Goal: Transaction & Acquisition: Purchase product/service

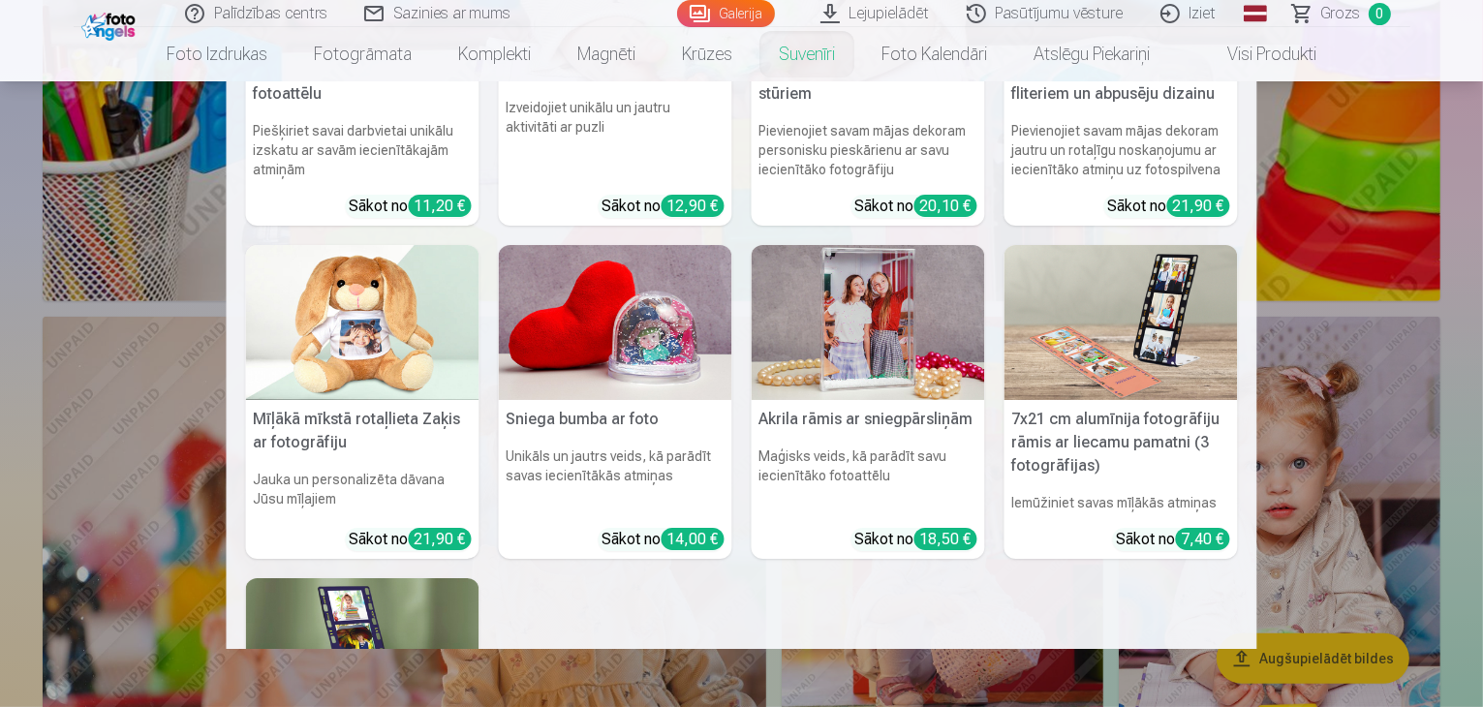
scroll to position [194, 0]
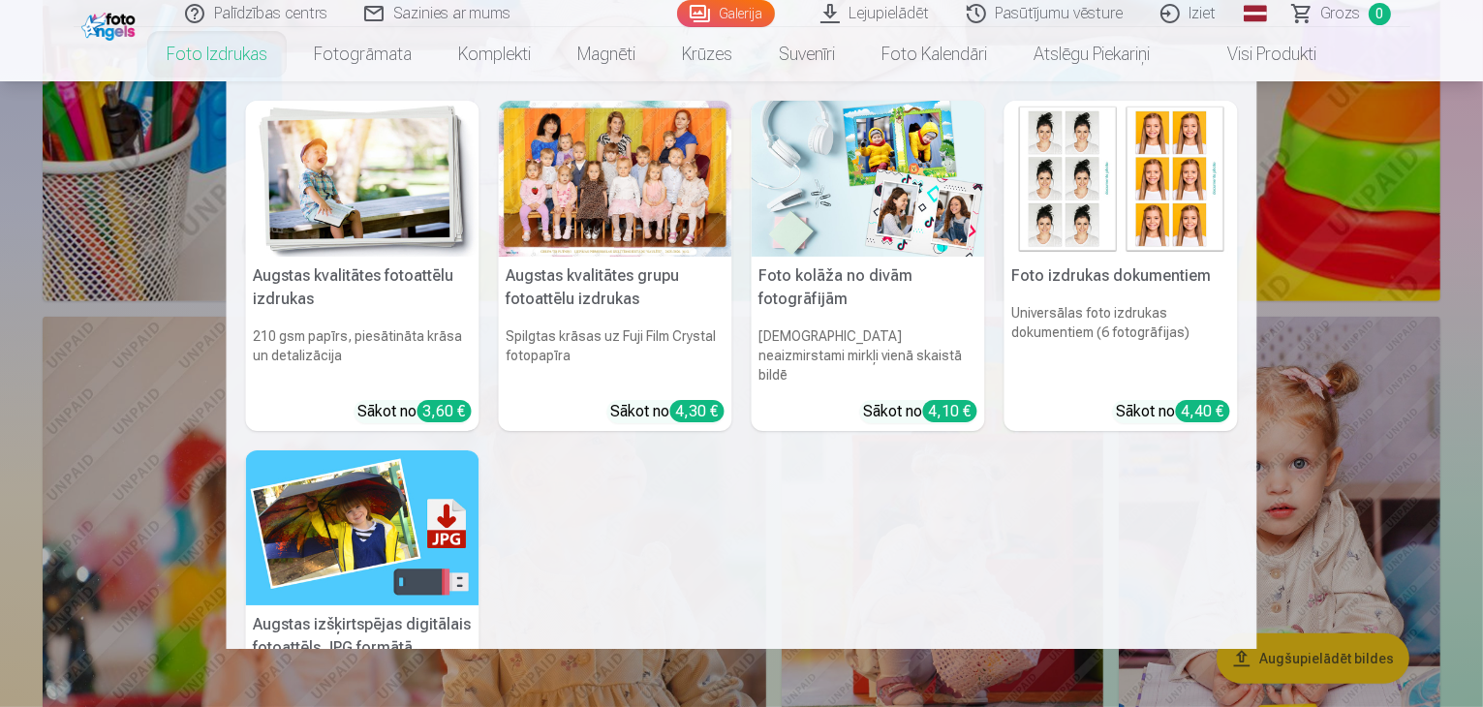
click at [360, 200] on img at bounding box center [362, 179] width 233 height 156
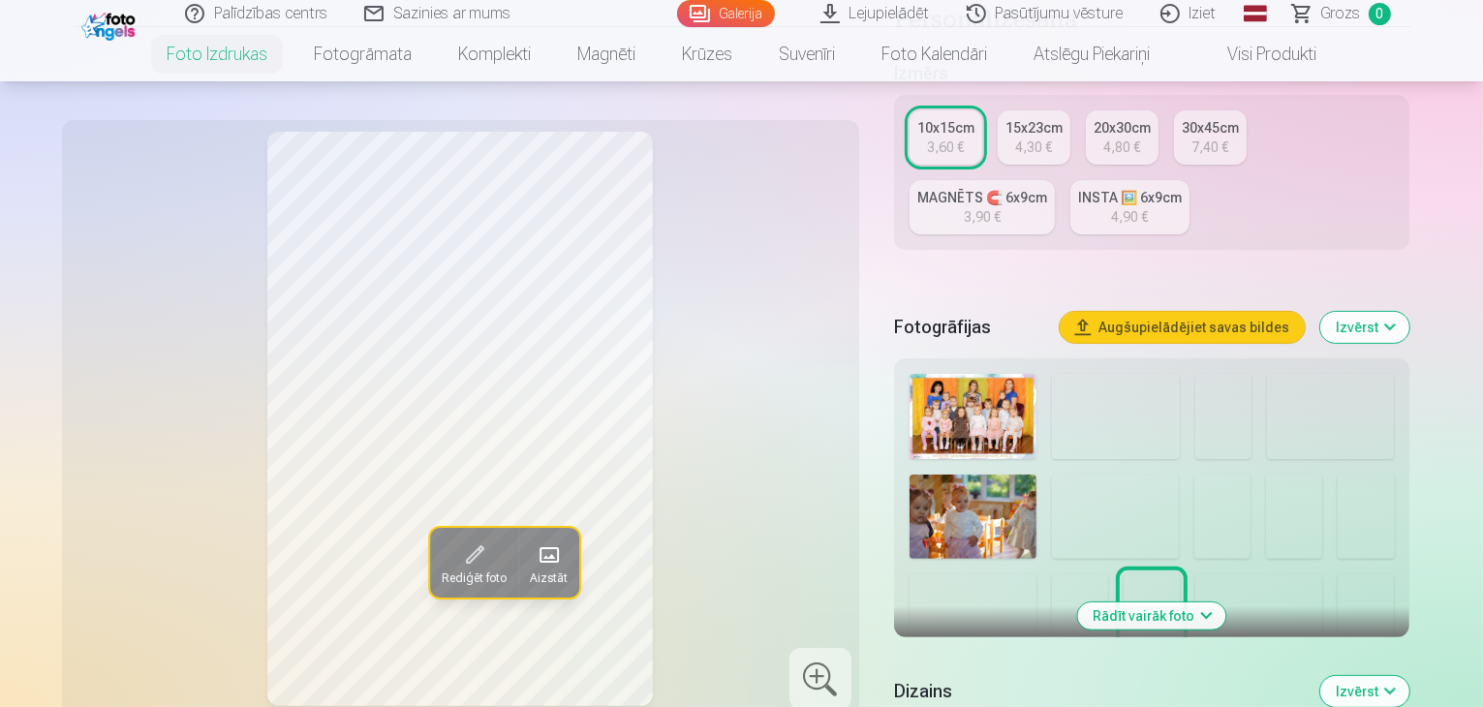
scroll to position [387, 0]
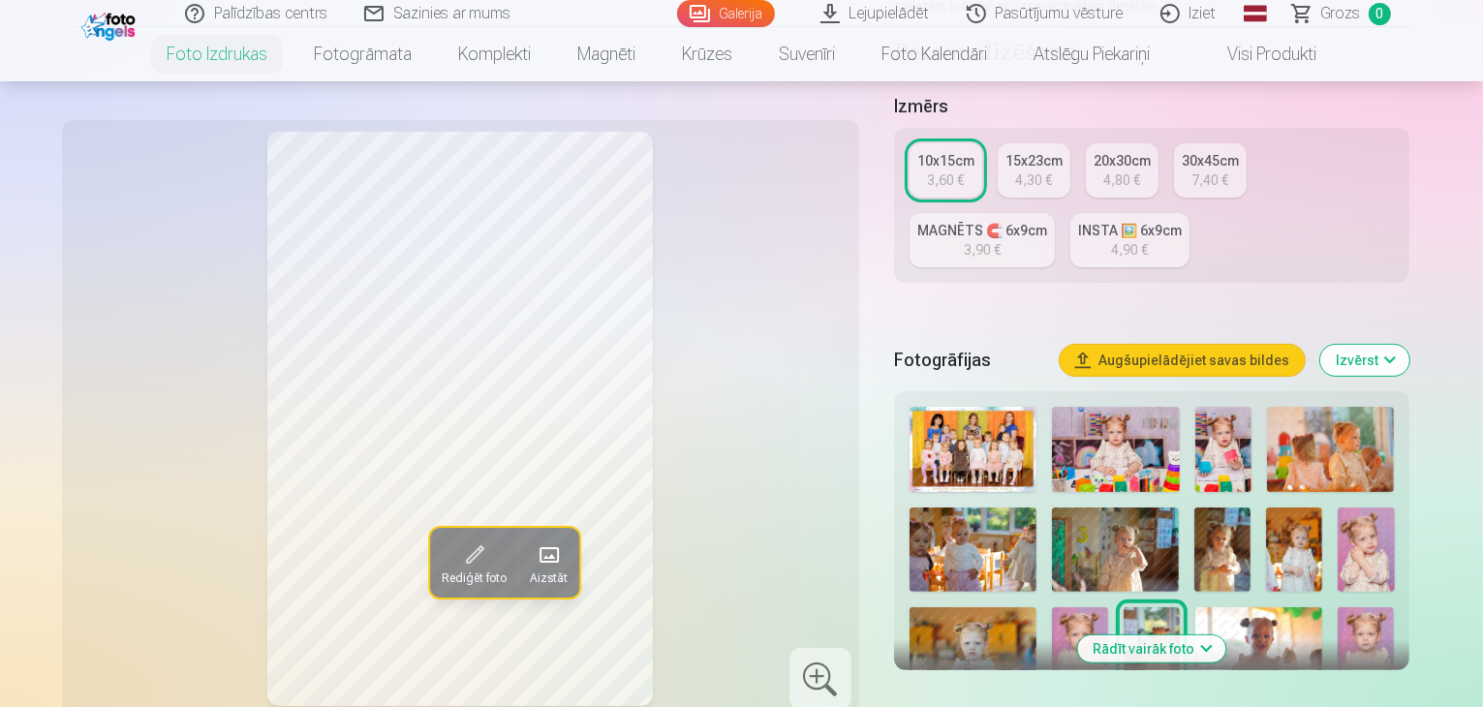
click at [1138, 407] on img at bounding box center [1115, 449] width 127 height 85
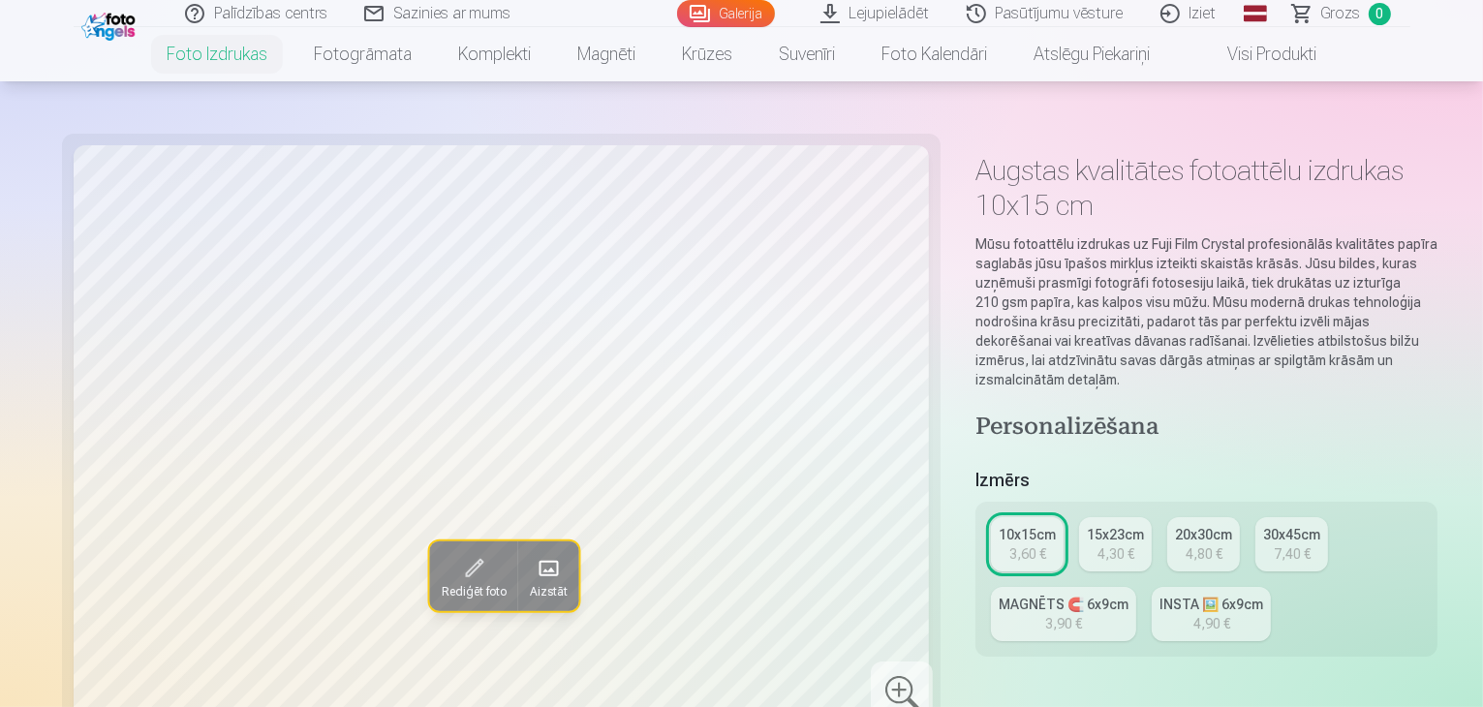
scroll to position [0, 0]
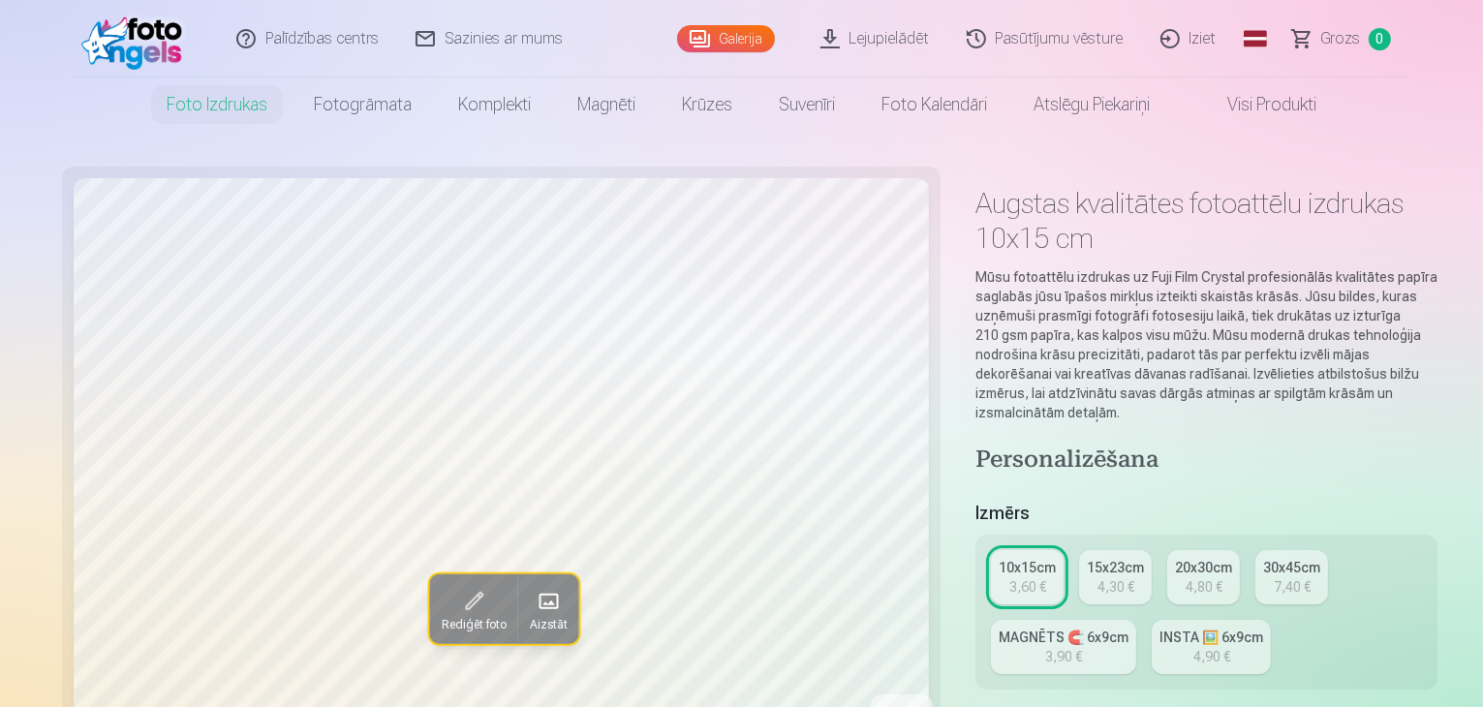
click at [1175, 558] on div "20x30cm" at bounding box center [1203, 567] width 57 height 19
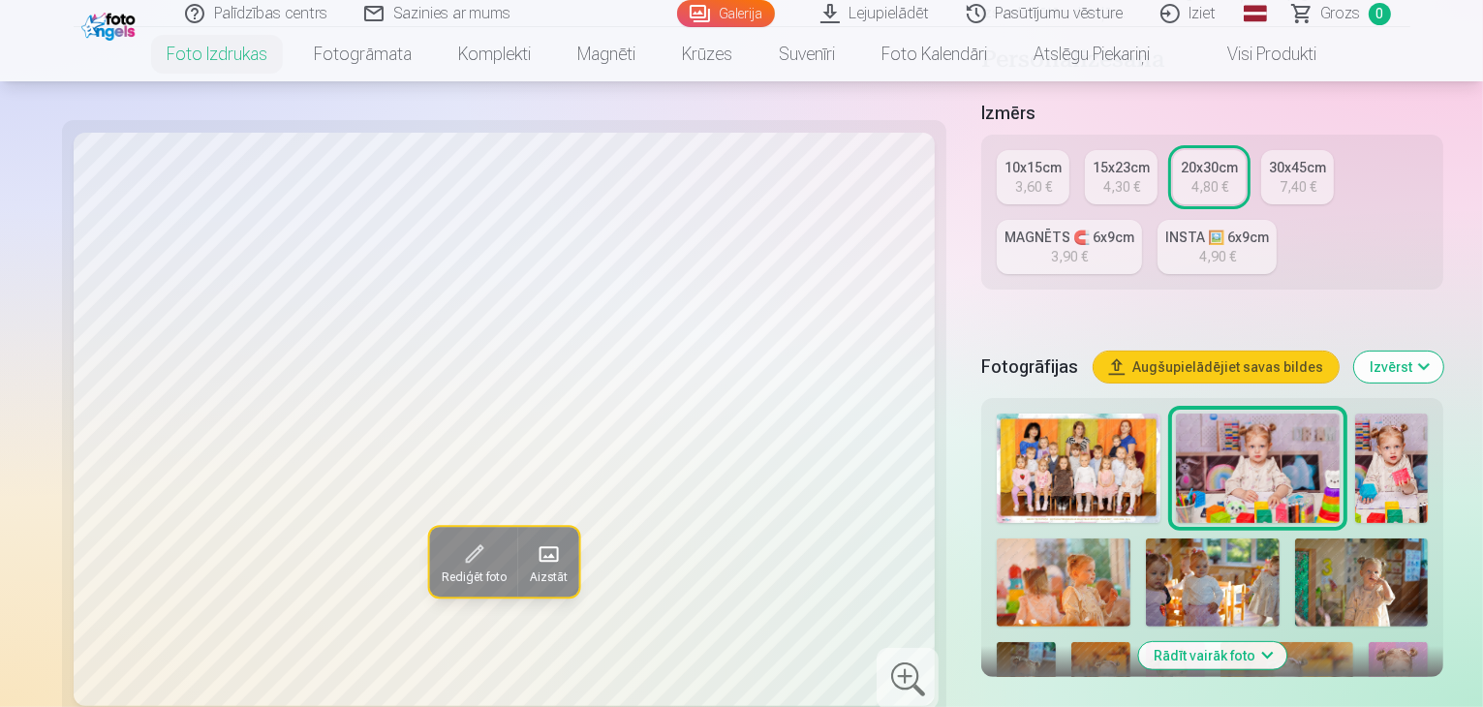
scroll to position [484, 0]
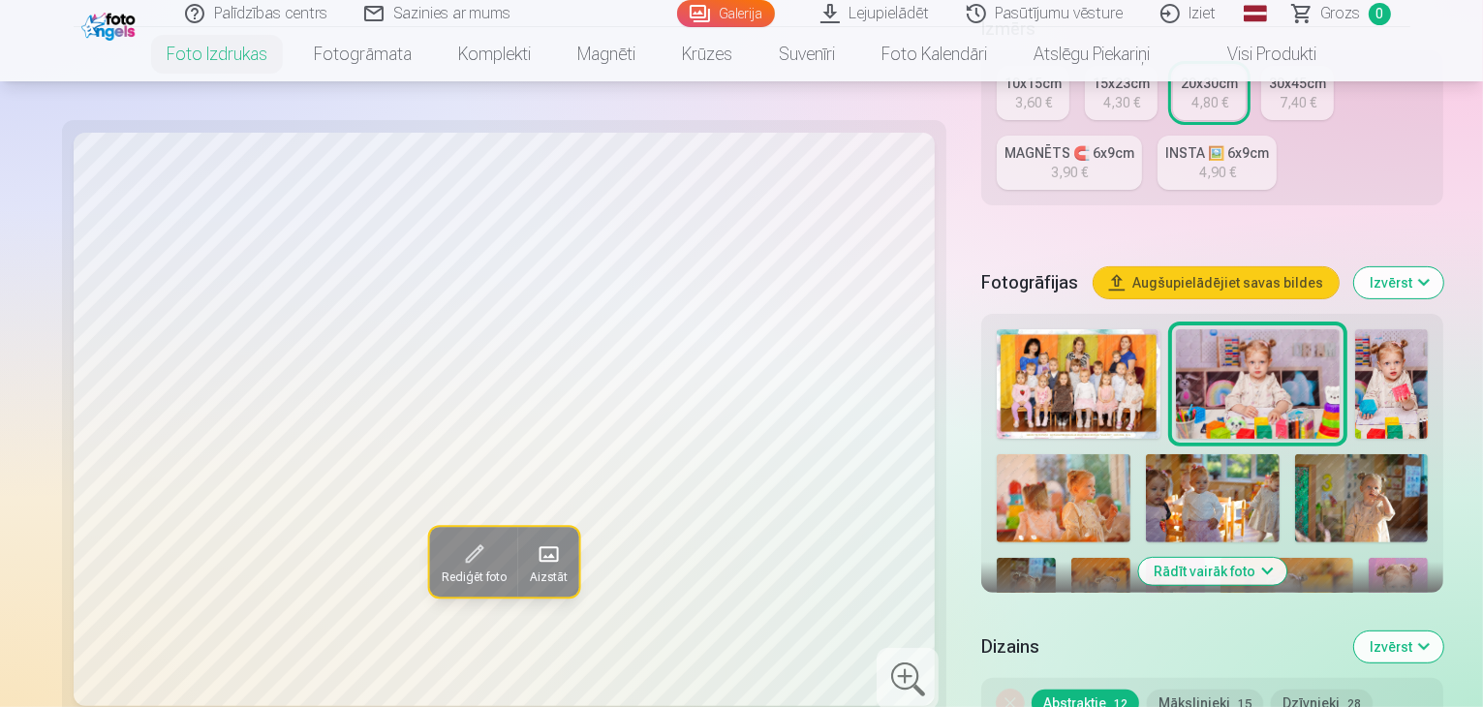
click at [1056, 558] on img at bounding box center [1026, 602] width 59 height 88
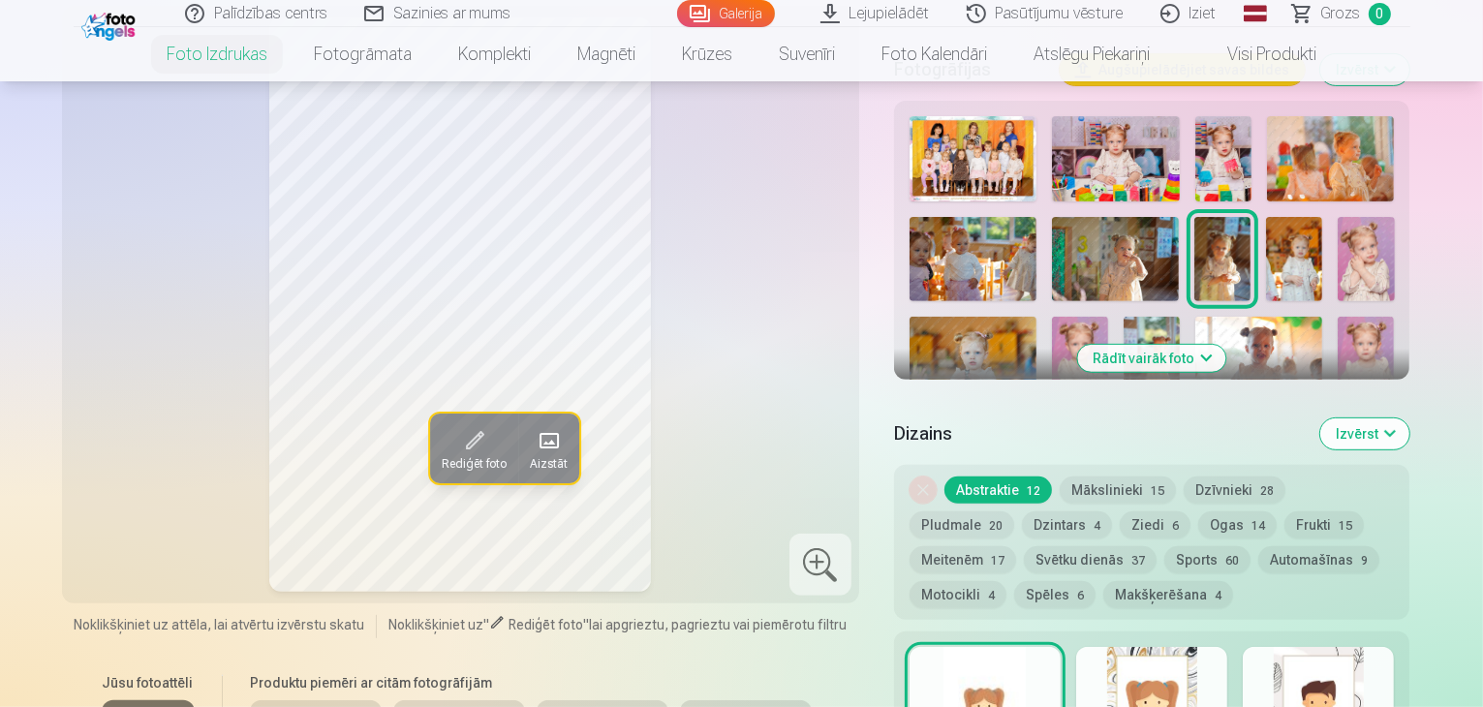
scroll to position [581, 0]
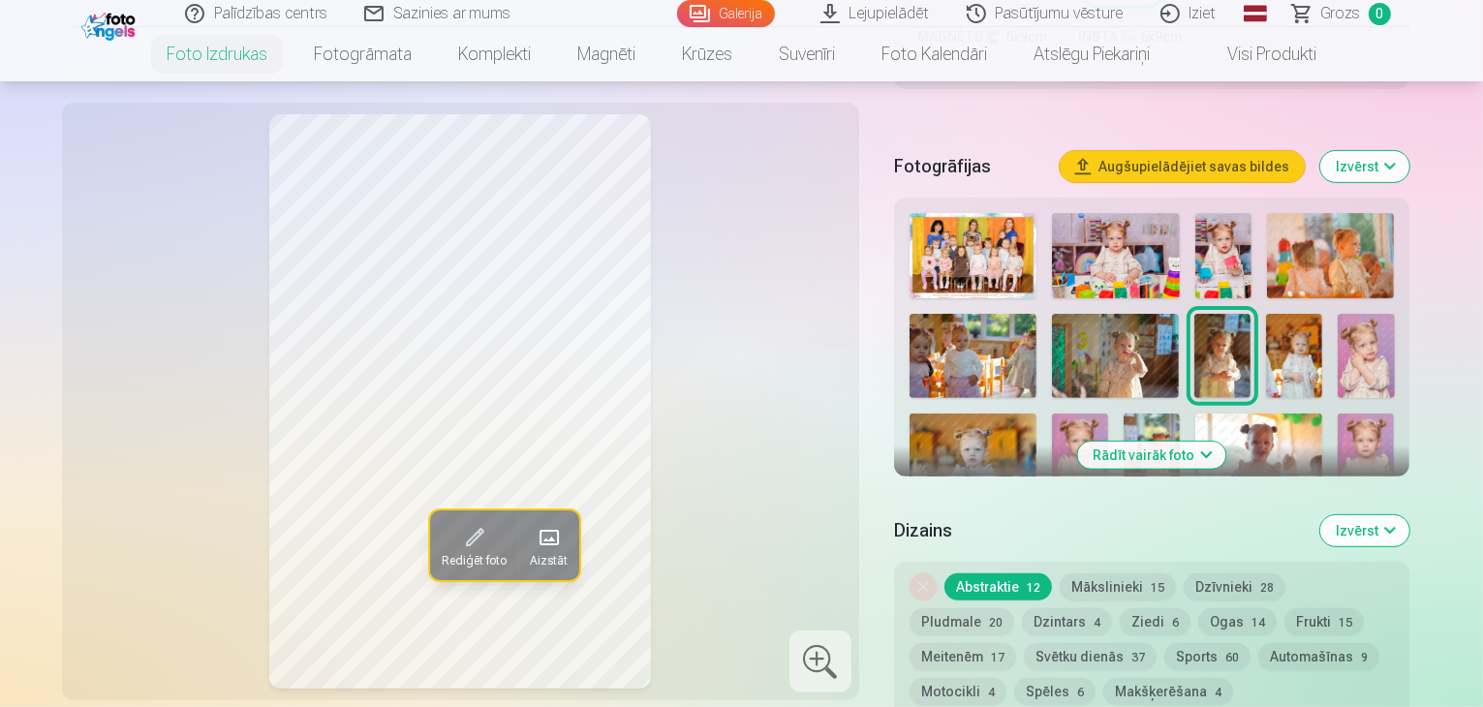
click at [1122, 573] on button "Mākslinieki 15" at bounding box center [1118, 586] width 116 height 27
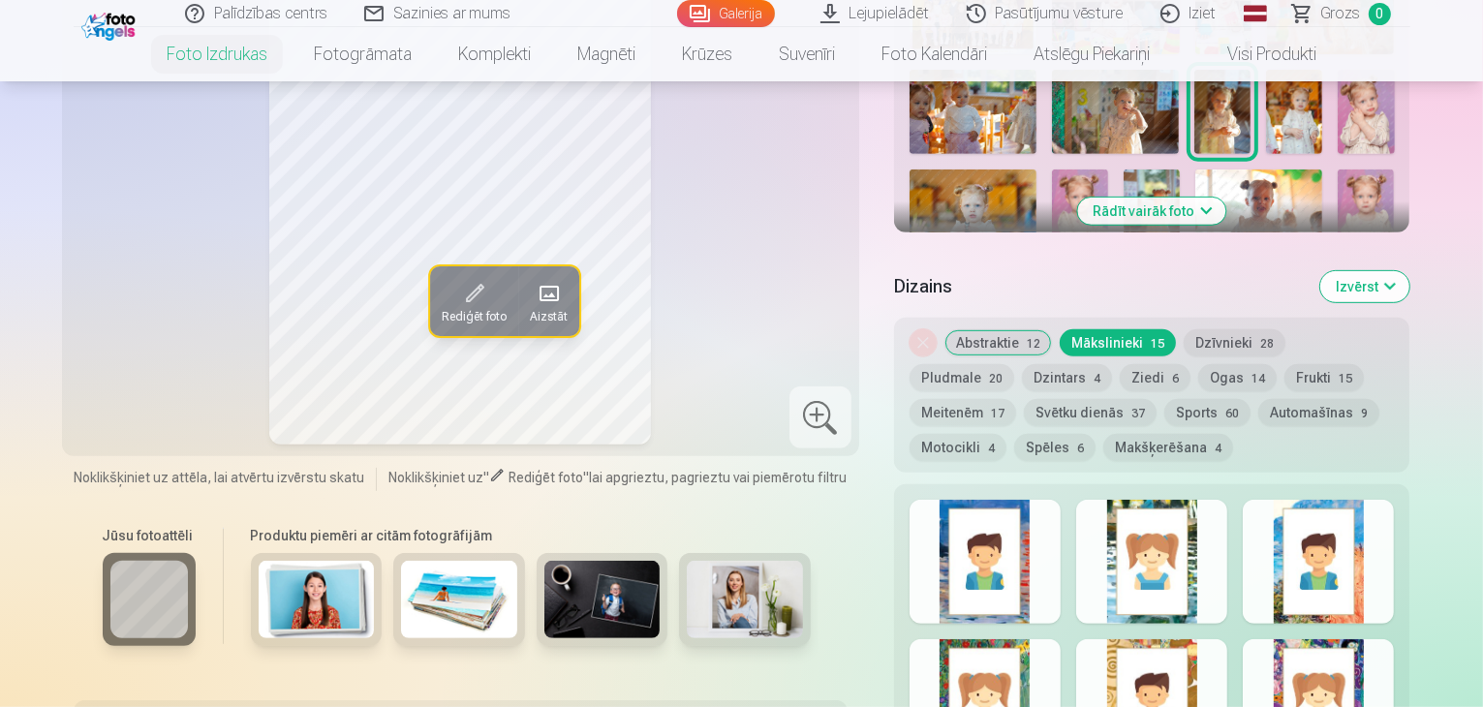
scroll to position [872, 0]
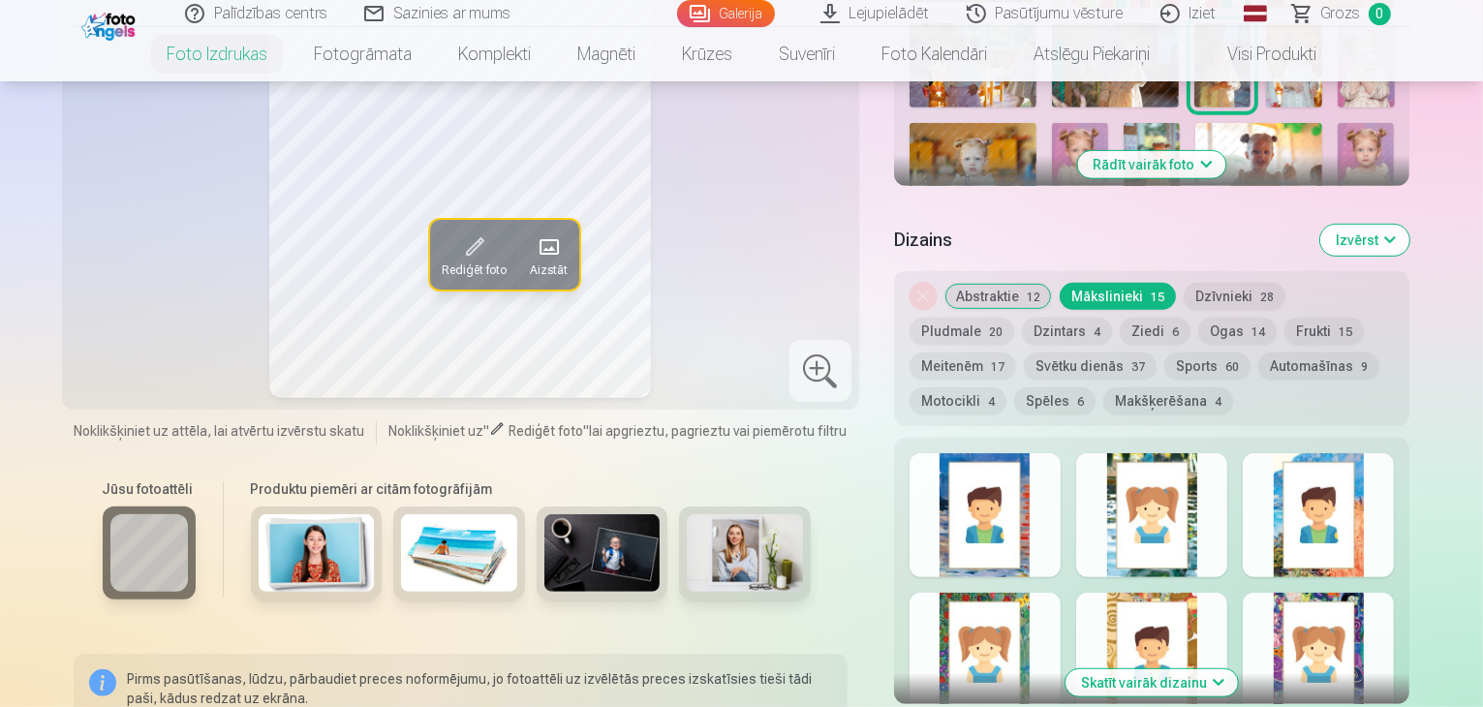
click at [1200, 490] on div at bounding box center [1151, 515] width 151 height 124
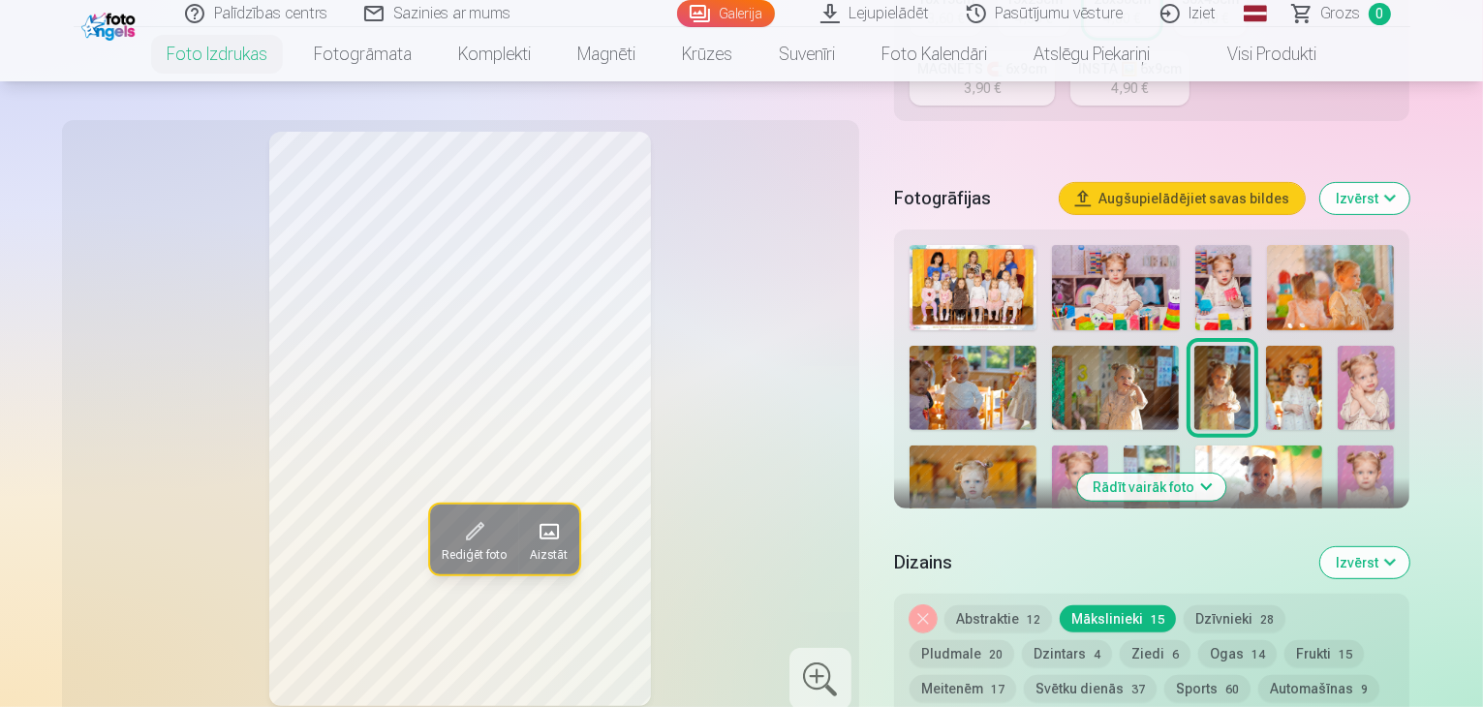
scroll to position [678, 0]
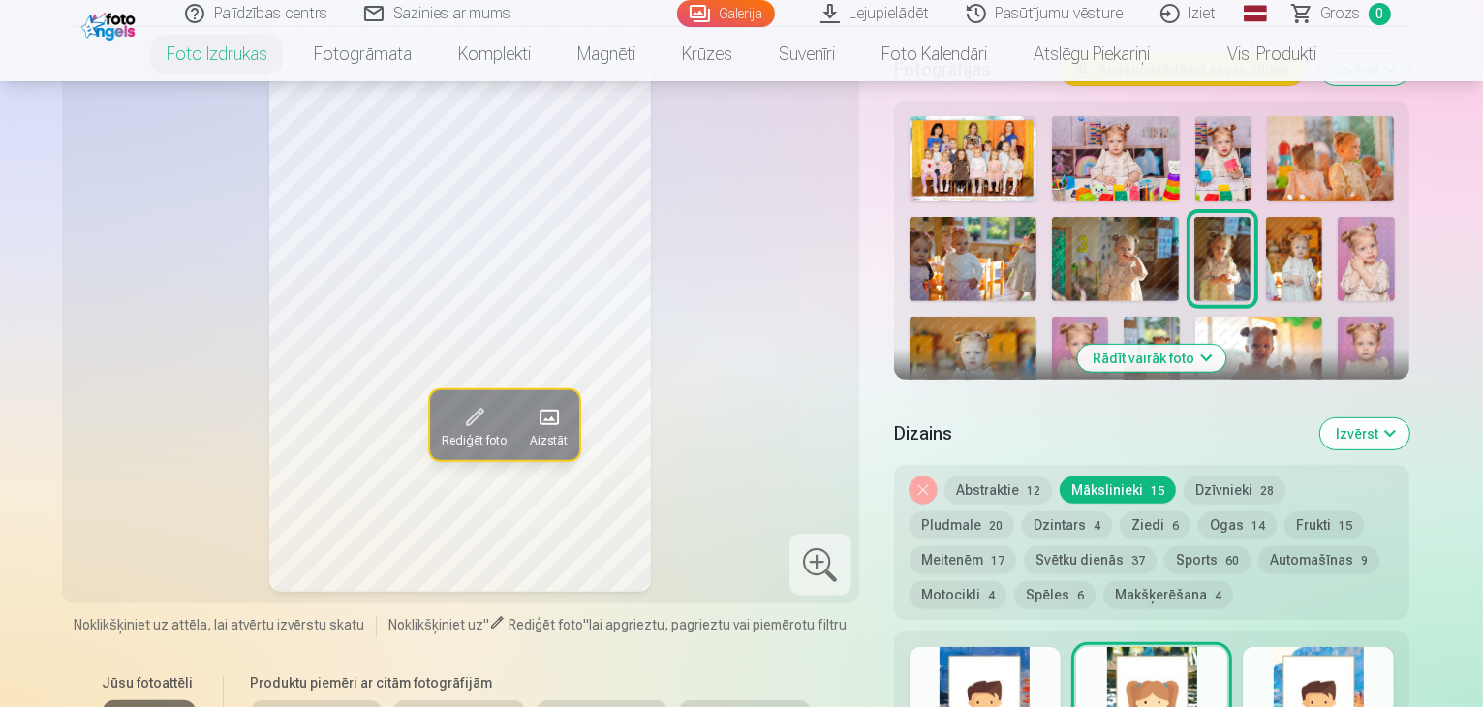
click at [1259, 477] on button "Dzīvnieki 28" at bounding box center [1235, 490] width 102 height 27
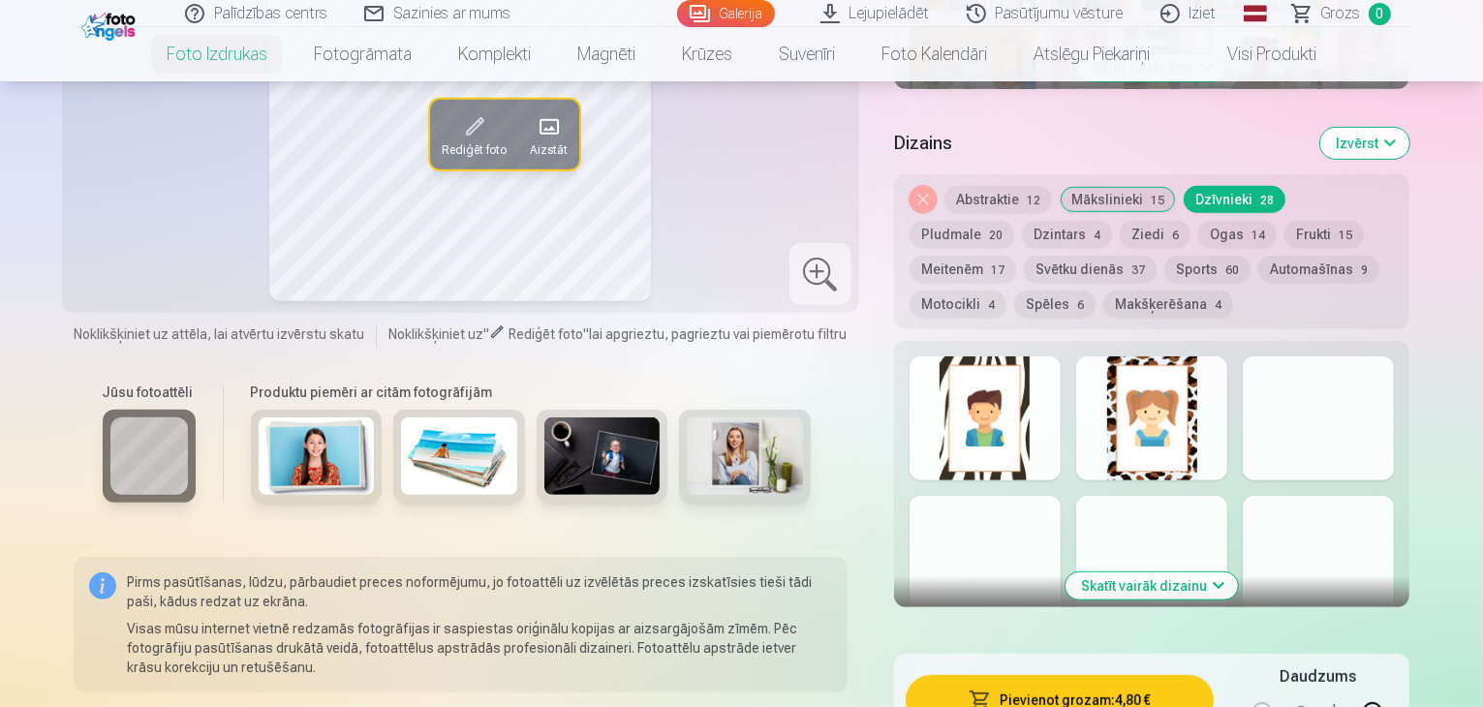
scroll to position [775, 0]
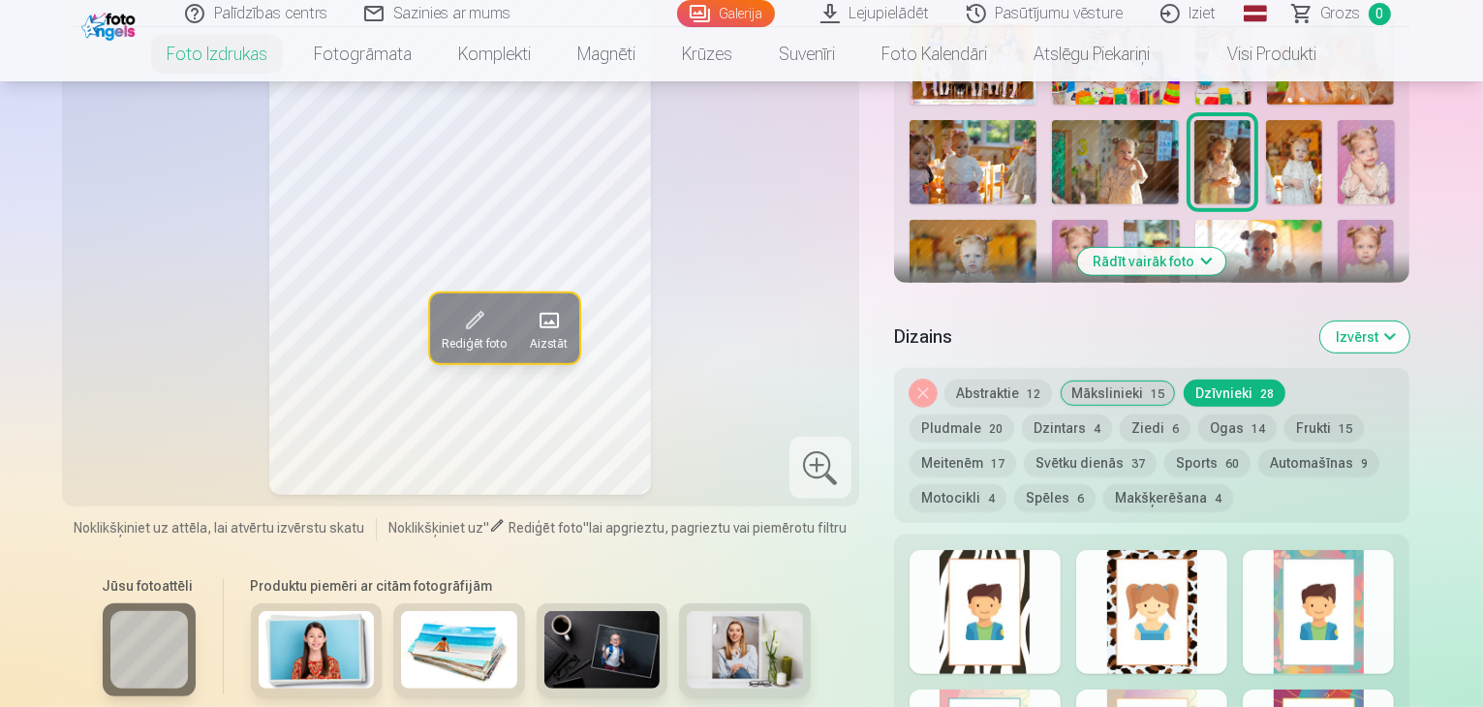
click at [1014, 415] on button "Pludmale 20" at bounding box center [962, 428] width 105 height 27
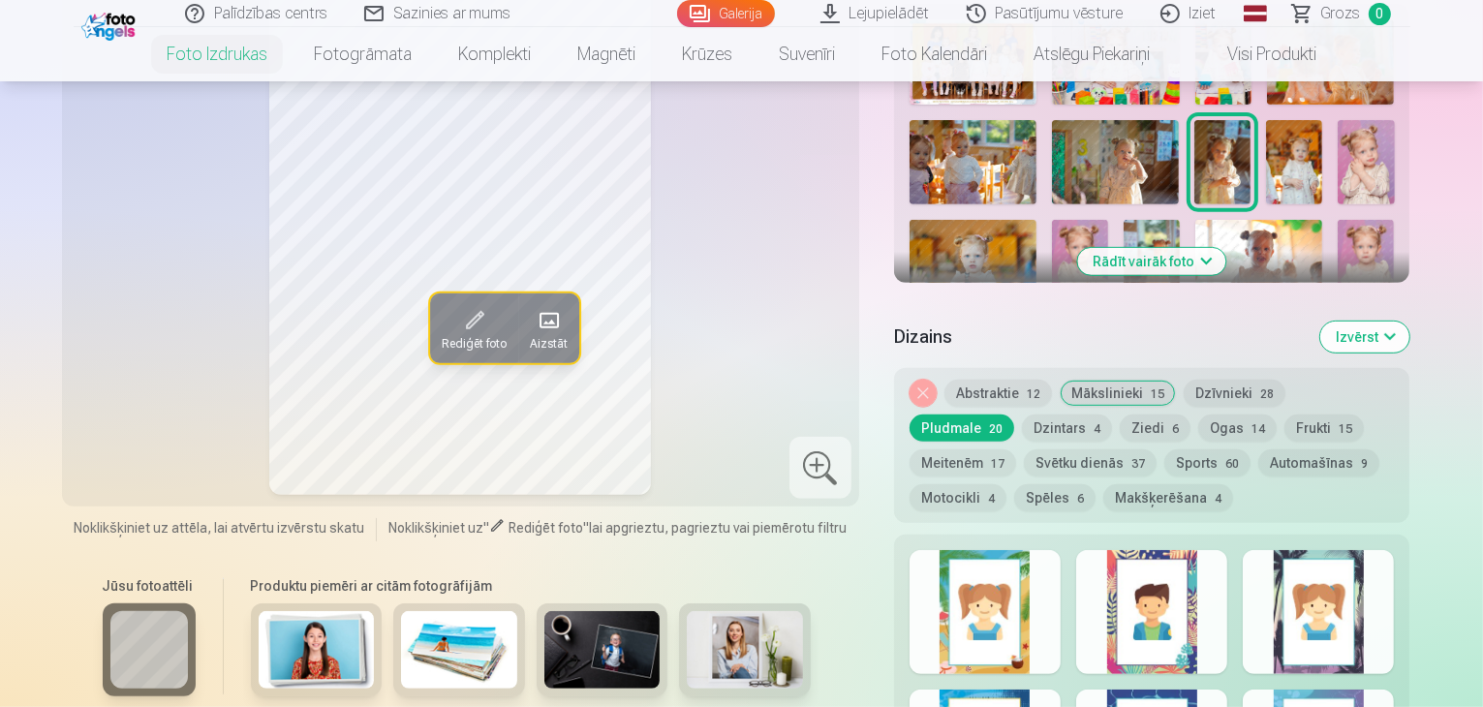
click at [1022, 415] on button "Dzintars 4" at bounding box center [1067, 428] width 90 height 27
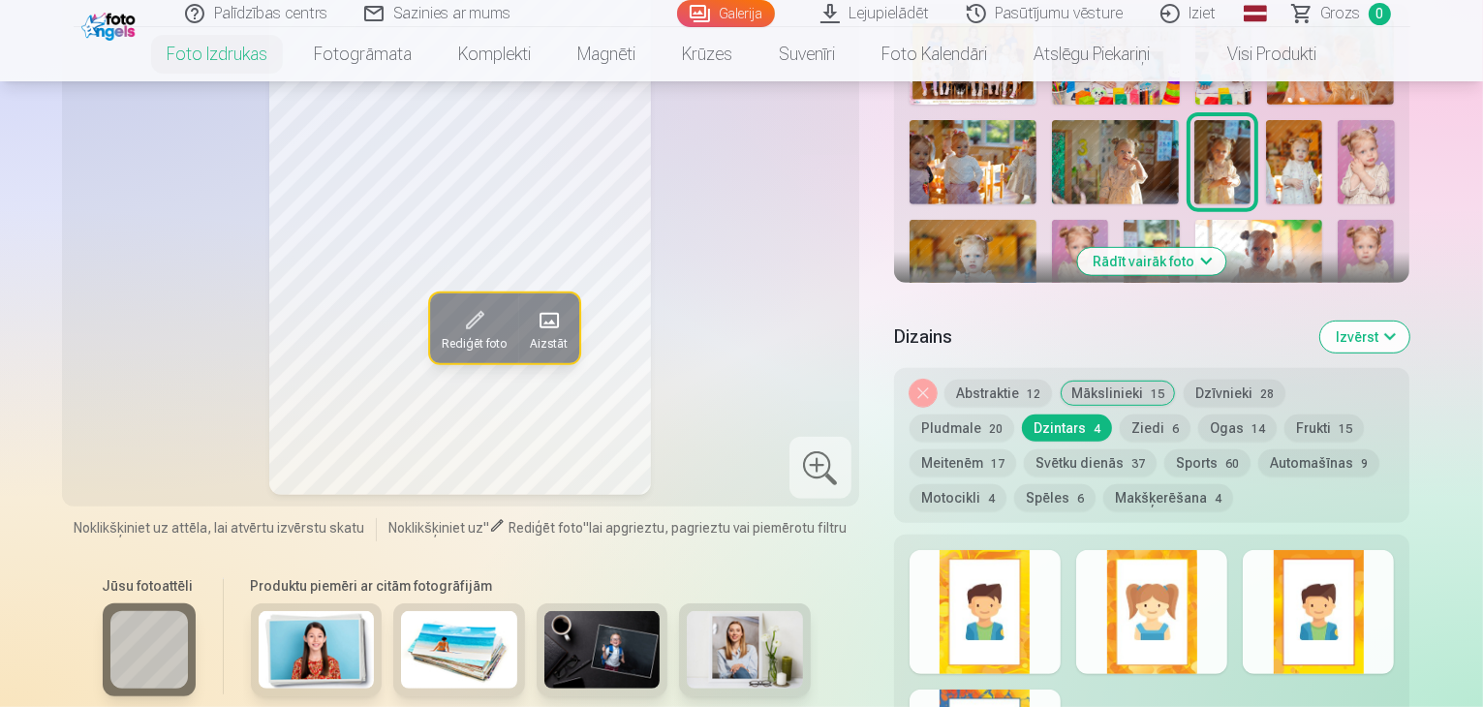
click at [1120, 415] on button "Ziedi 6" at bounding box center [1155, 428] width 71 height 27
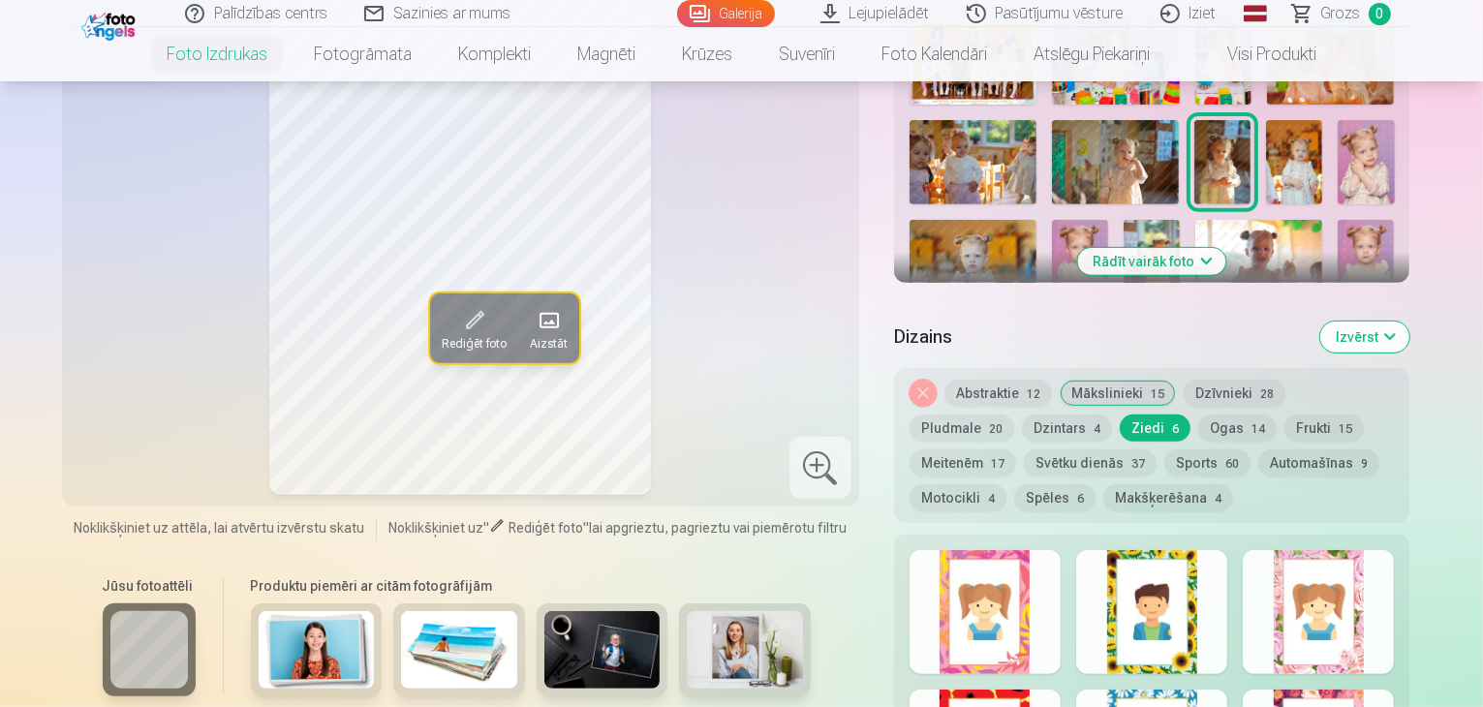
click at [1198, 415] on button "Ogas 14" at bounding box center [1237, 428] width 78 height 27
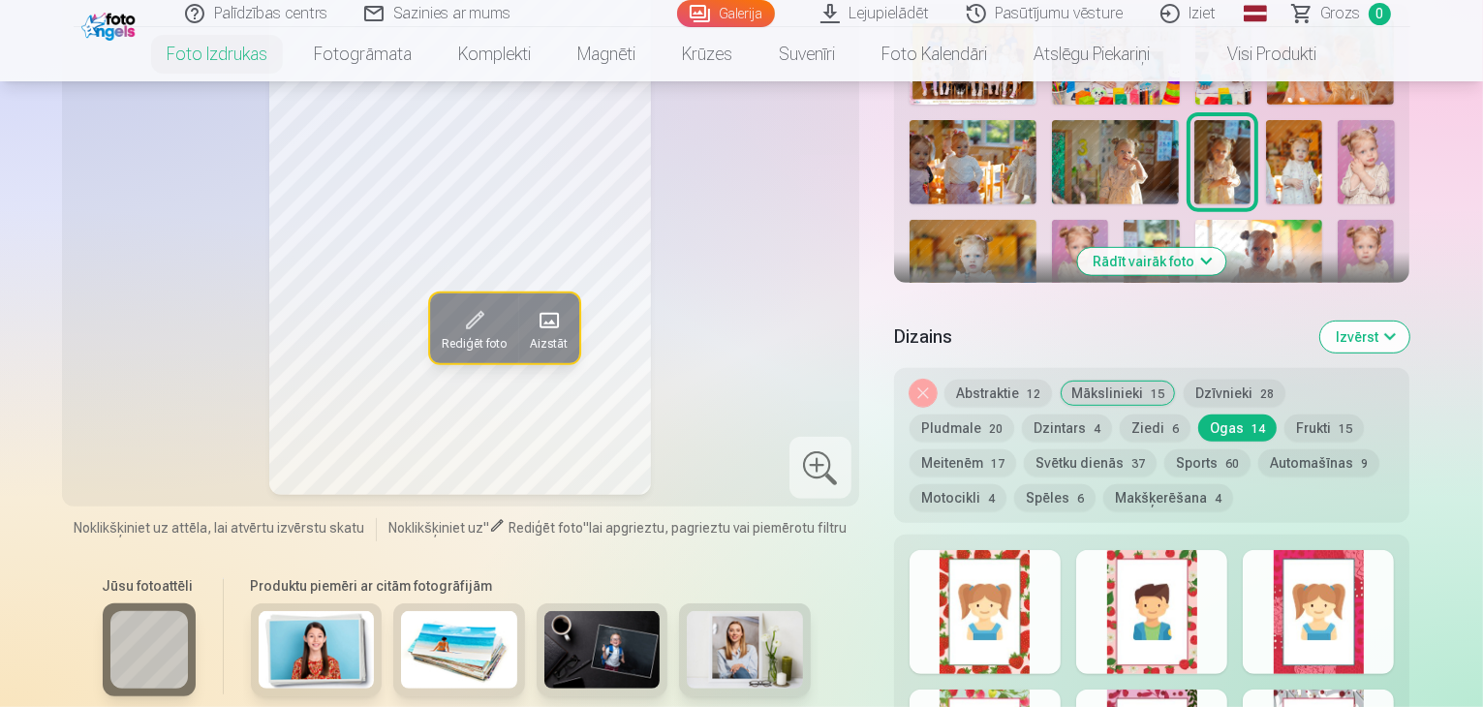
click at [1284, 415] on button "Frukti 15" at bounding box center [1323, 428] width 79 height 27
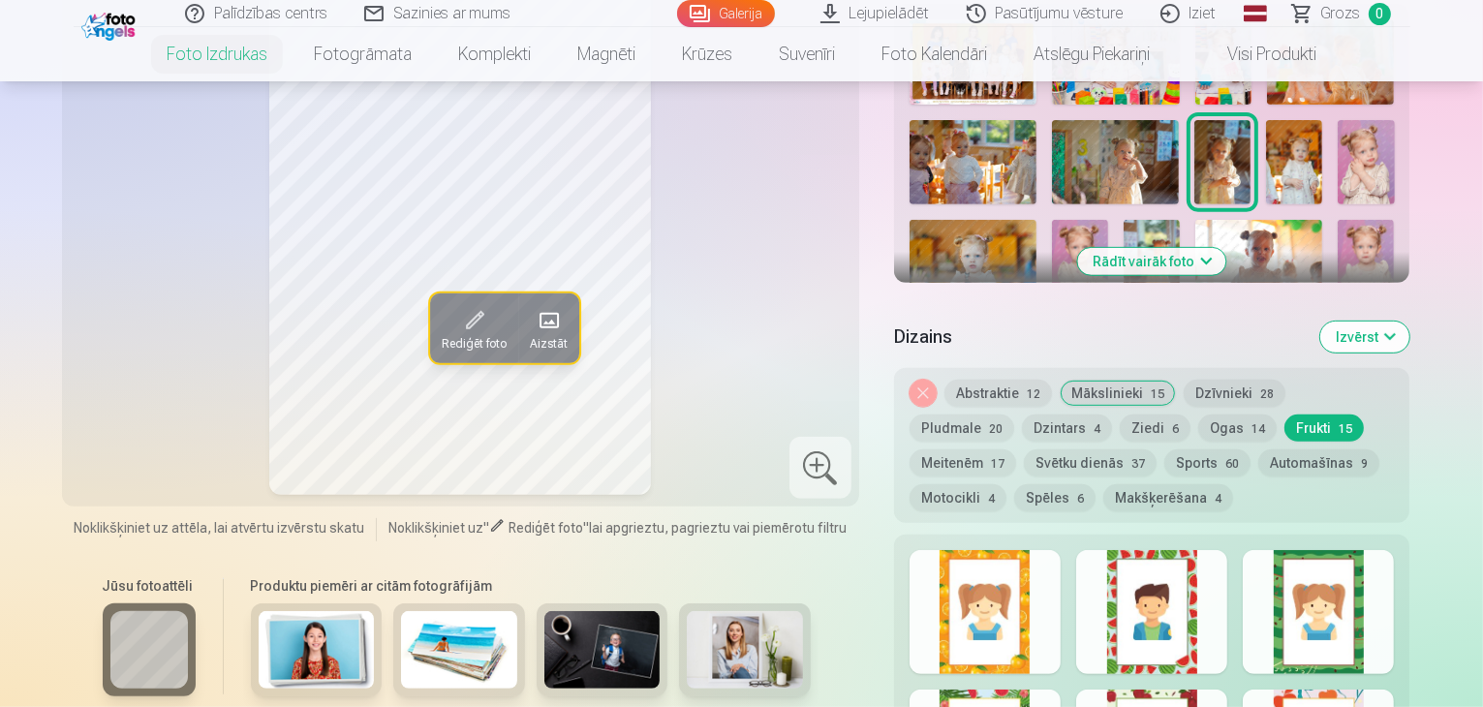
click at [1016, 449] on button "Meitenēm 17" at bounding box center [963, 462] width 107 height 27
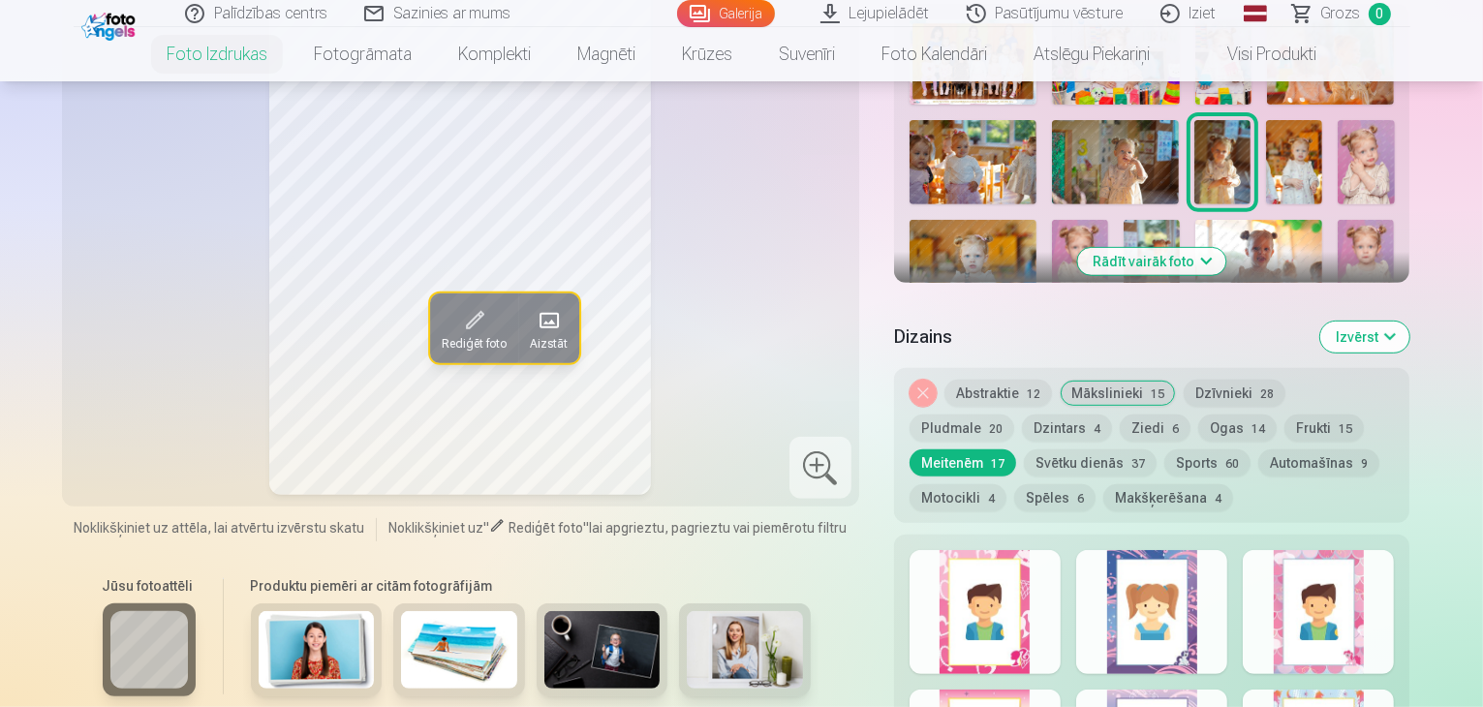
click at [1258, 449] on button "Automašīnas 9" at bounding box center [1318, 462] width 121 height 27
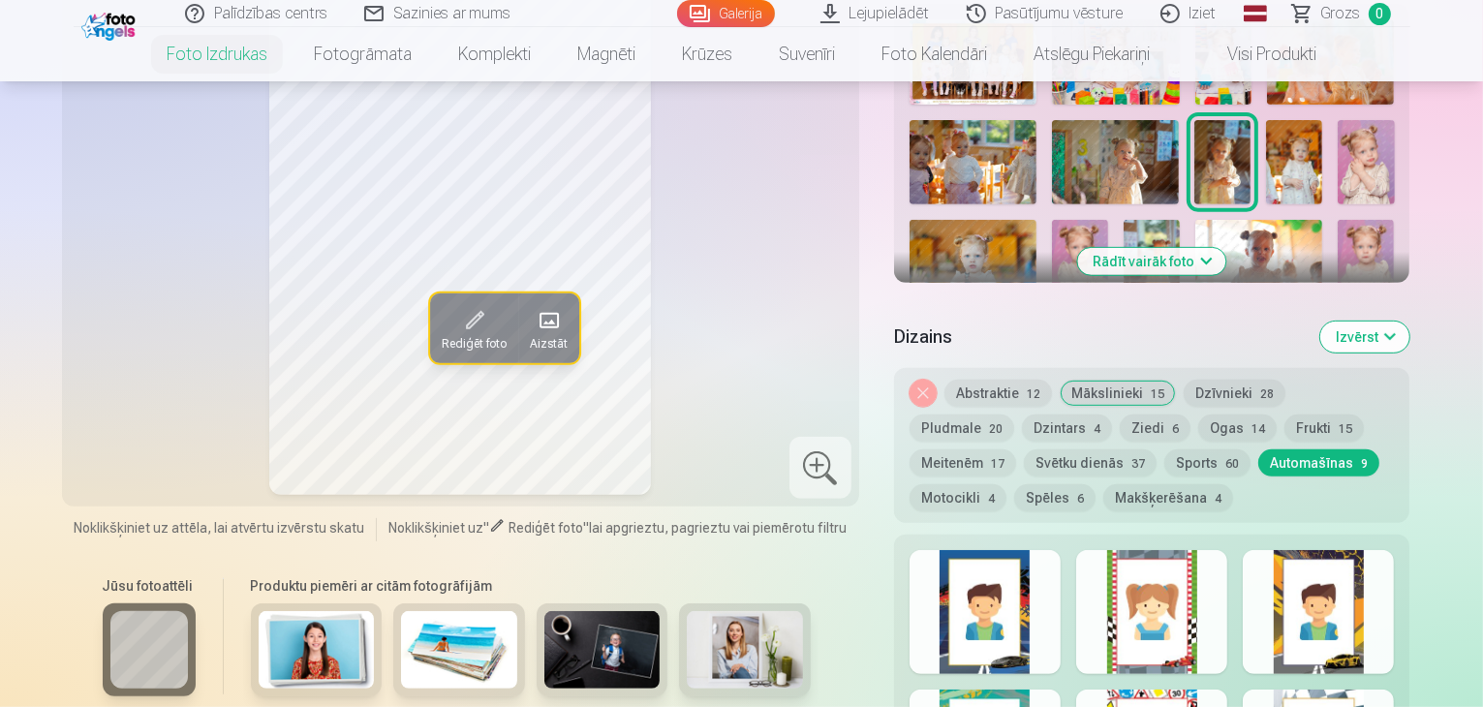
click at [1006, 484] on button "Motocikli 4" at bounding box center [958, 497] width 97 height 27
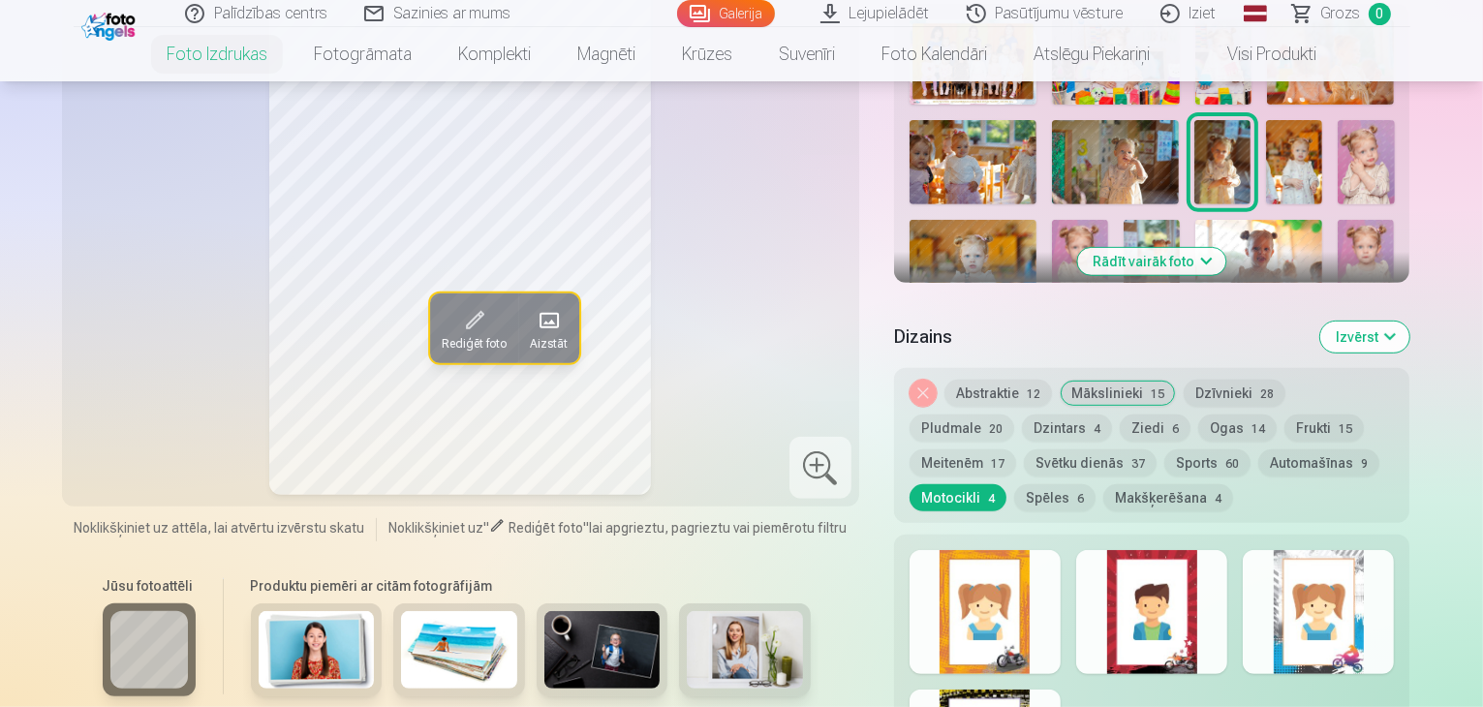
click at [1225, 457] on span "60" at bounding box center [1232, 464] width 14 height 14
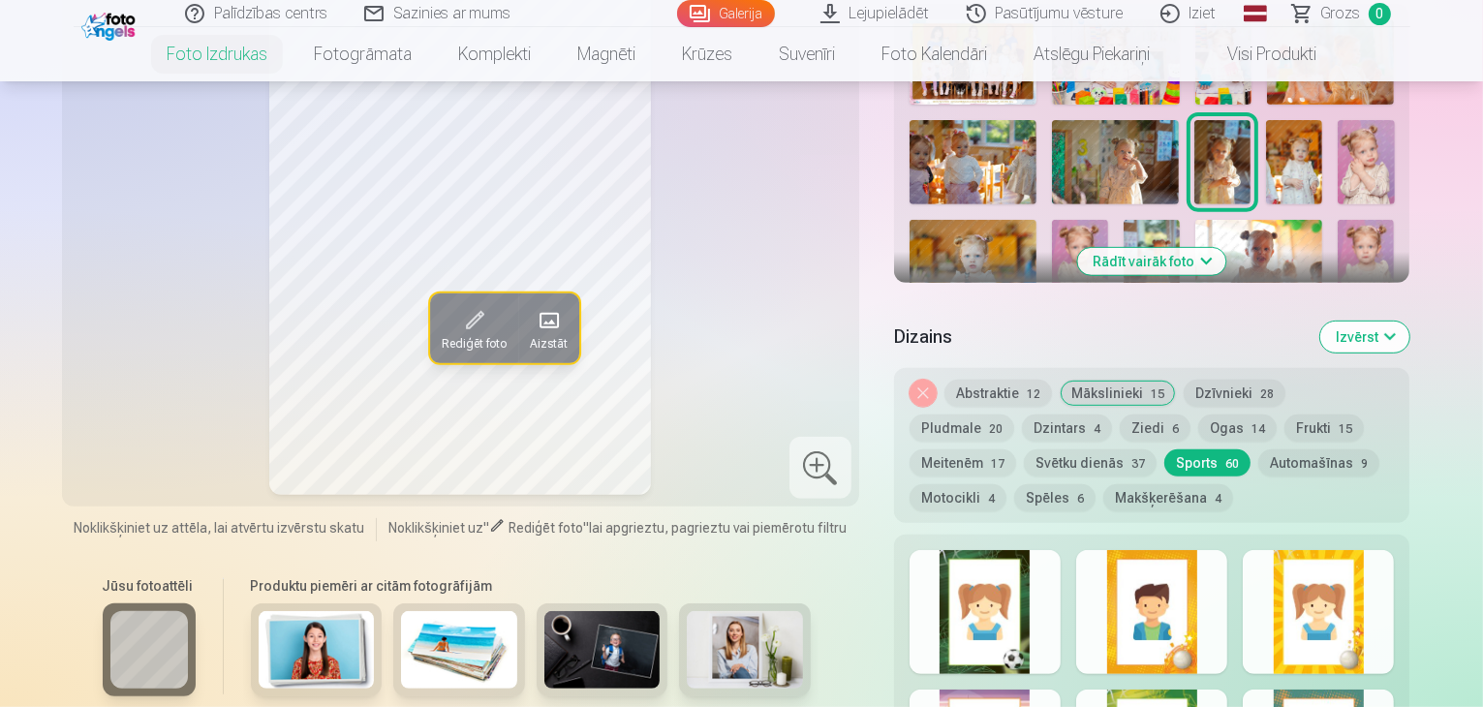
click at [1131, 457] on span "37" at bounding box center [1138, 464] width 14 height 14
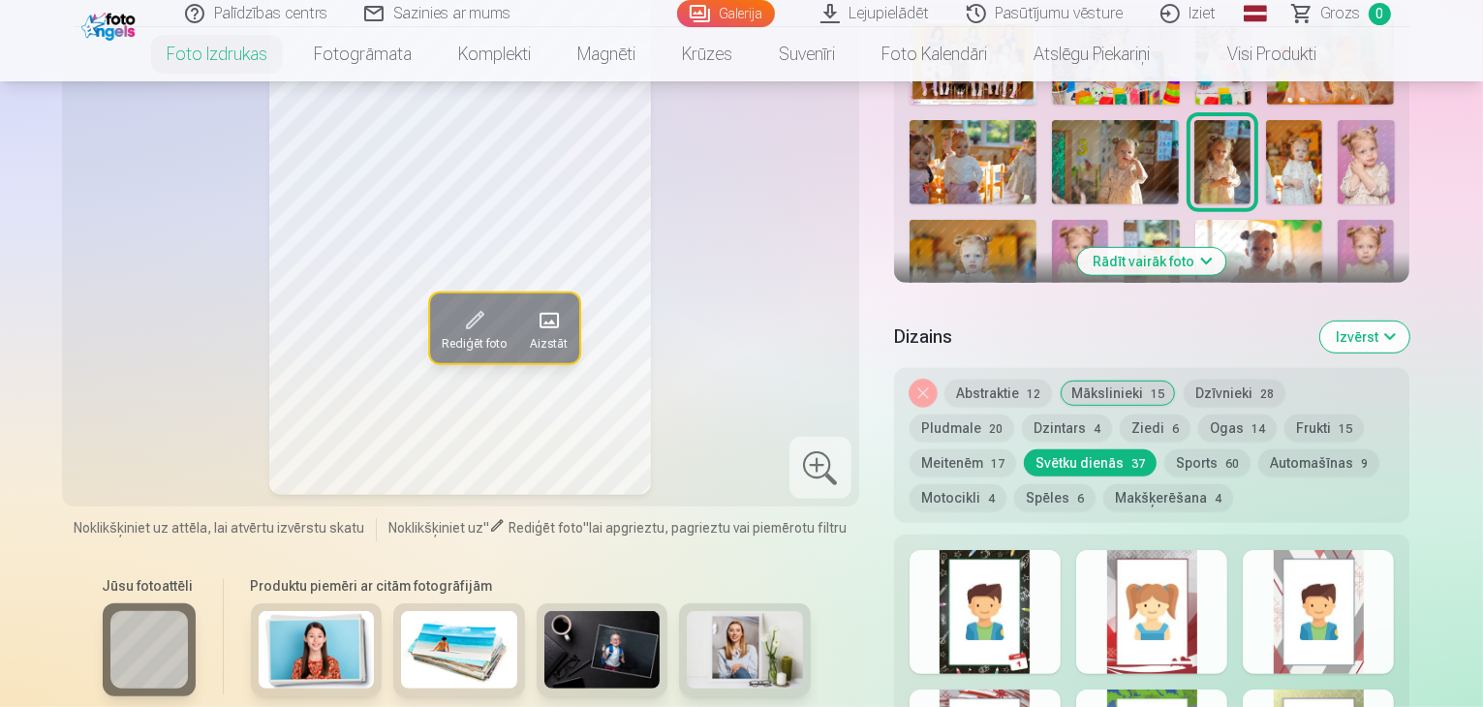
click at [1120, 415] on button "Ziedi 6" at bounding box center [1155, 428] width 71 height 27
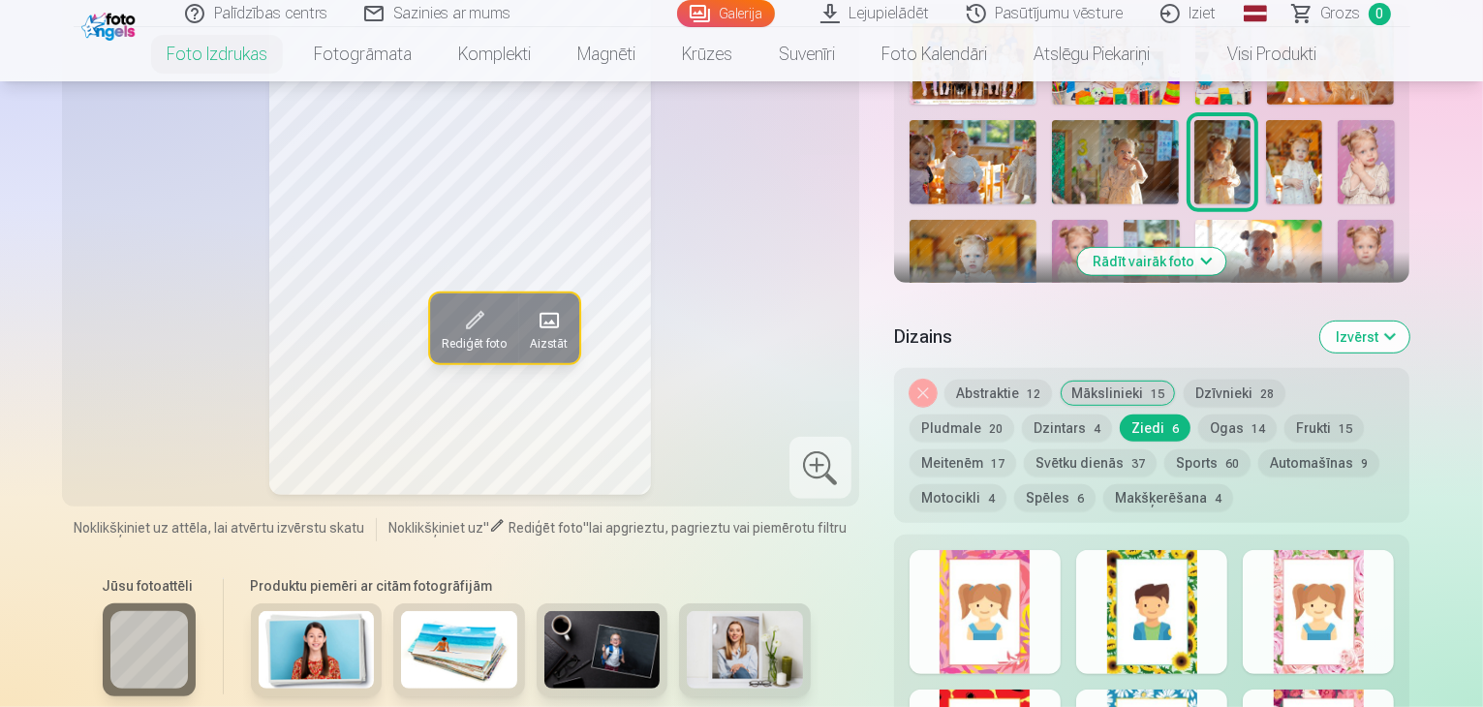
click at [1022, 415] on button "Dzintars 4" at bounding box center [1067, 428] width 90 height 27
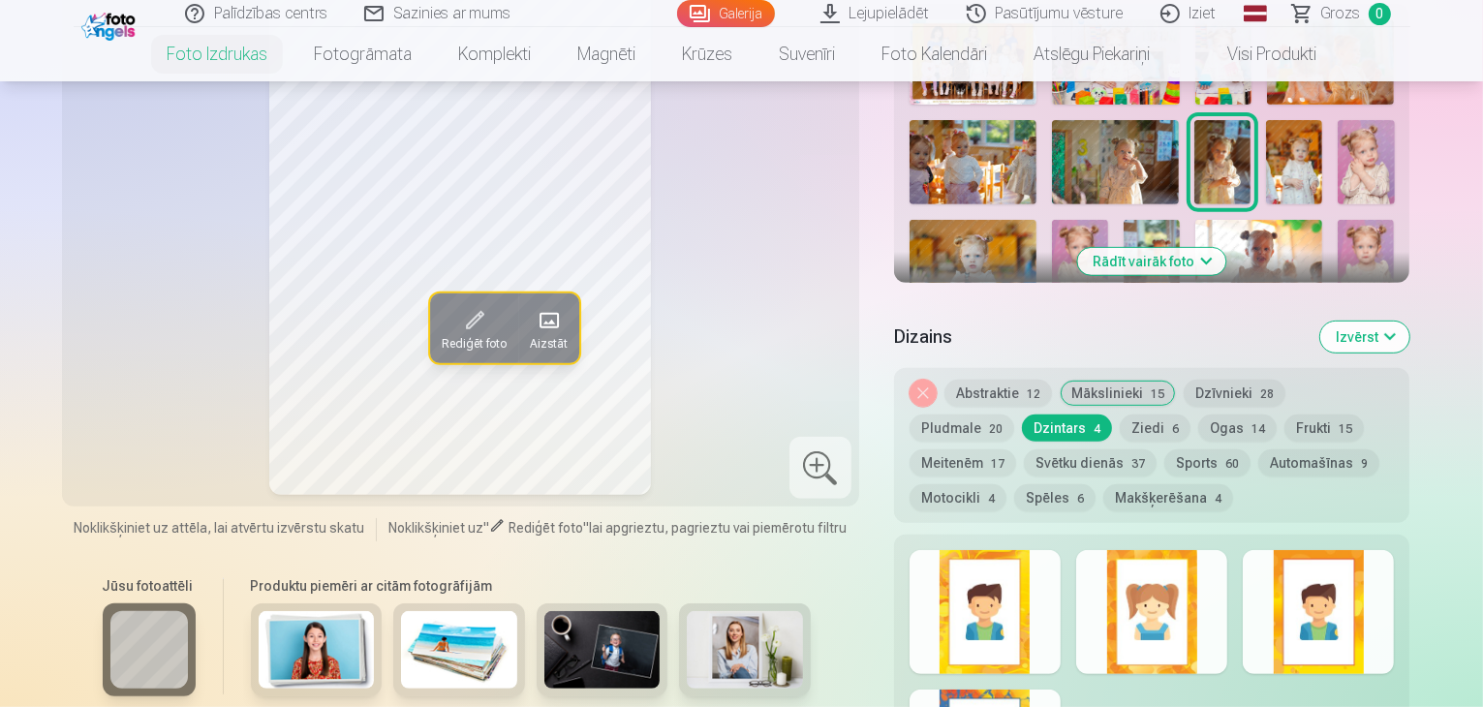
click at [1005, 380] on button "Abstraktie 12" at bounding box center [998, 393] width 108 height 27
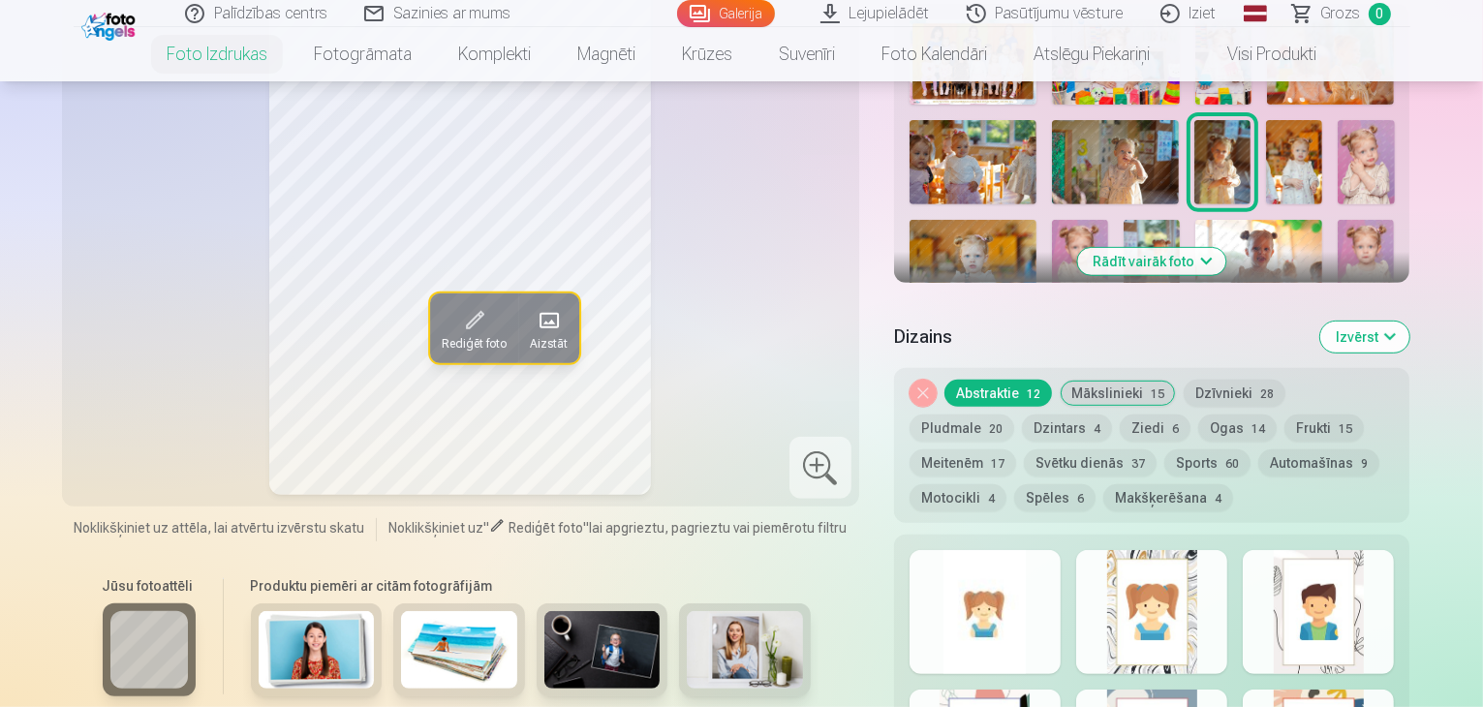
click at [1101, 380] on button "Mākslinieki 15" at bounding box center [1118, 393] width 116 height 27
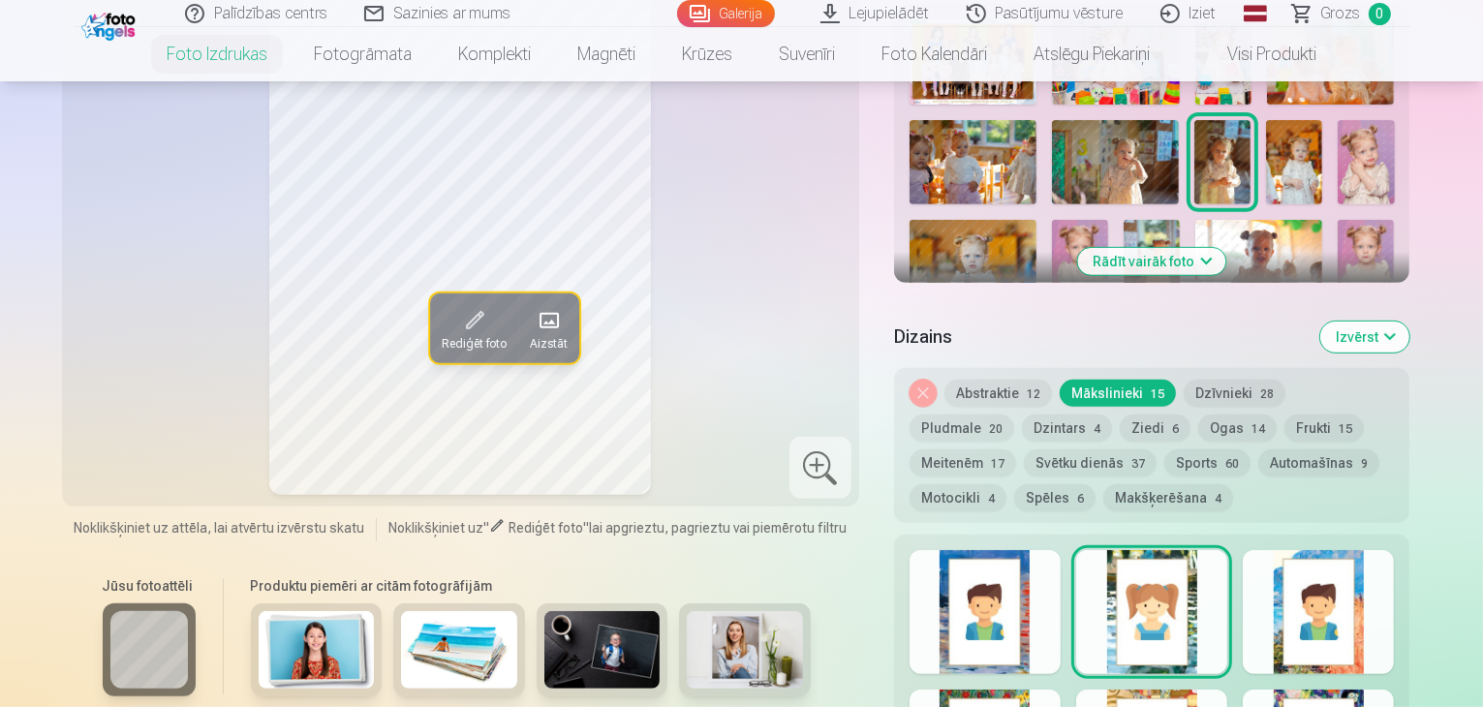
click at [1033, 563] on div at bounding box center [985, 612] width 151 height 124
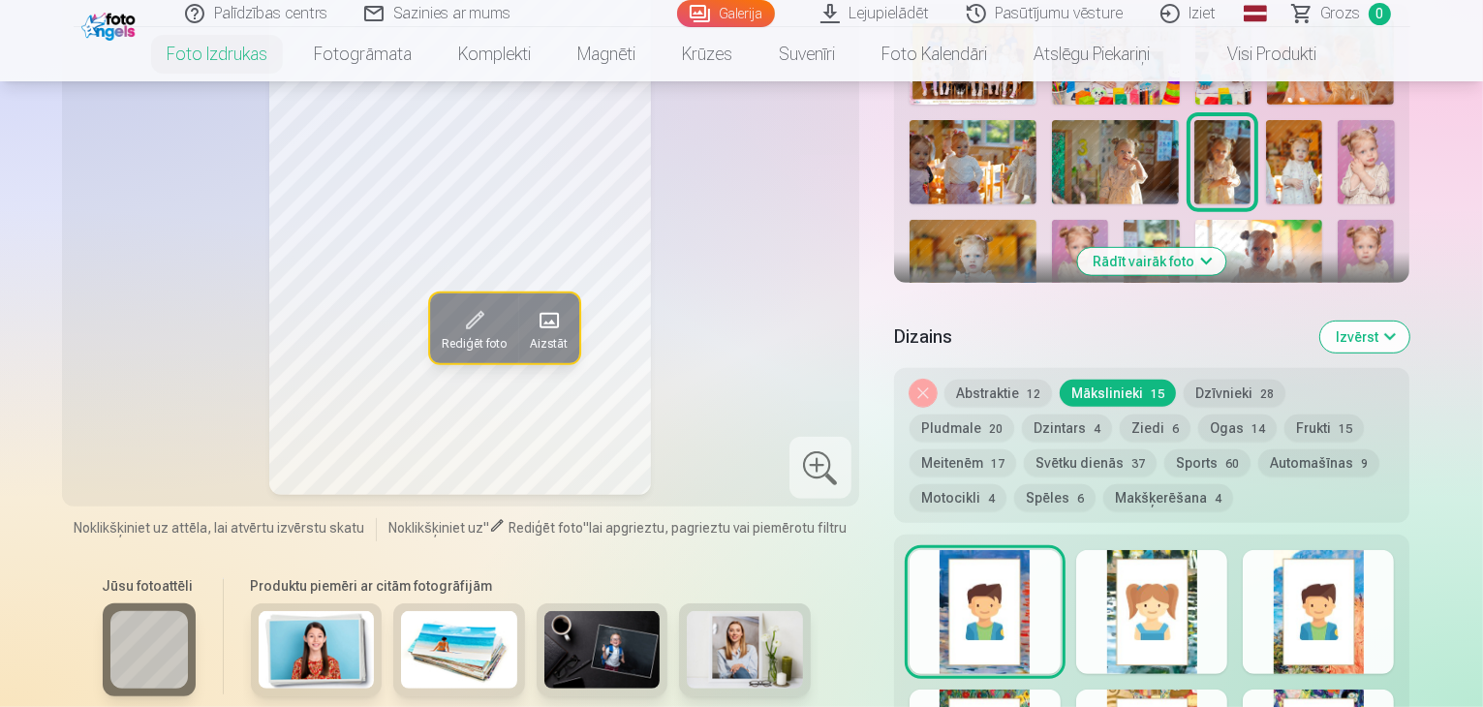
click at [1189, 574] on div at bounding box center [1151, 612] width 151 height 124
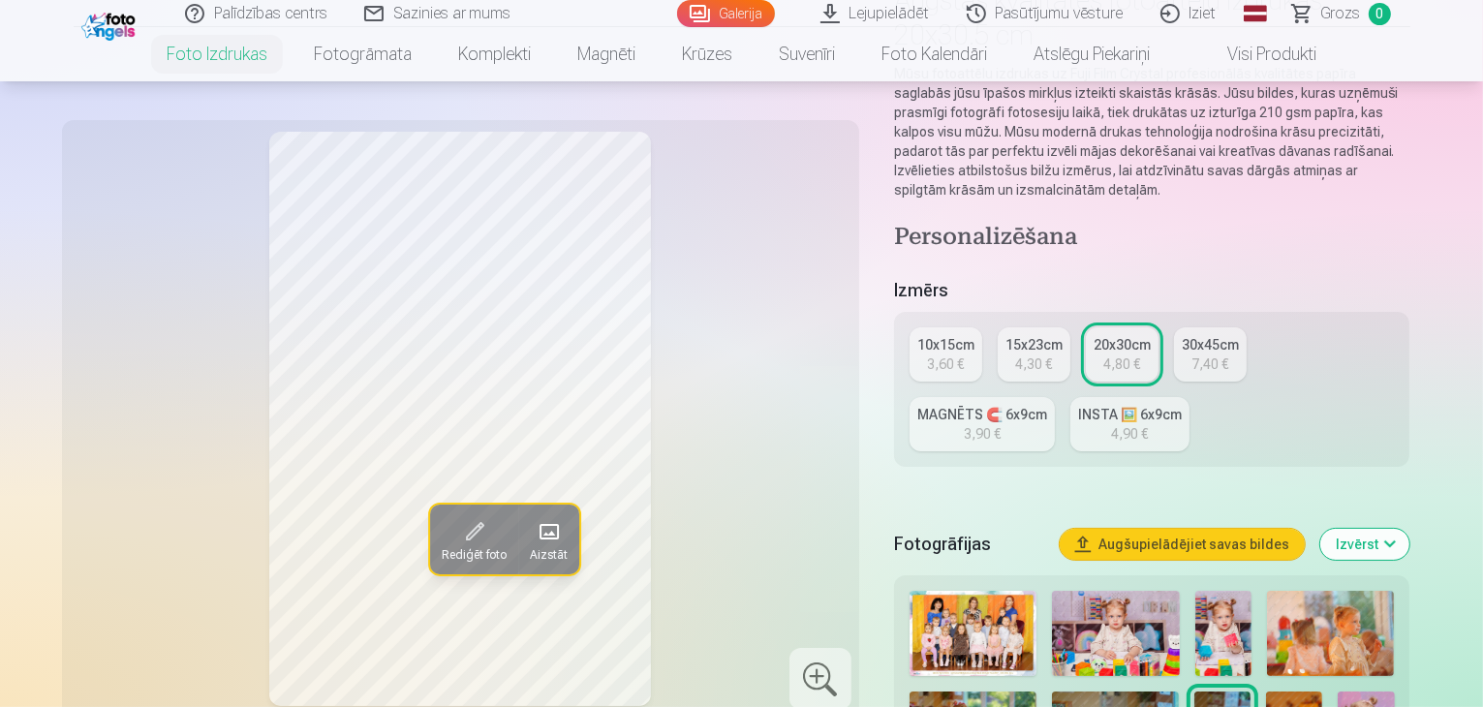
scroll to position [194, 0]
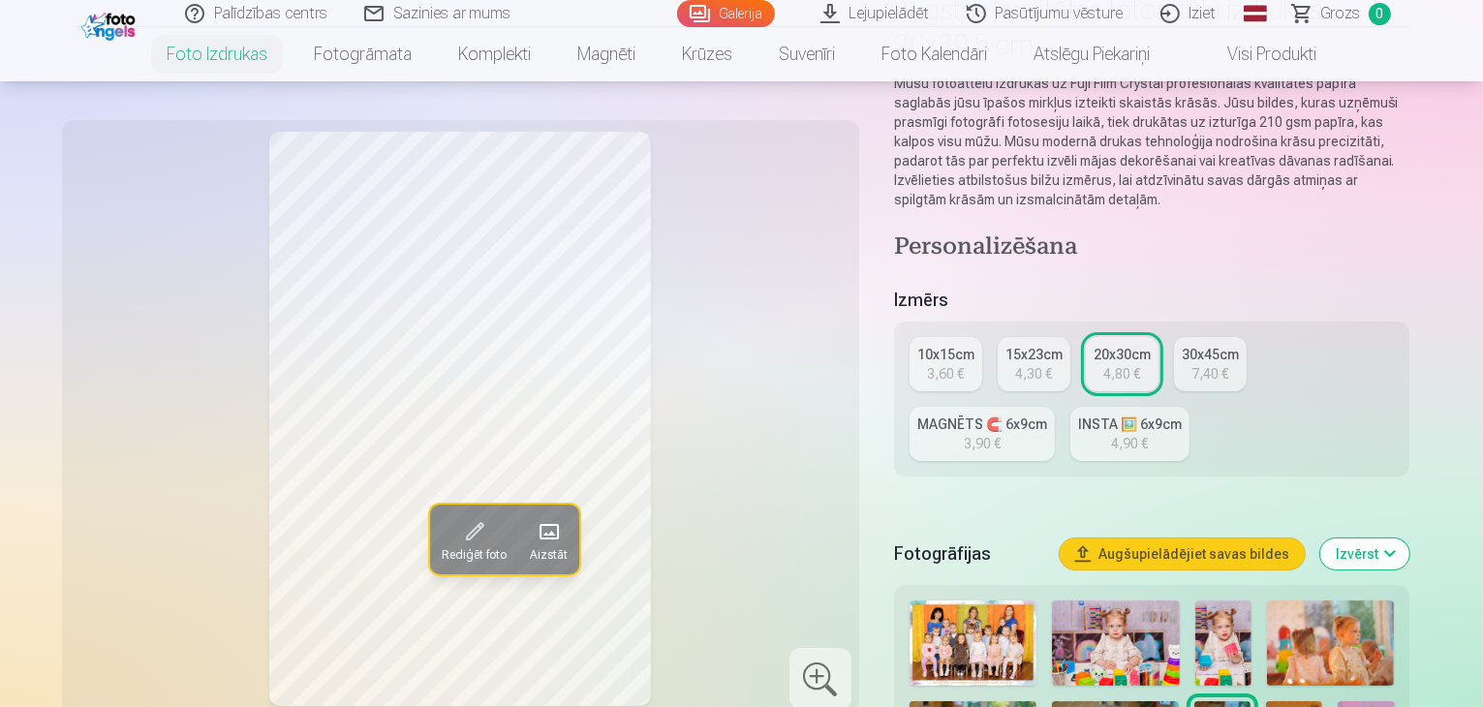
click at [944, 345] on div "10x15cm" at bounding box center [945, 354] width 57 height 19
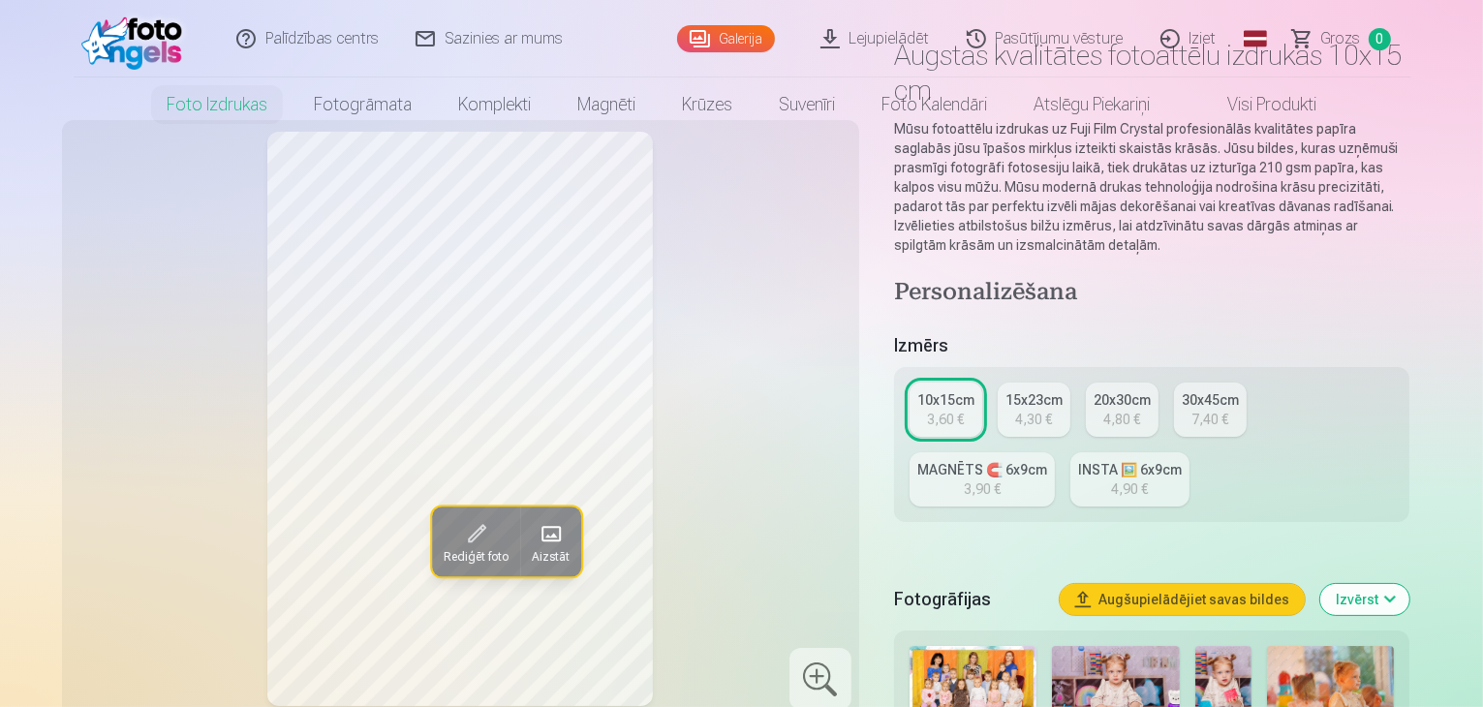
scroll to position [387, 0]
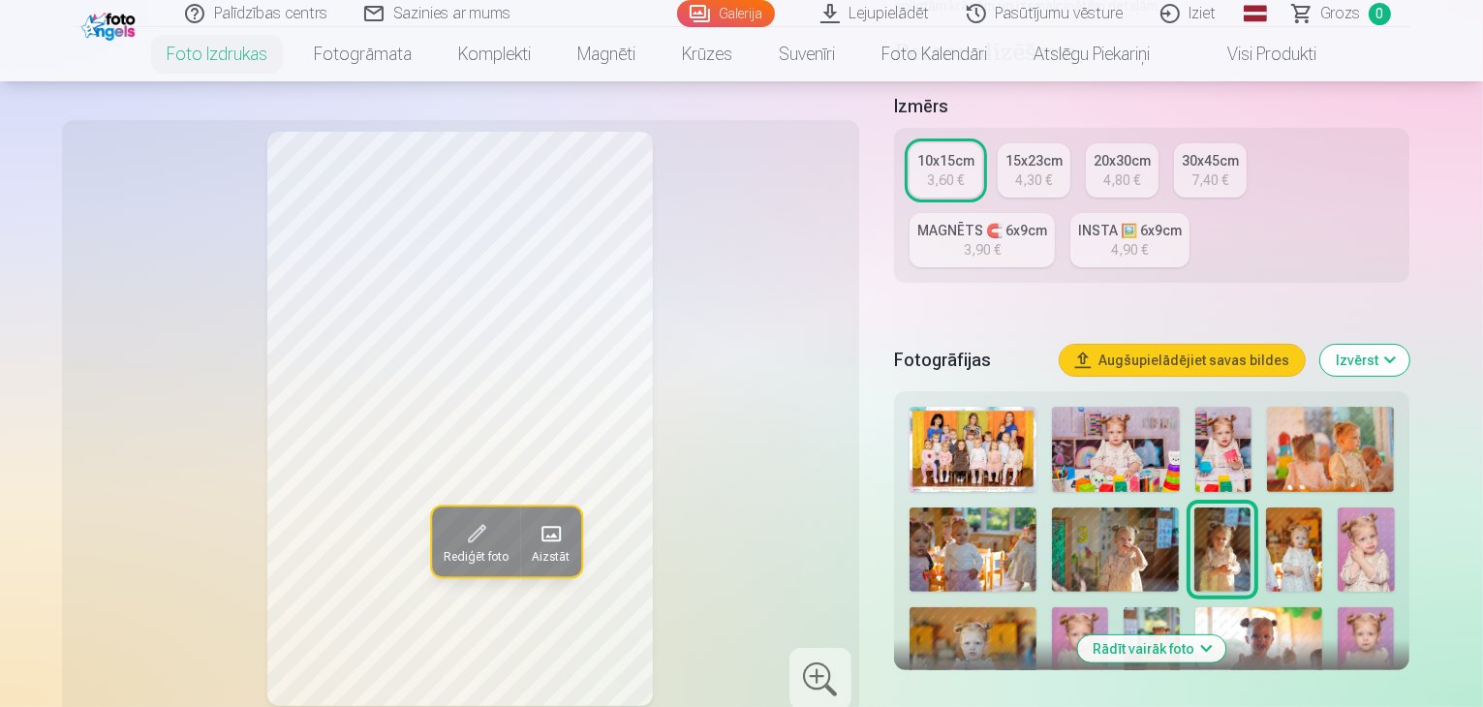
click at [1018, 414] on img at bounding box center [973, 449] width 127 height 85
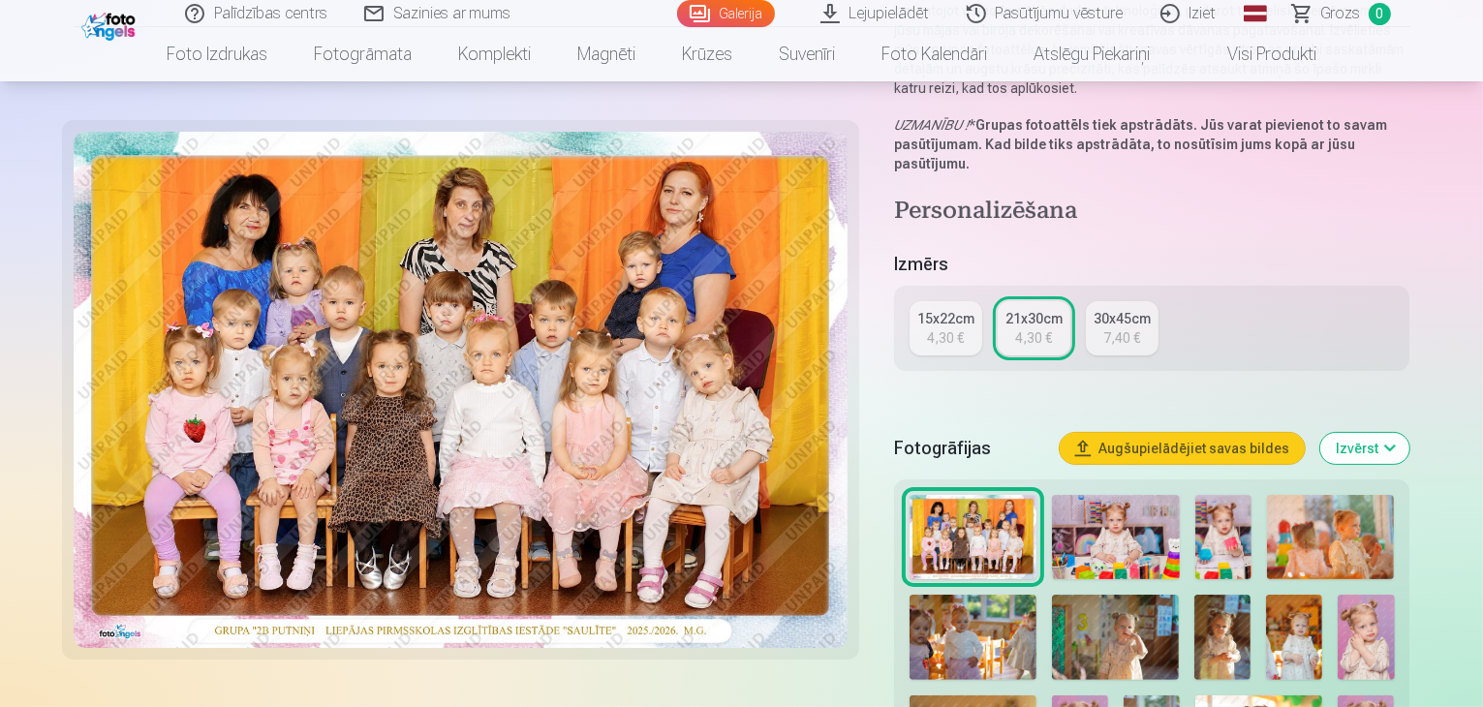
scroll to position [291, 0]
click at [964, 327] on div "4,30 €" at bounding box center [945, 336] width 37 height 19
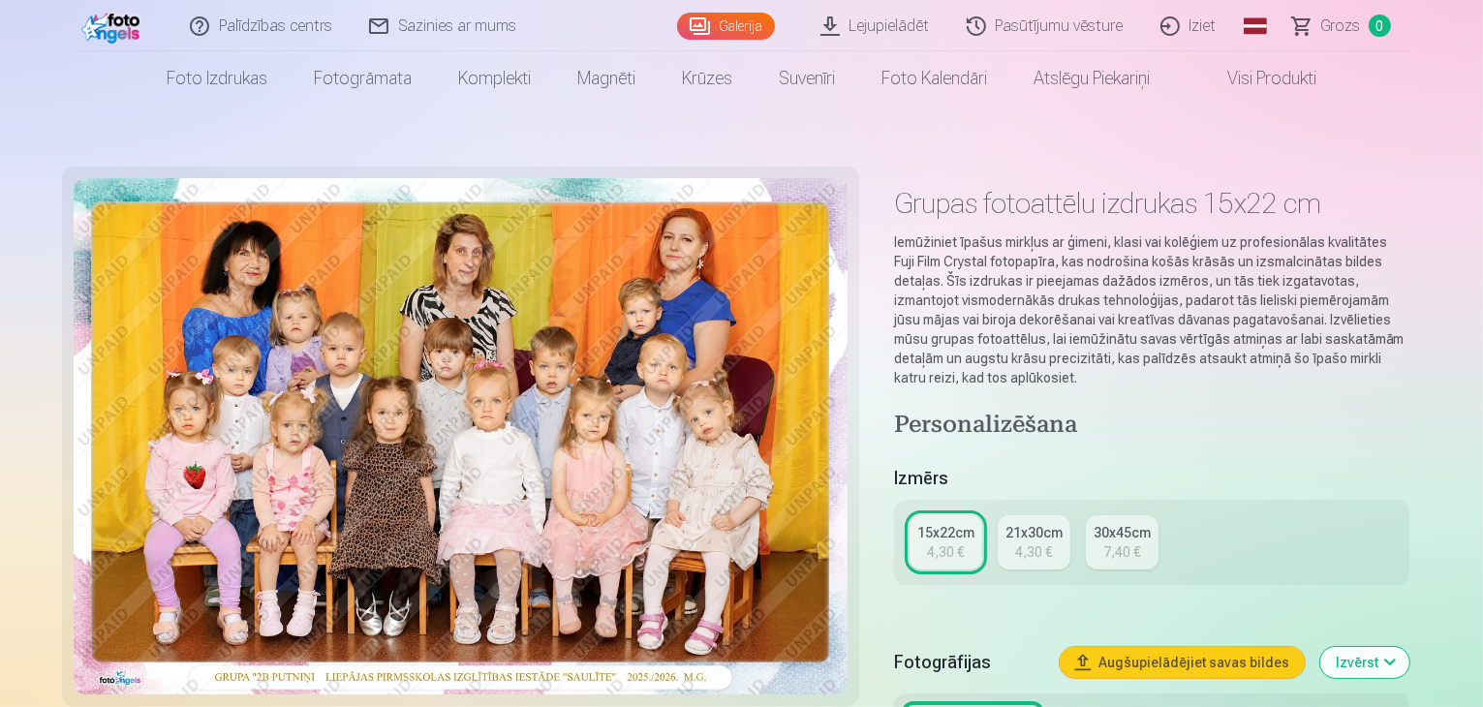
scroll to position [97, 0]
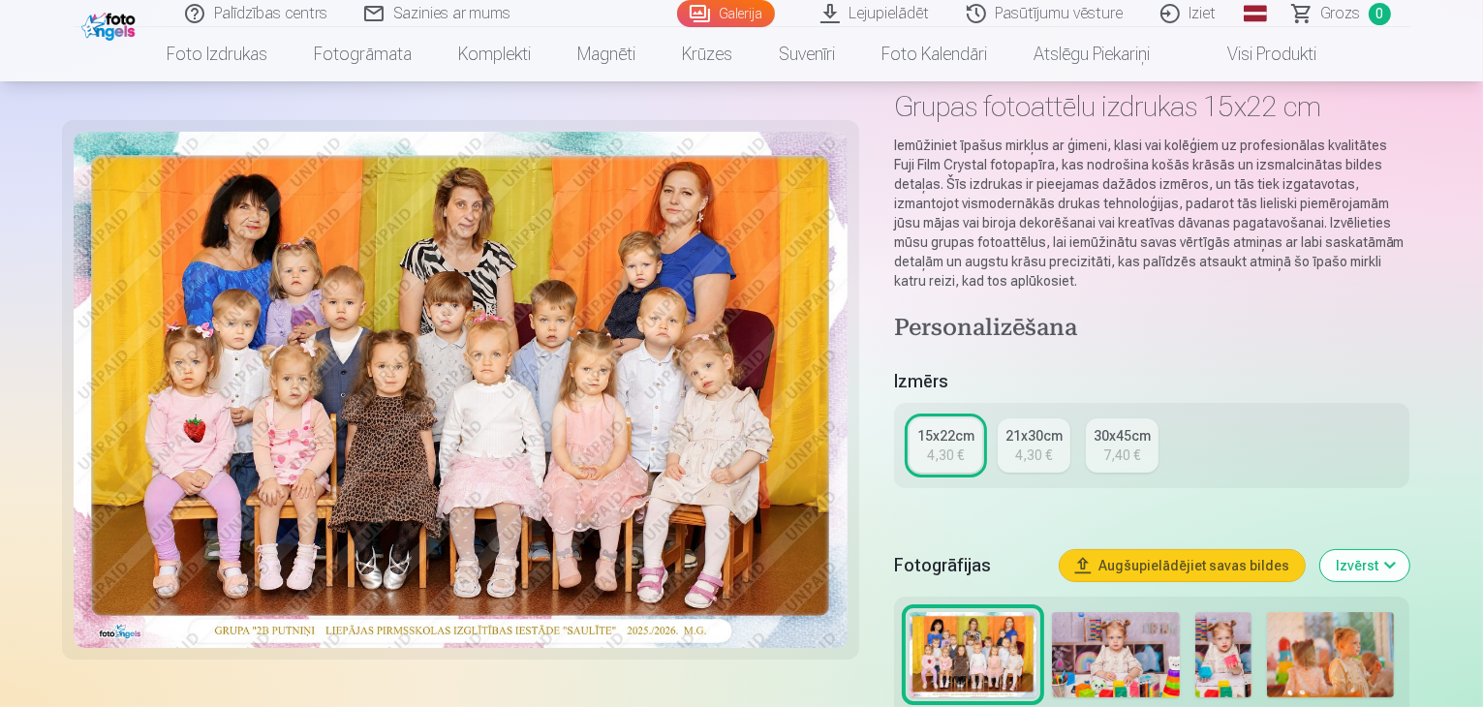
click at [1034, 426] on div "21x30cm" at bounding box center [1033, 435] width 57 height 19
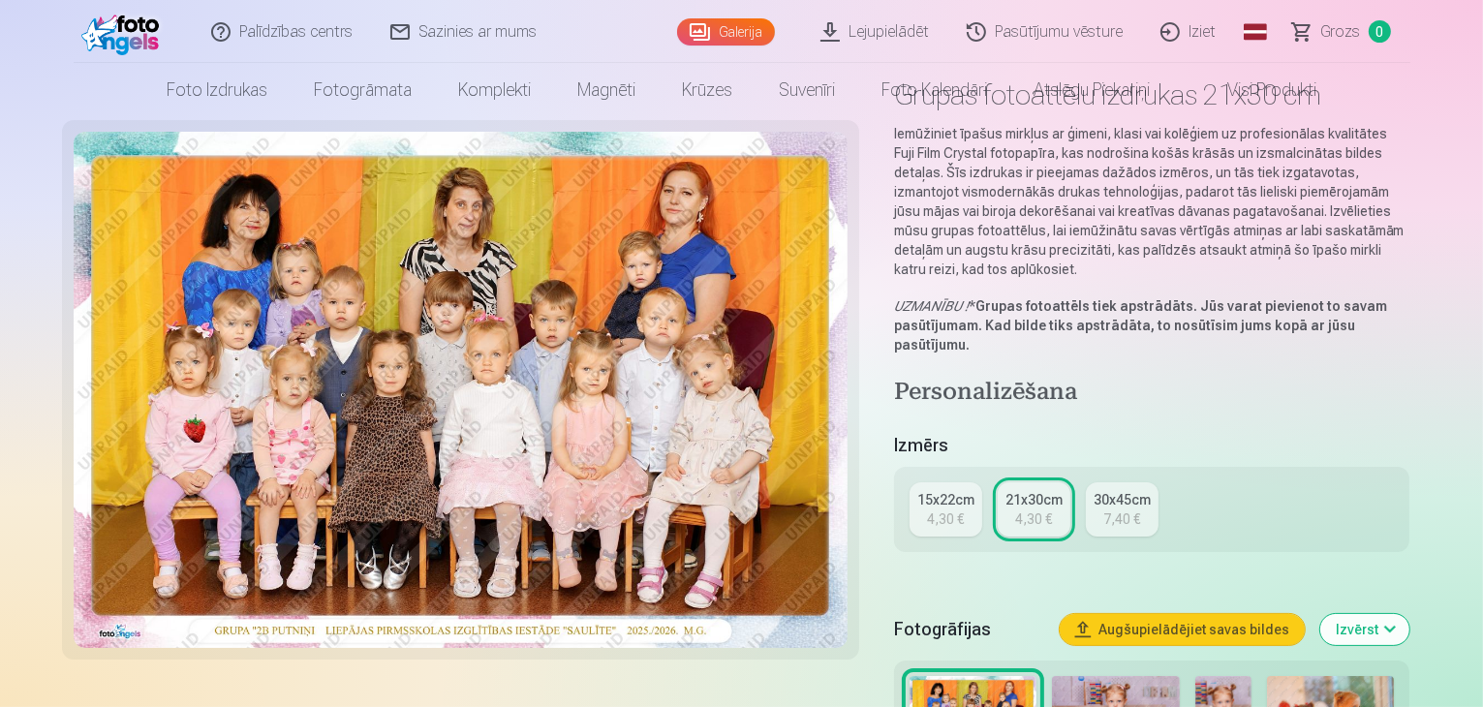
scroll to position [291, 0]
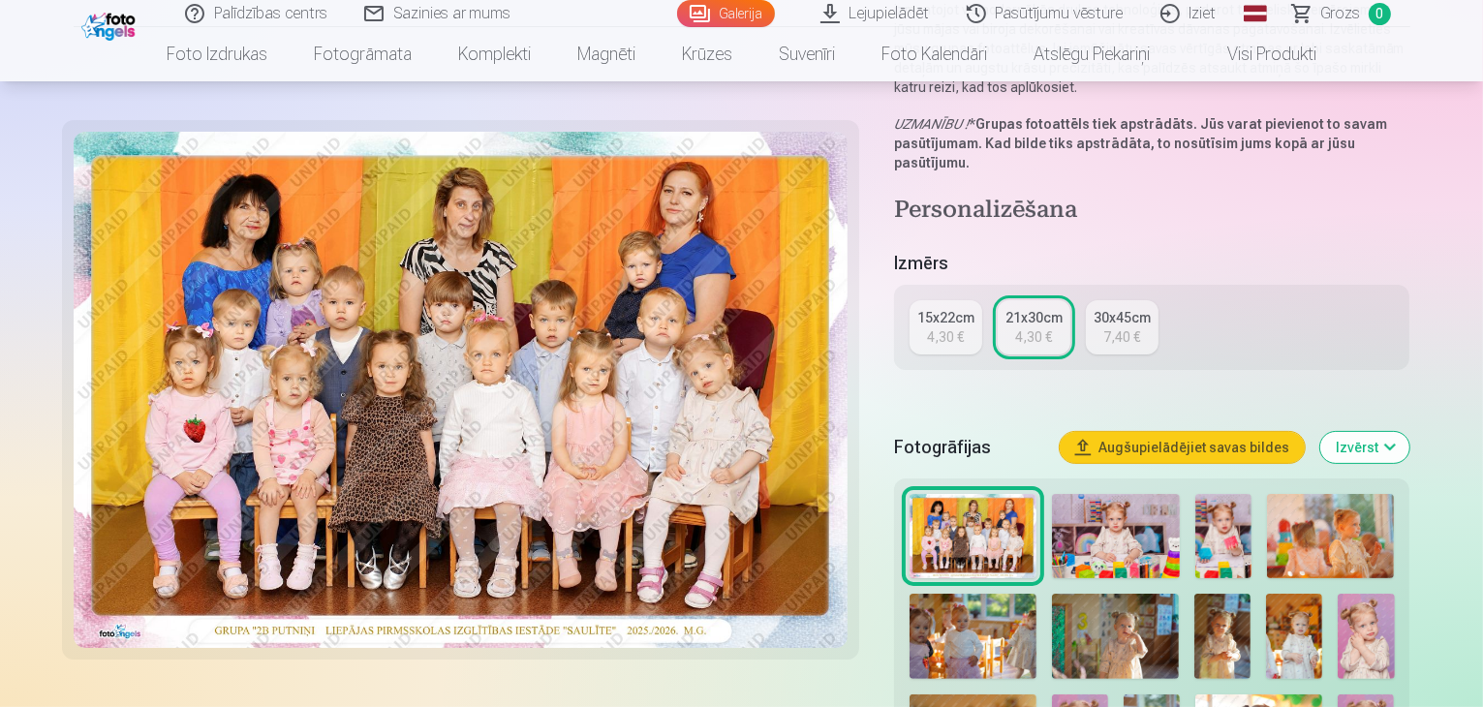
click at [1277, 432] on button "Augšupielādējiet savas bildes" at bounding box center [1182, 447] width 245 height 31
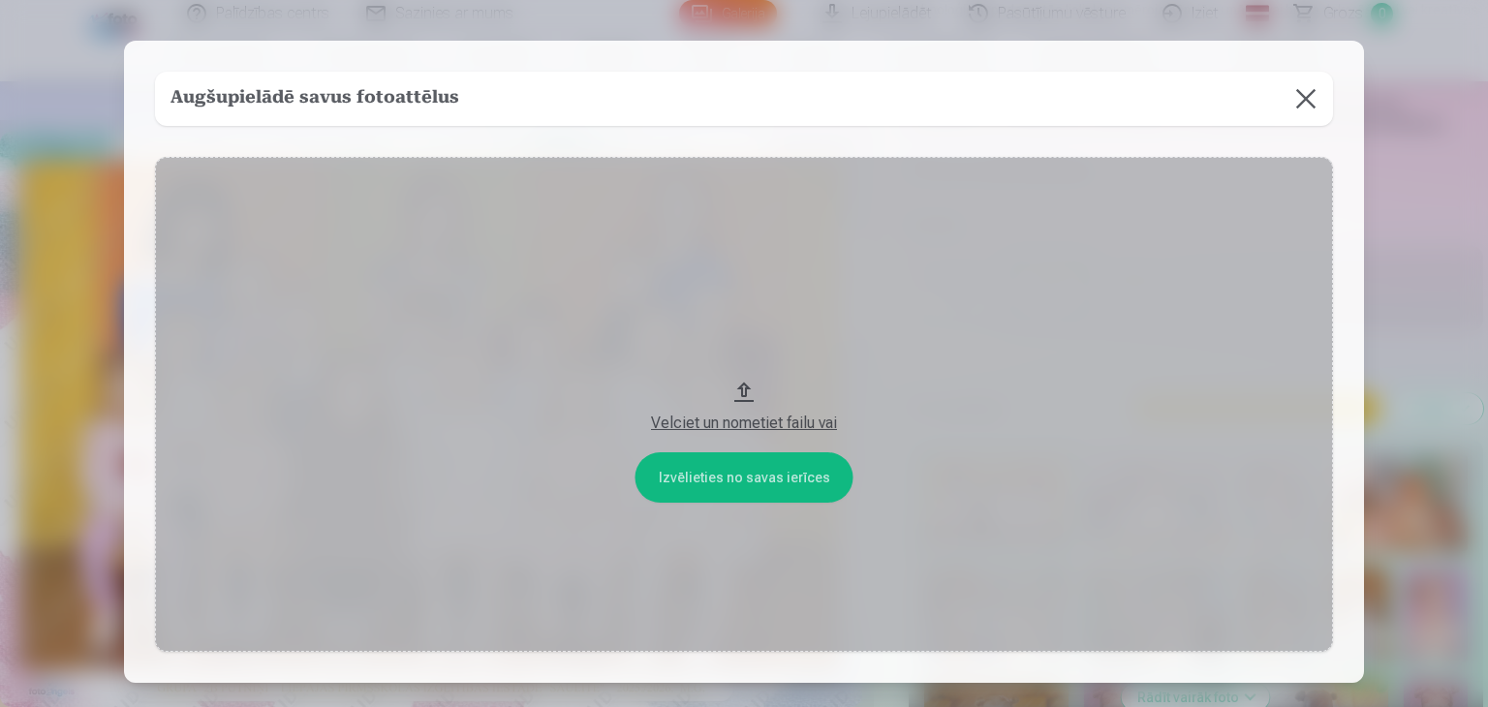
click at [736, 418] on div "Velciet un nometiet failu vai" at bounding box center [743, 423] width 1139 height 23
click at [1312, 102] on button at bounding box center [1306, 99] width 54 height 54
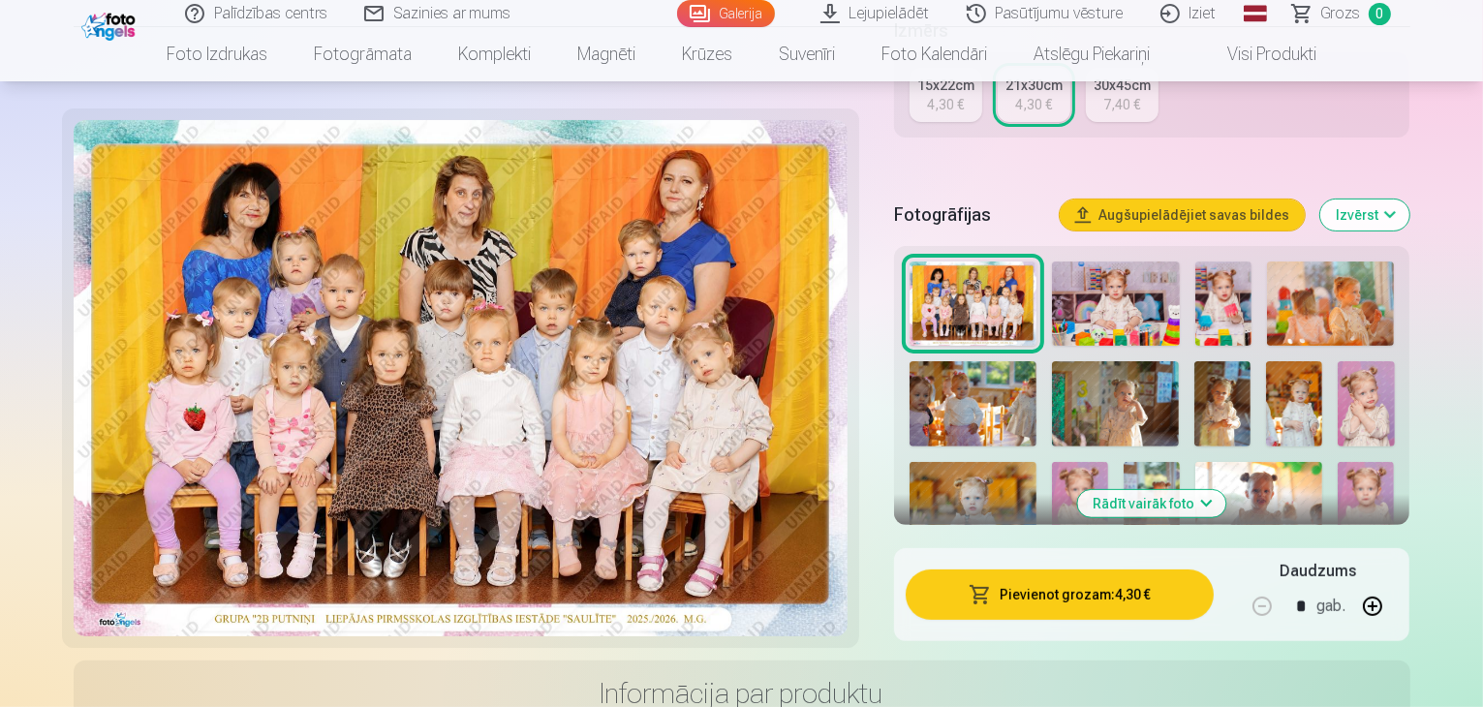
scroll to position [581, 0]
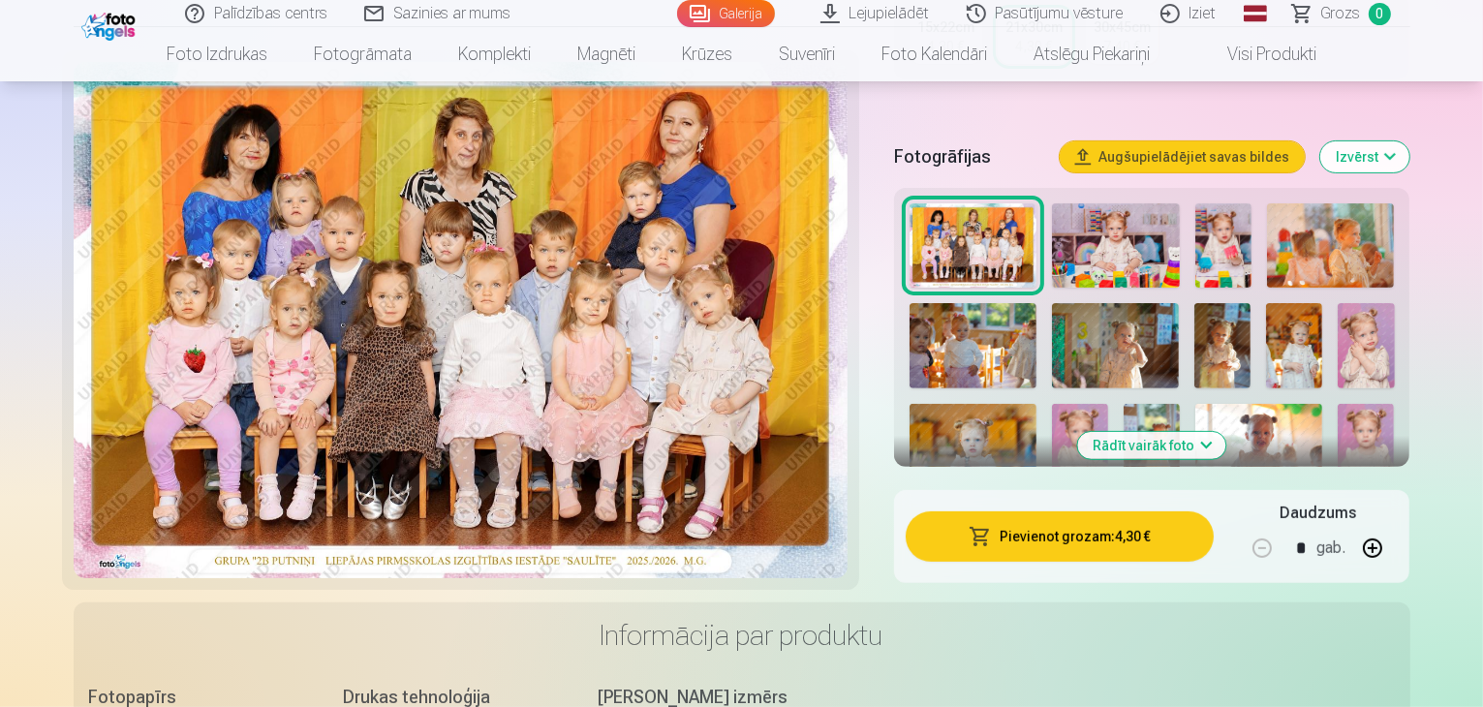
click at [1088, 511] on button "Pievienot grozam : 4,30 €" at bounding box center [1060, 536] width 309 height 50
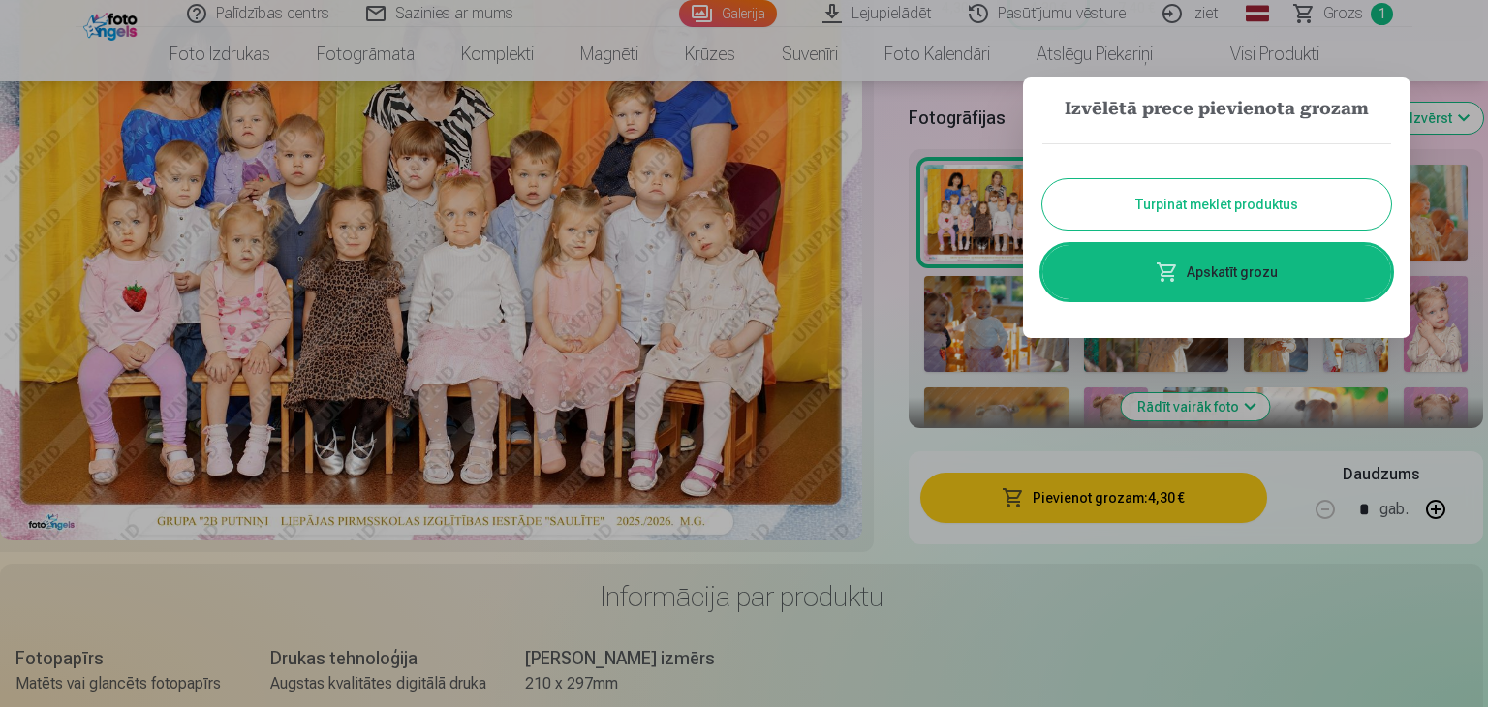
click at [1196, 201] on button "Turpināt meklēt produktus" at bounding box center [1216, 204] width 349 height 50
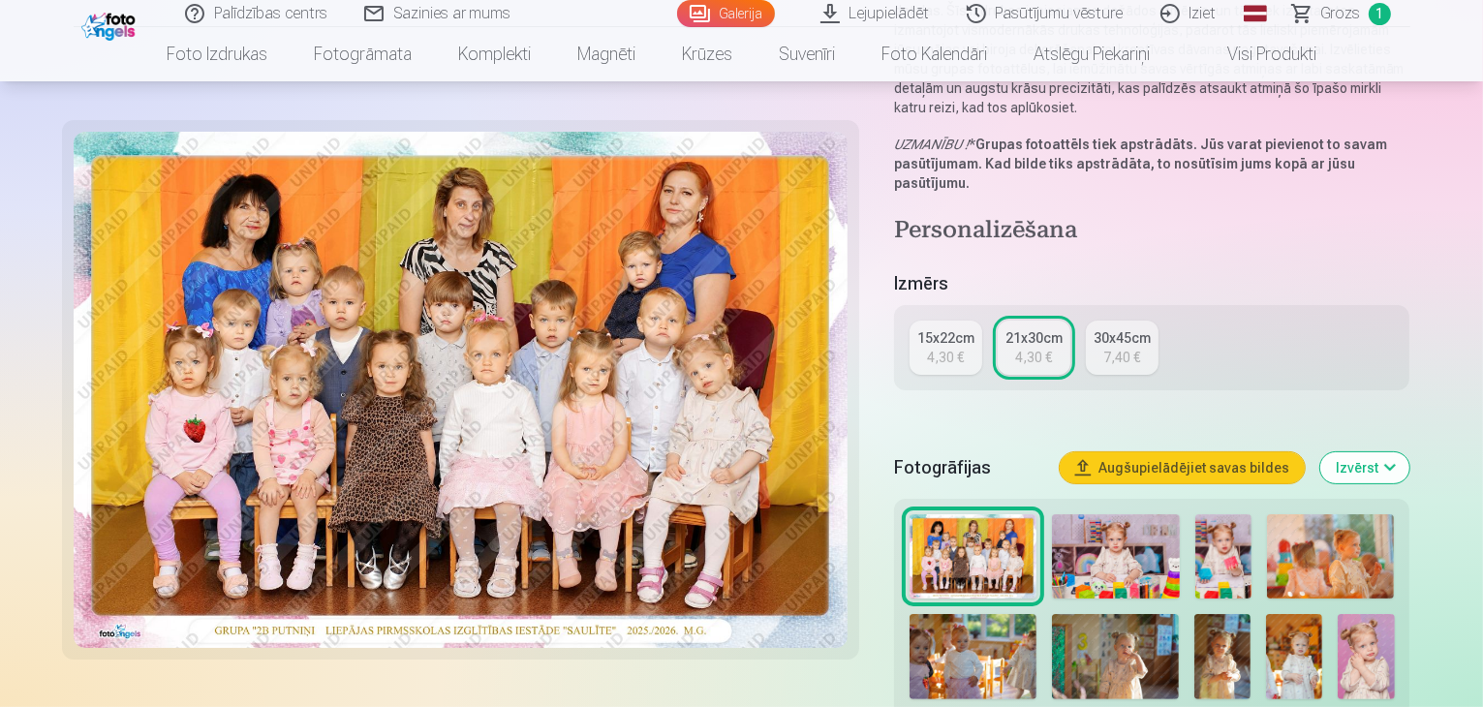
scroll to position [387, 0]
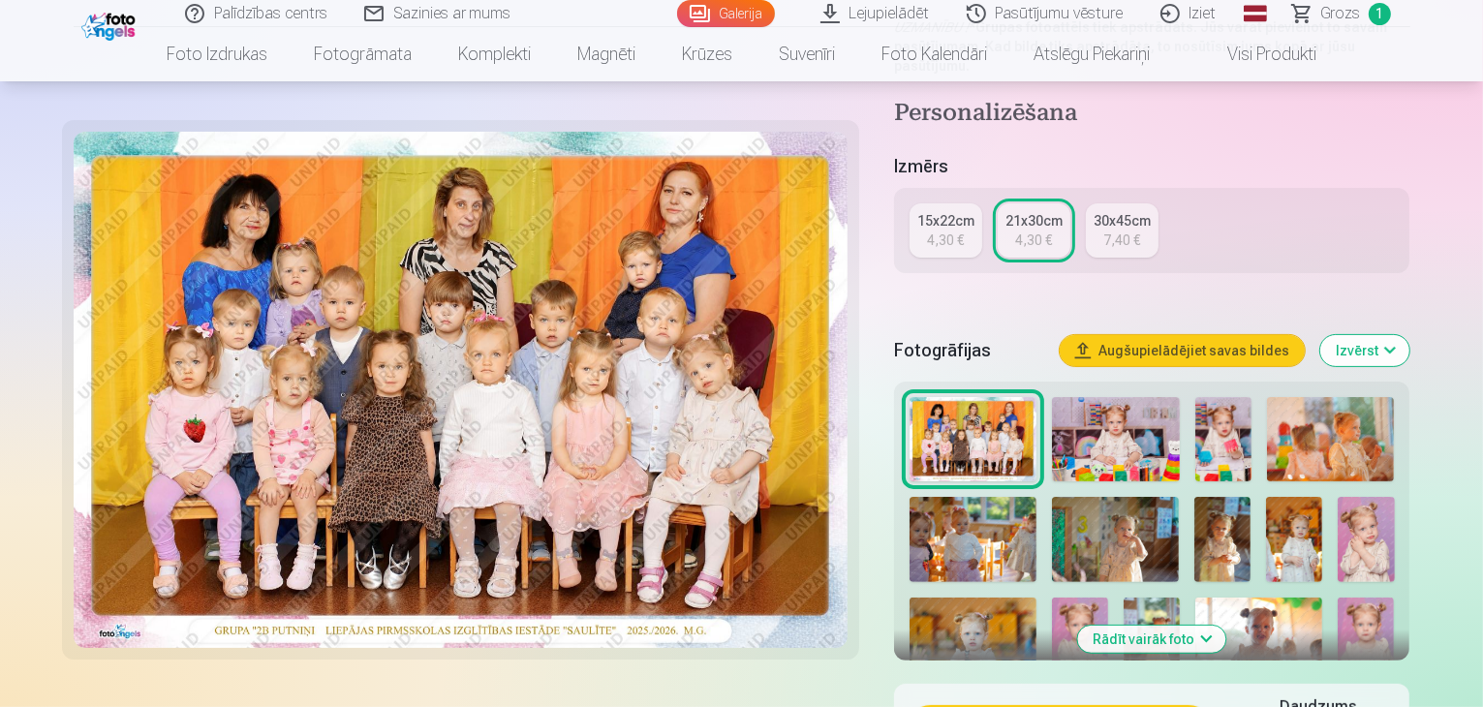
click at [1251, 521] on img at bounding box center [1222, 539] width 56 height 84
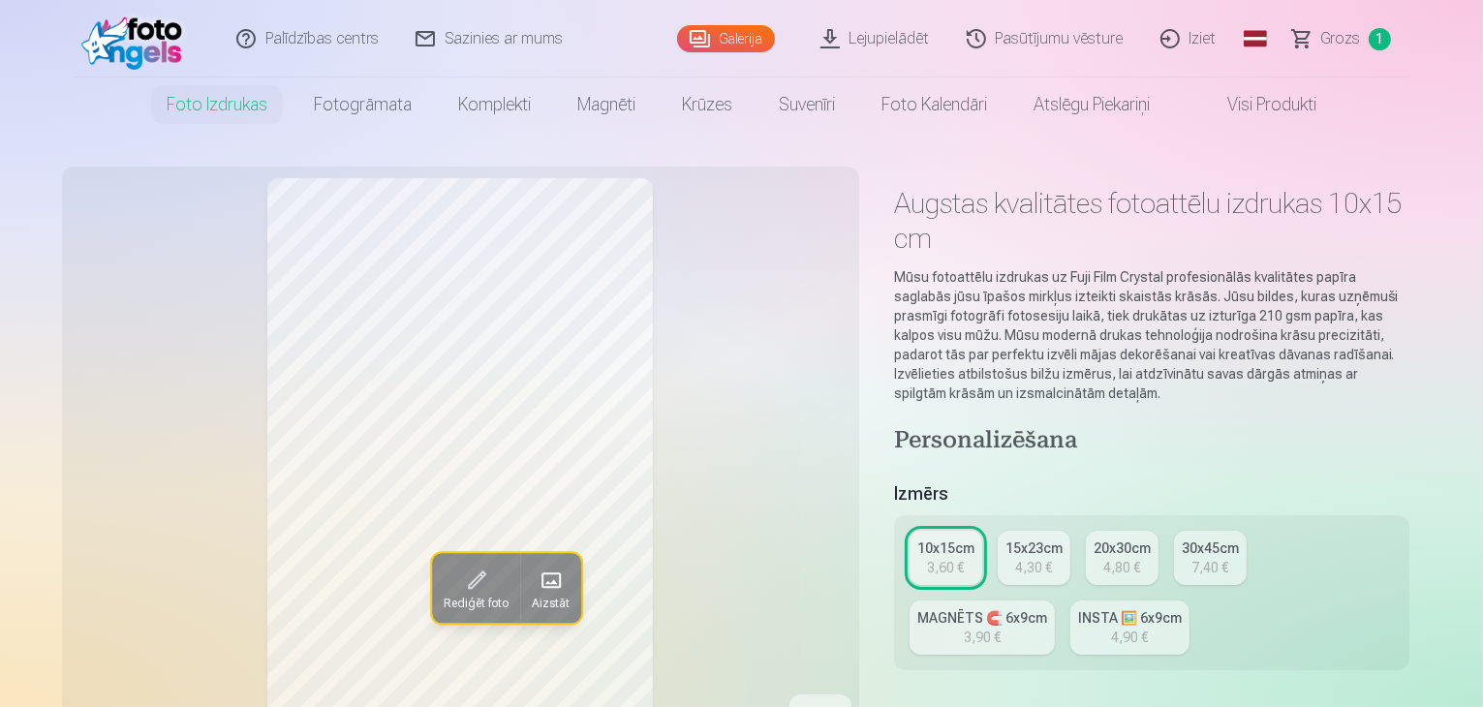
click at [1132, 558] on div "4,80 €" at bounding box center [1121, 567] width 37 height 19
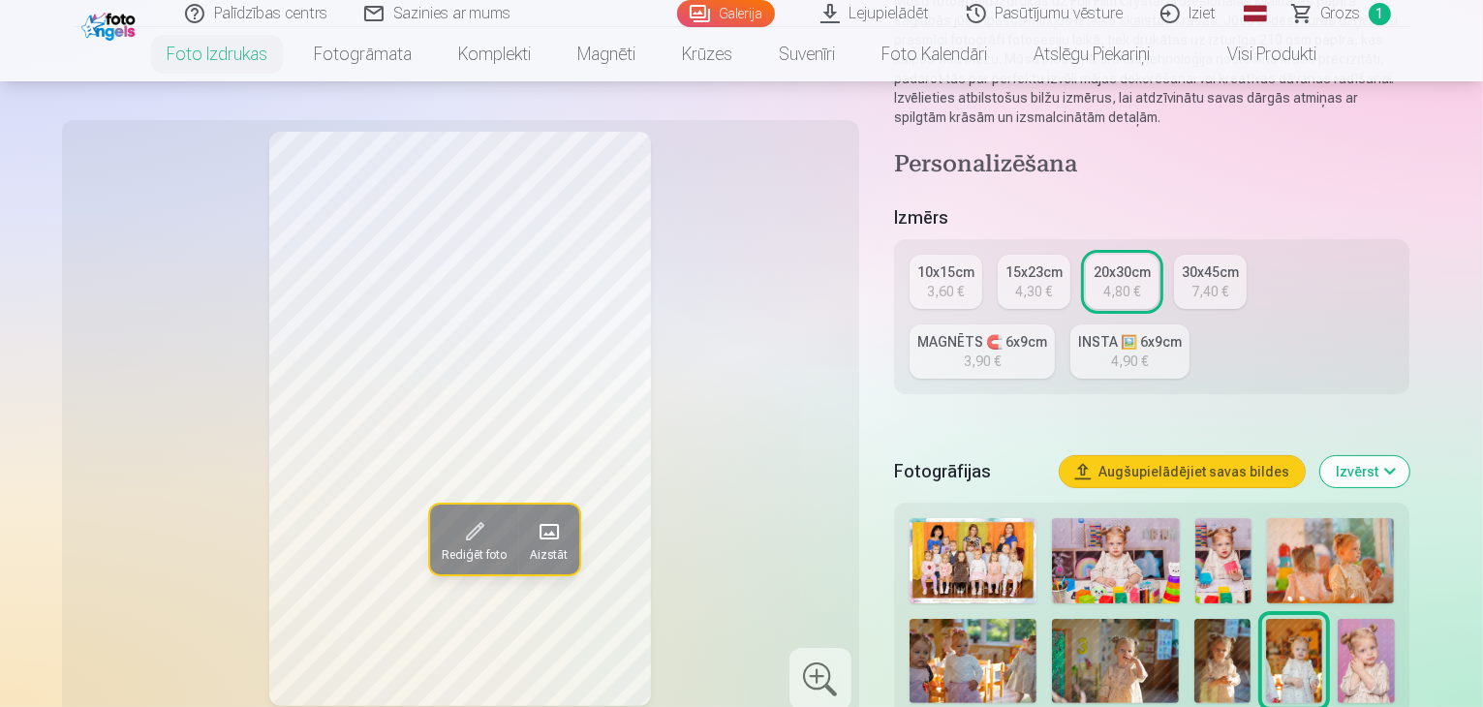
scroll to position [291, 0]
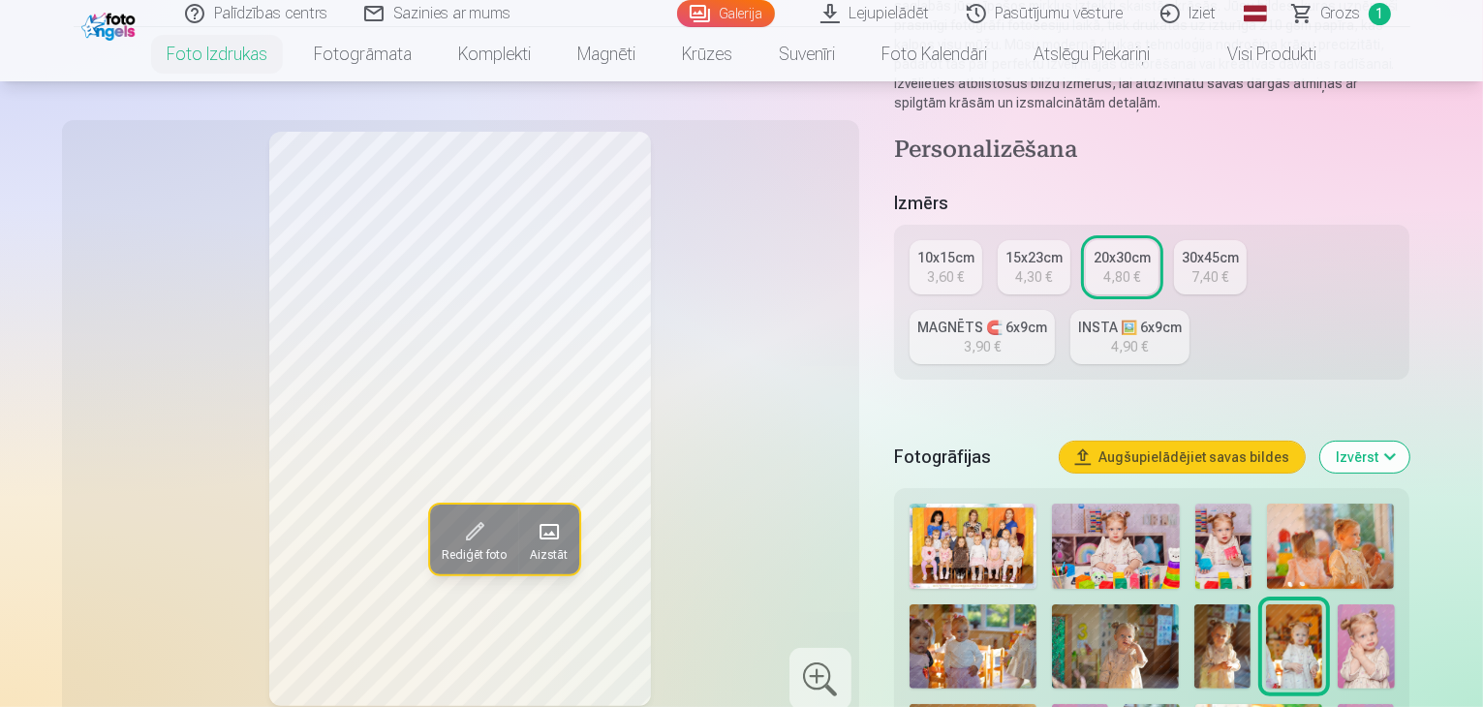
click at [1251, 612] on img at bounding box center [1222, 646] width 56 height 84
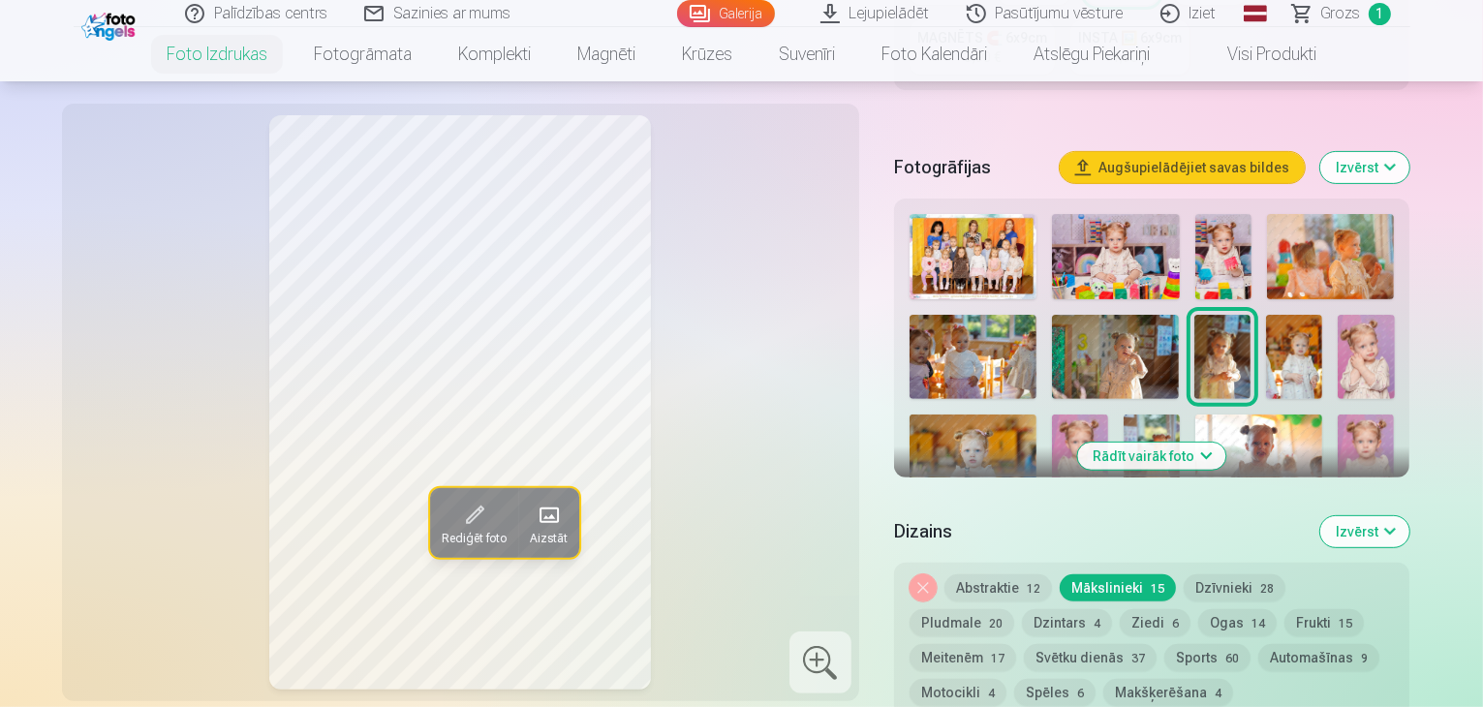
scroll to position [581, 0]
click at [1013, 573] on button "Abstraktie 12" at bounding box center [998, 586] width 108 height 27
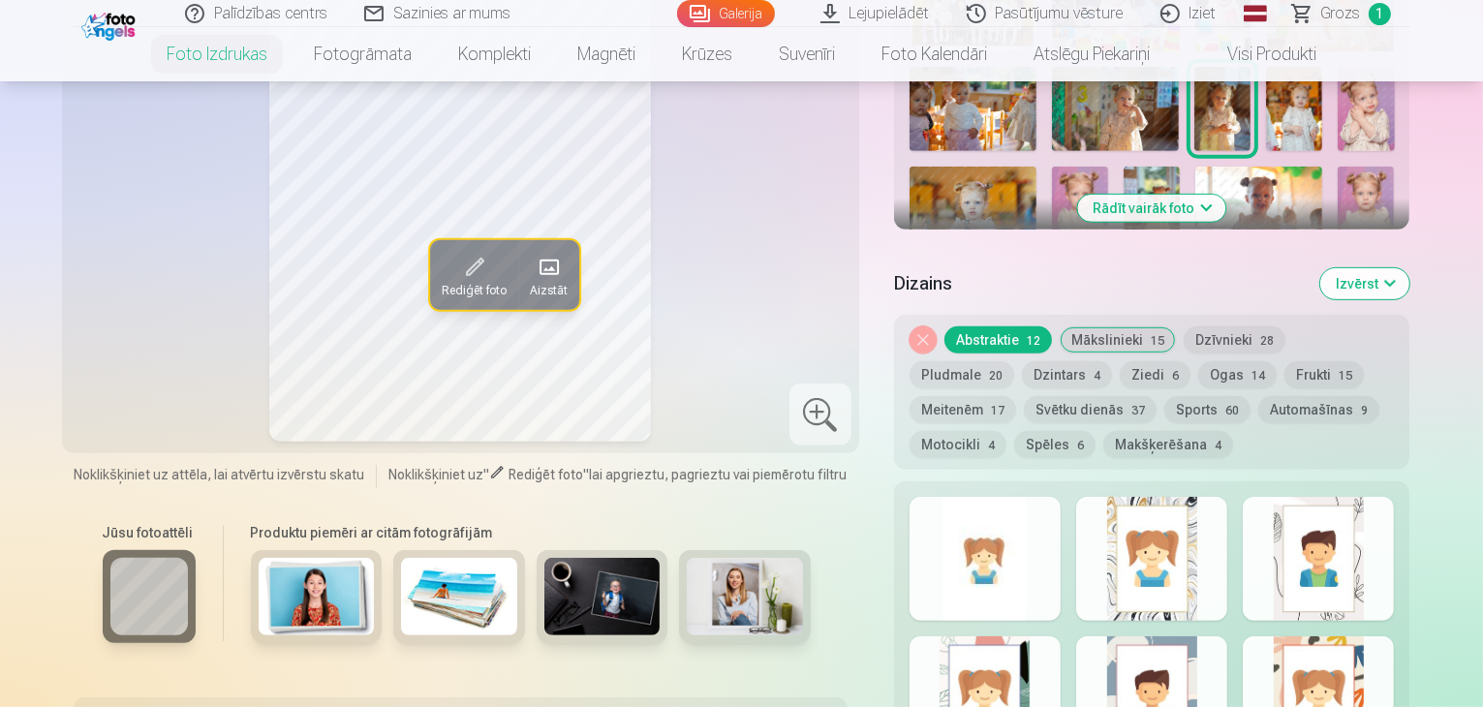
scroll to position [872, 0]
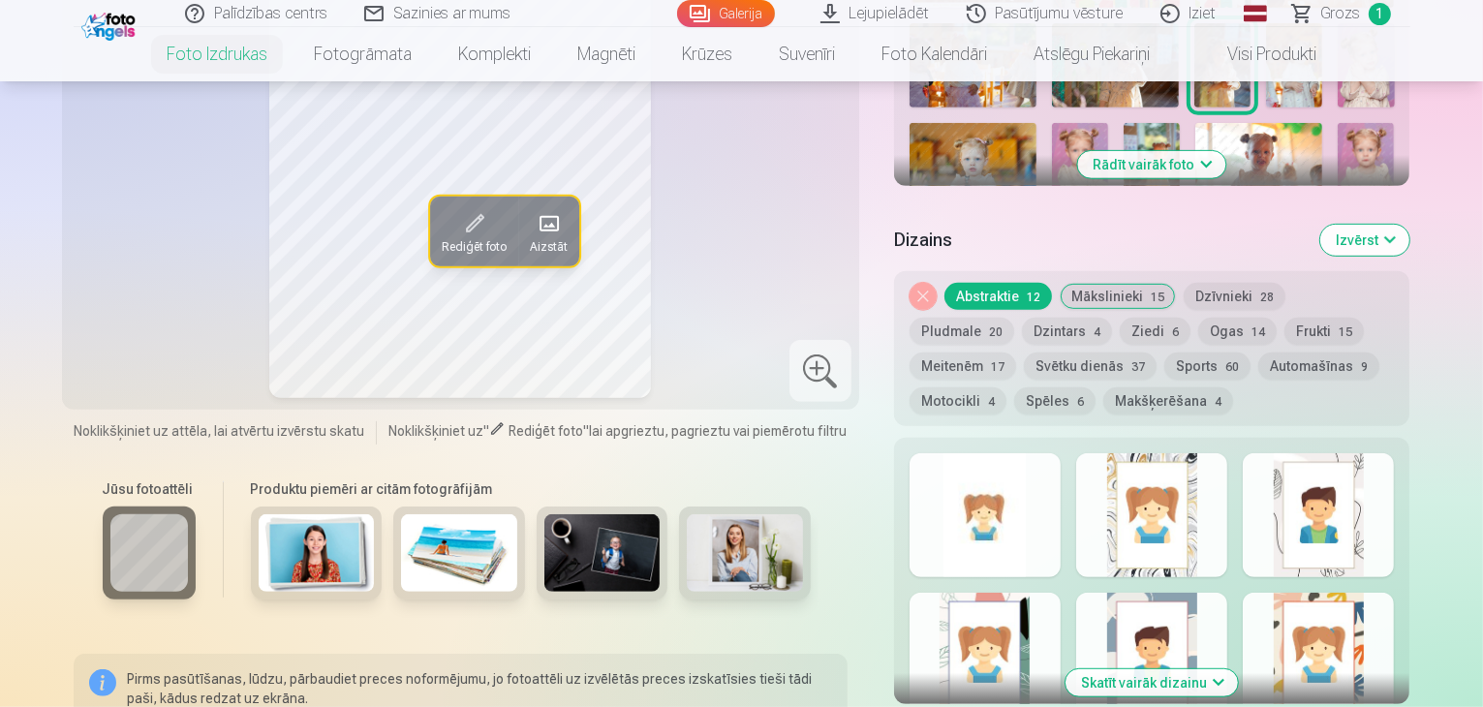
click at [1021, 482] on div at bounding box center [985, 515] width 151 height 124
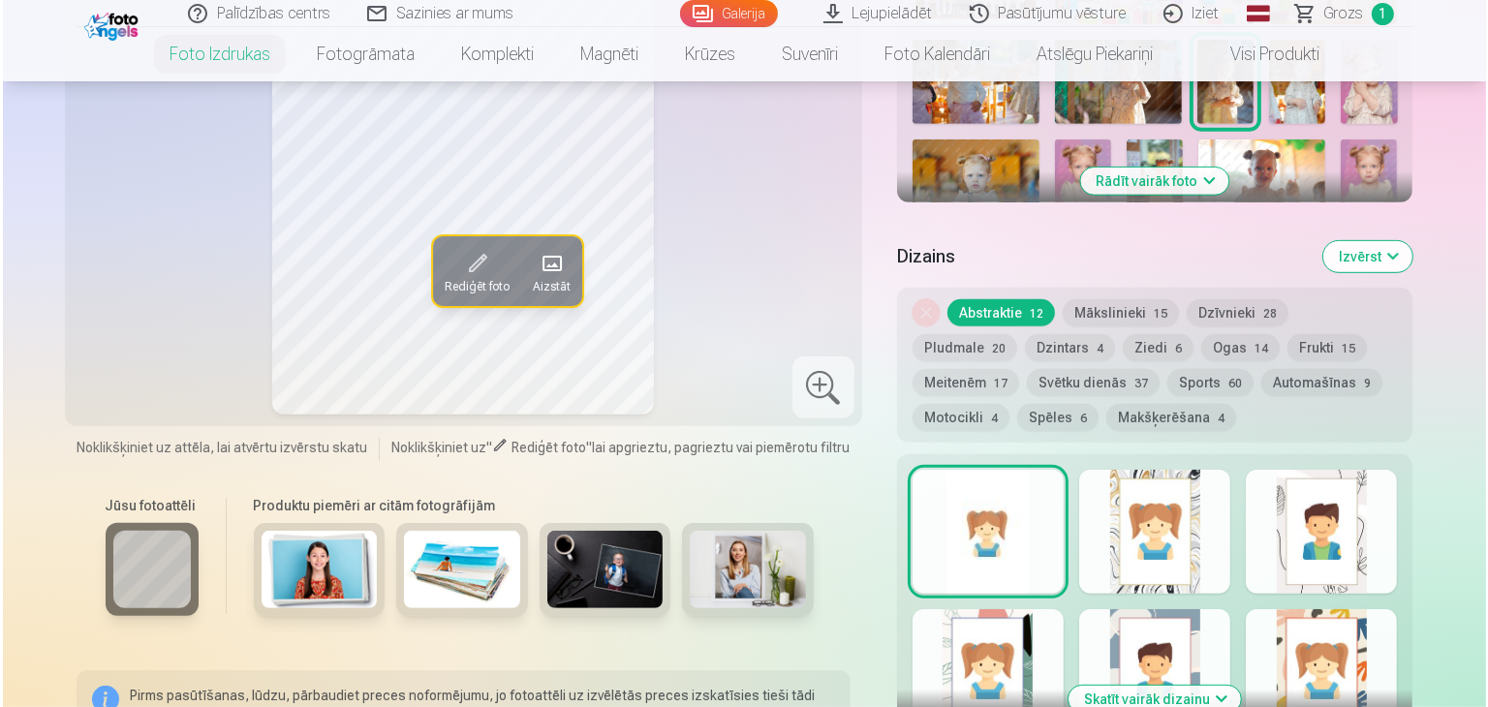
scroll to position [1065, 0]
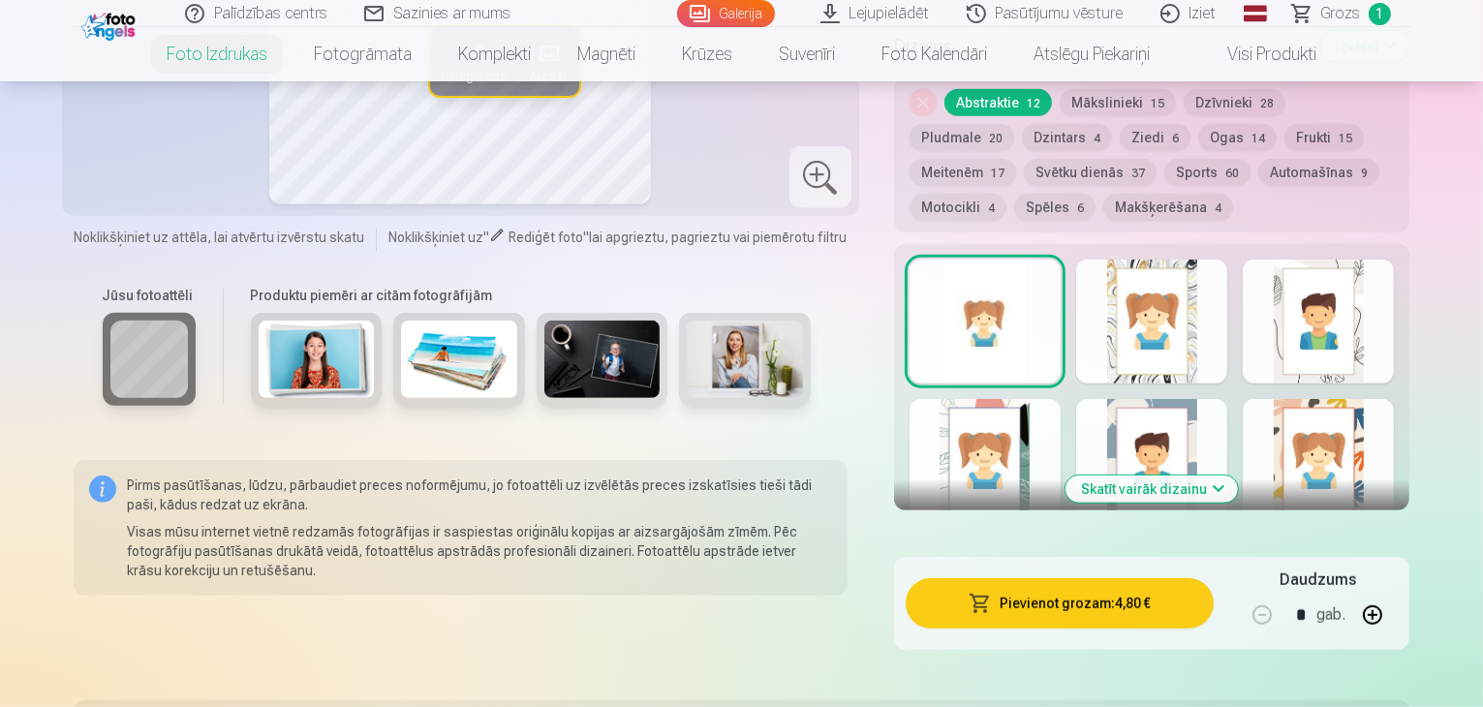
click at [1201, 578] on button "Pievienot grozam : 4,80 €" at bounding box center [1060, 603] width 309 height 50
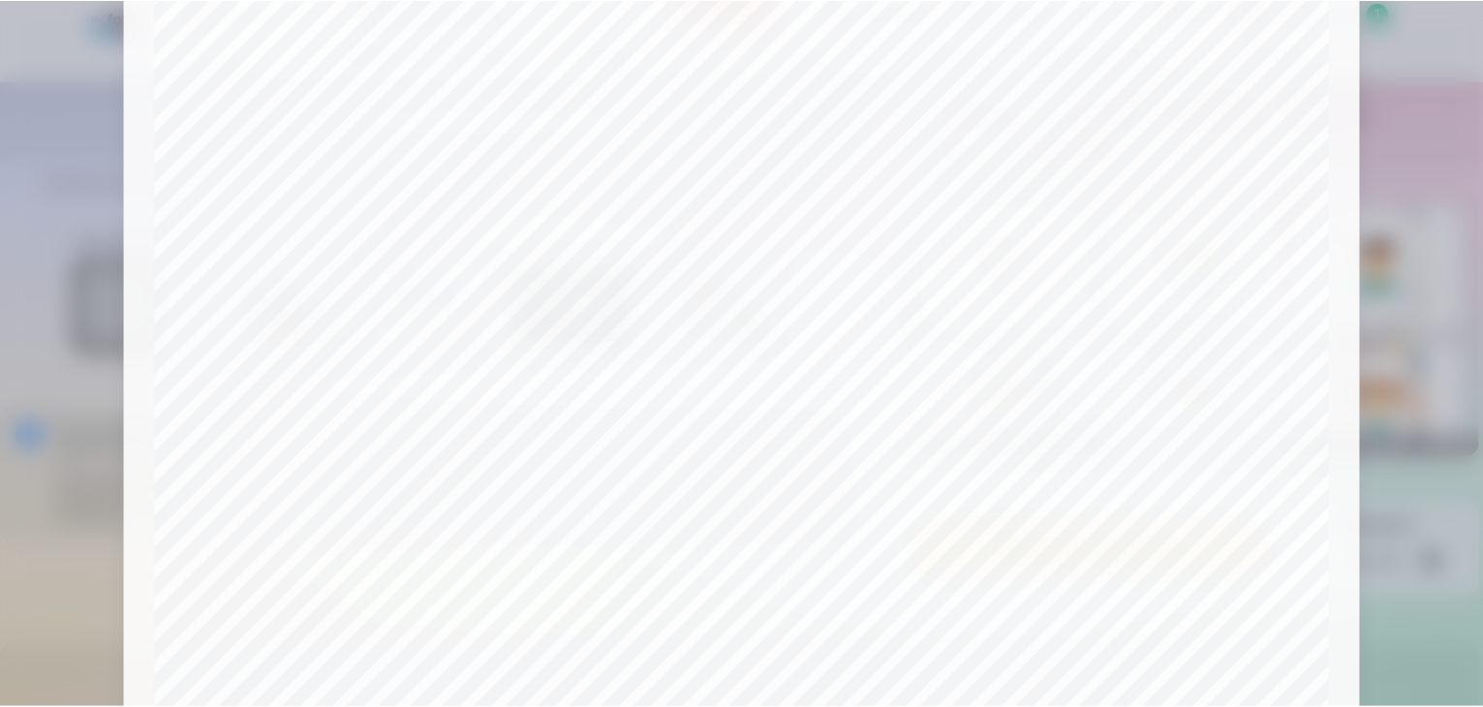
scroll to position [688, 0]
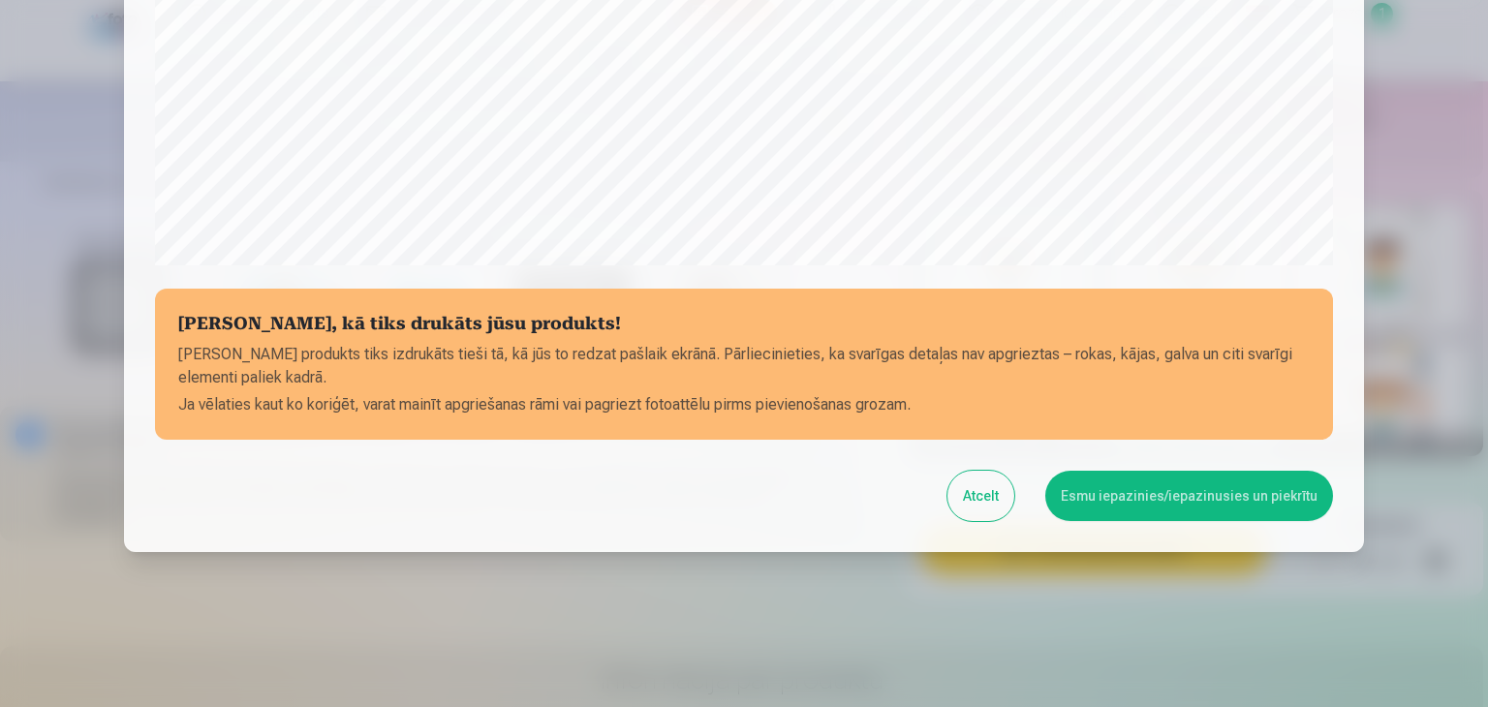
click at [1105, 498] on button "Esmu iepazinies/iepazinusies un piekrītu" at bounding box center [1189, 496] width 288 height 50
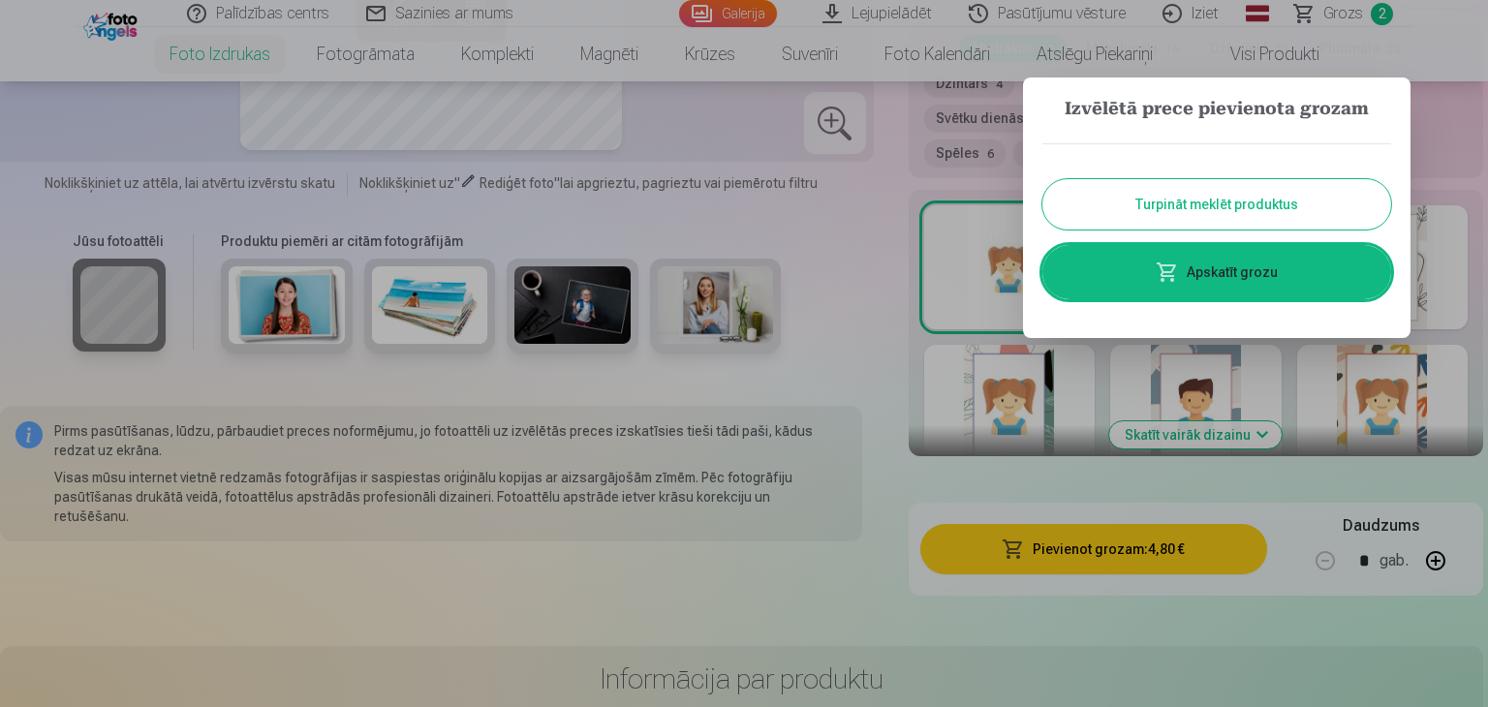
click at [1155, 210] on button "Turpināt meklēt produktus" at bounding box center [1216, 204] width 349 height 50
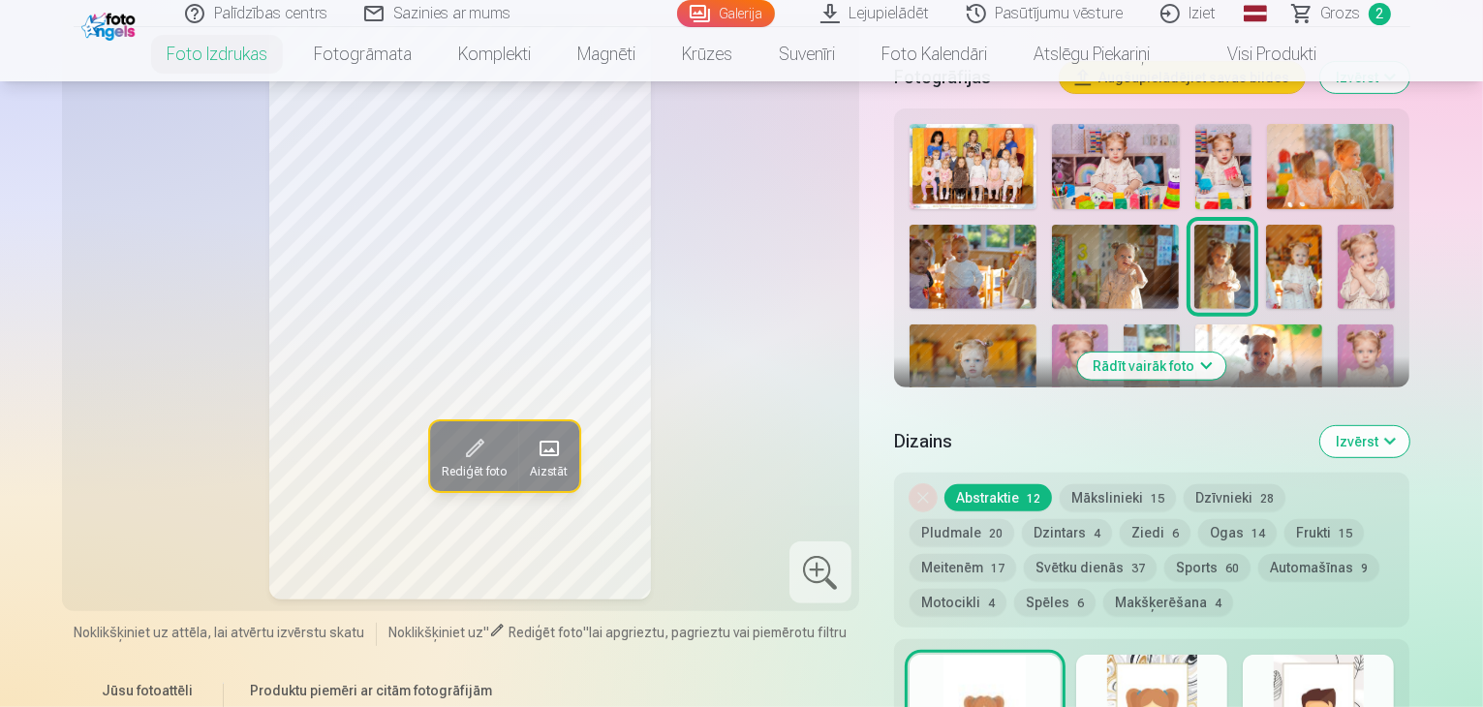
scroll to position [775, 0]
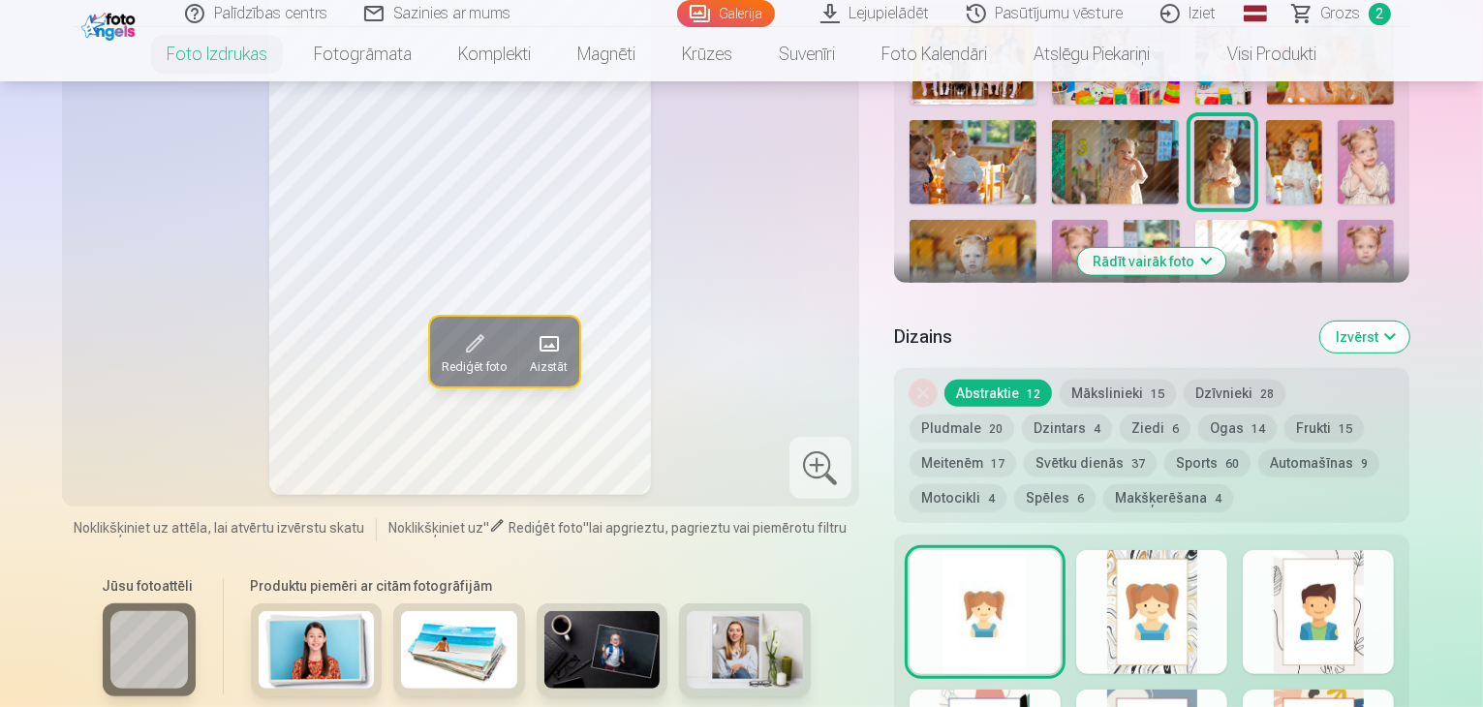
click at [1223, 248] on button "Rādīt vairāk foto" at bounding box center [1152, 261] width 148 height 27
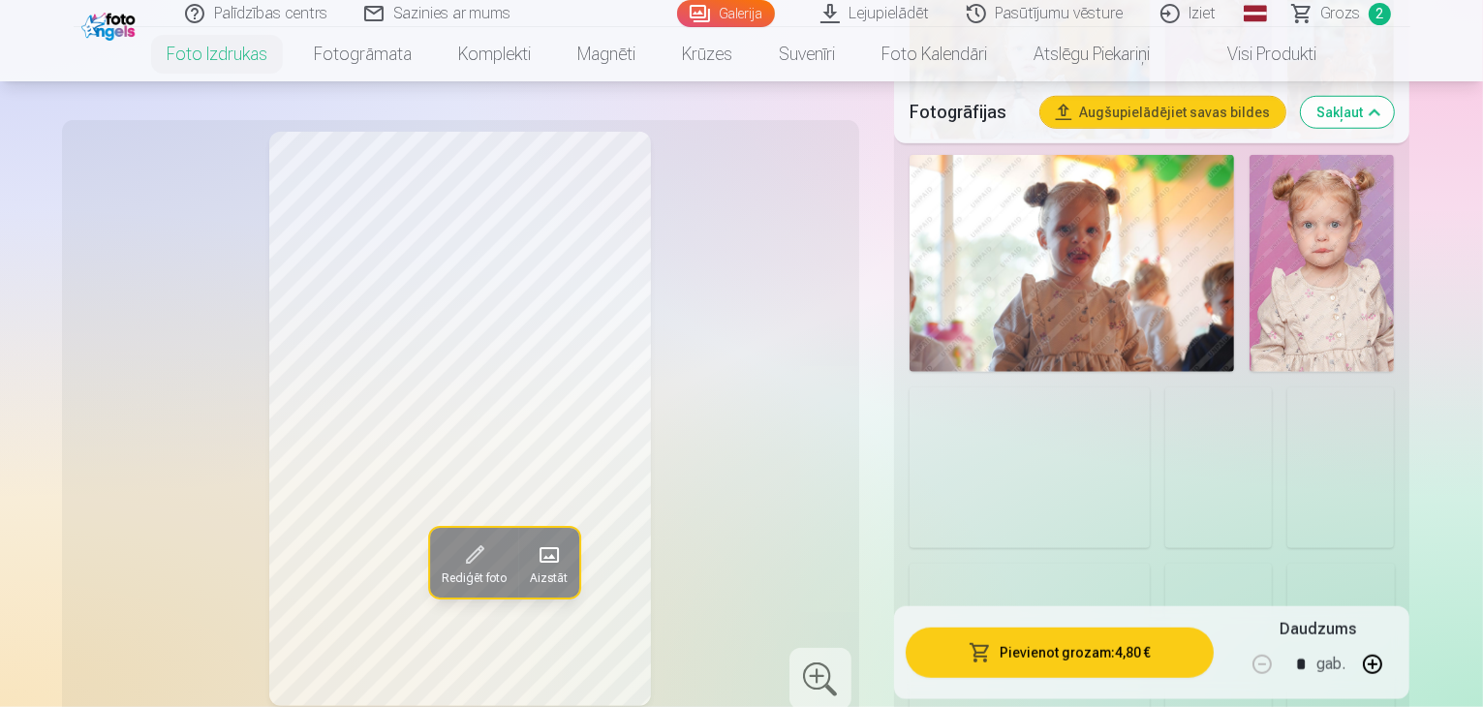
scroll to position [1647, 0]
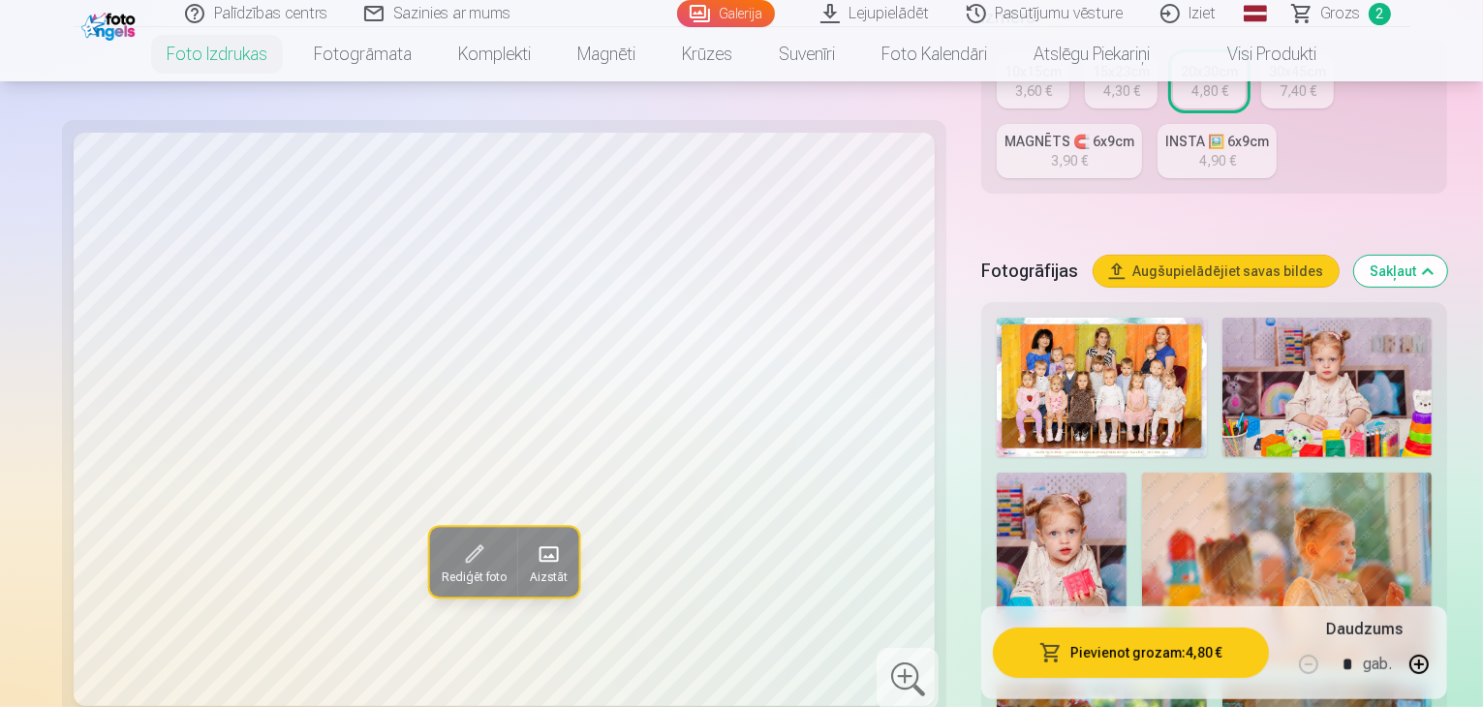
scroll to position [484, 0]
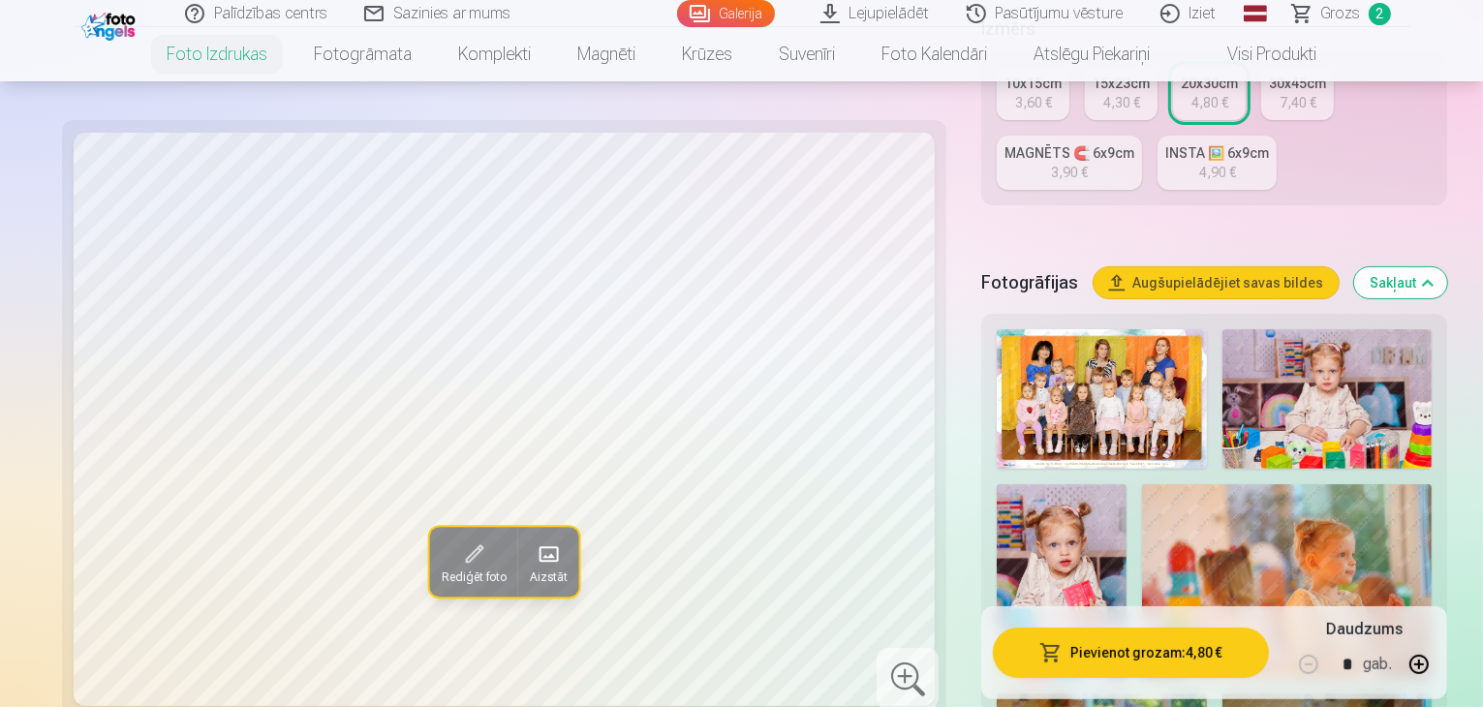
click at [1126, 484] on img at bounding box center [1061, 581] width 129 height 194
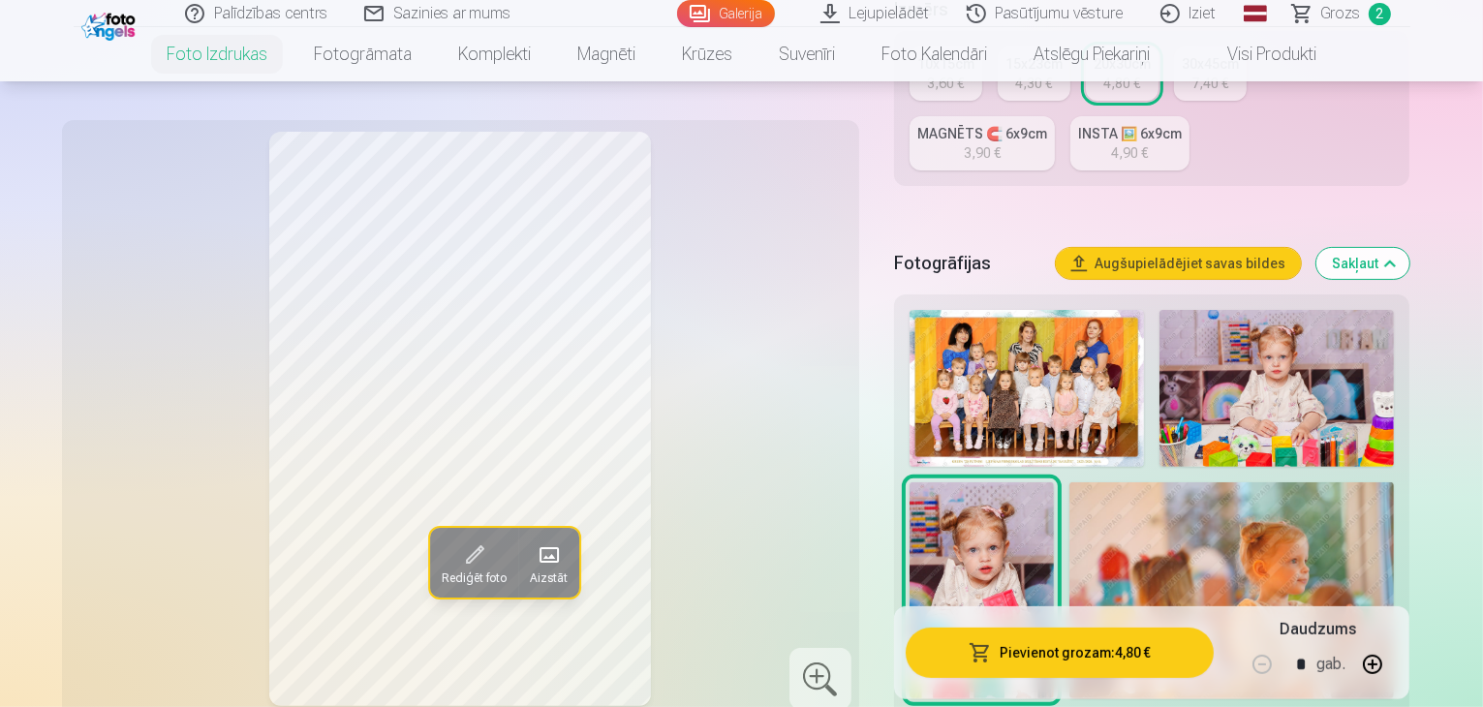
click at [1290, 340] on img at bounding box center [1276, 388] width 234 height 157
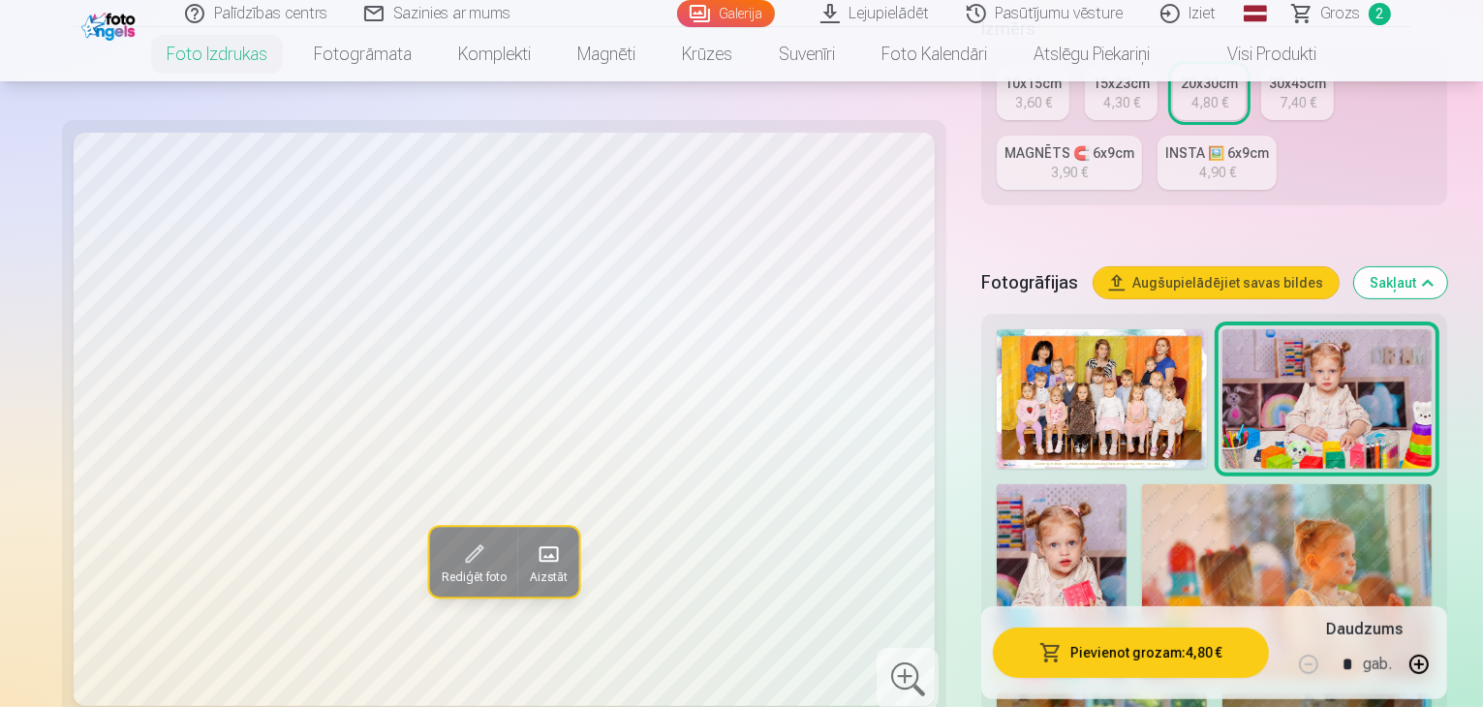
click at [1126, 484] on img at bounding box center [1061, 581] width 129 height 194
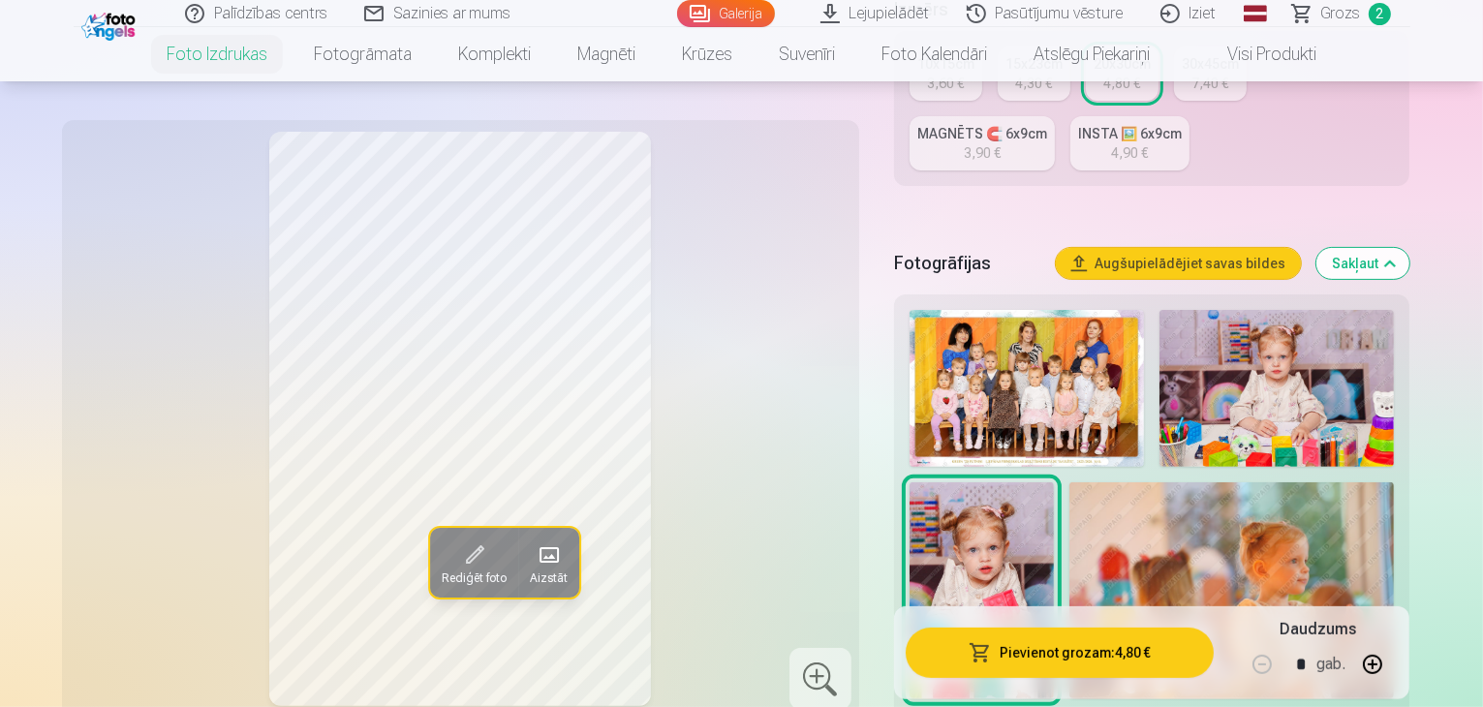
click at [1294, 354] on img at bounding box center [1276, 388] width 234 height 157
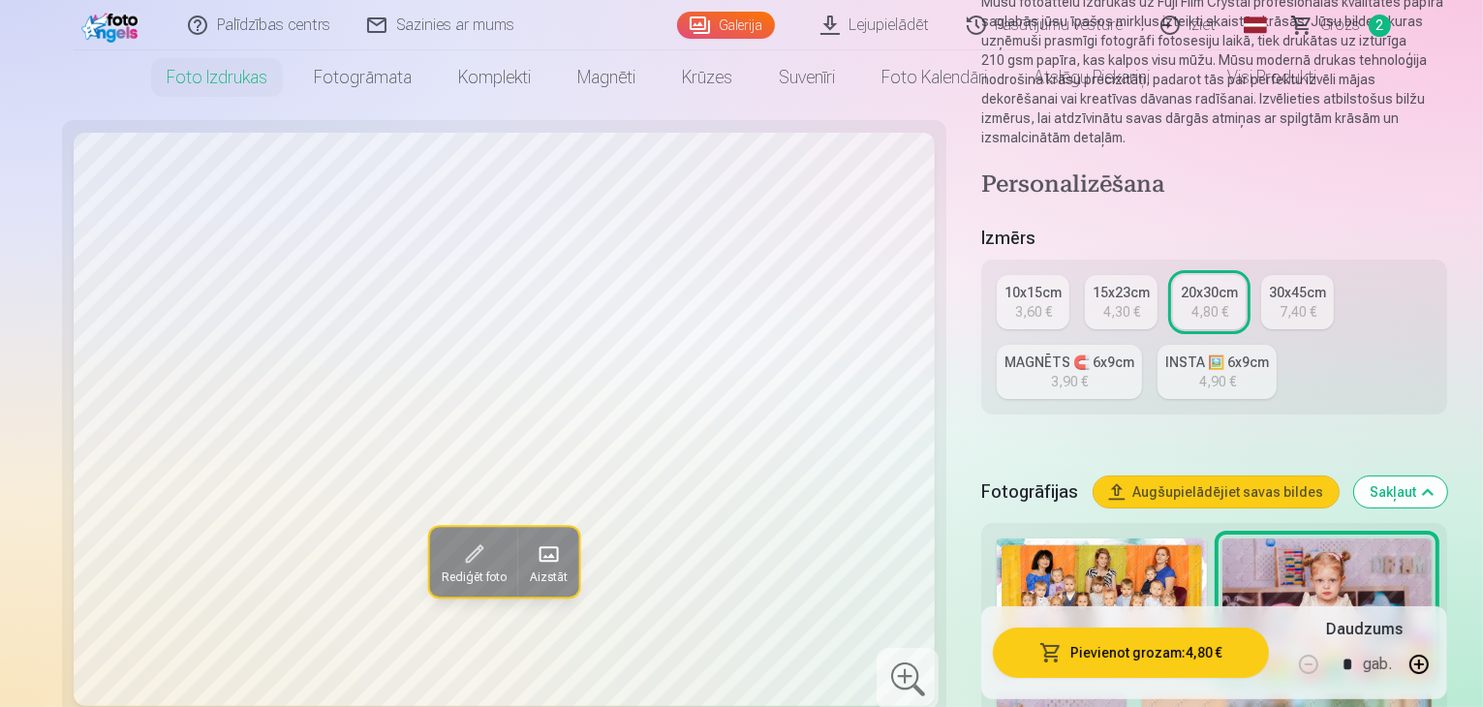
scroll to position [0, 0]
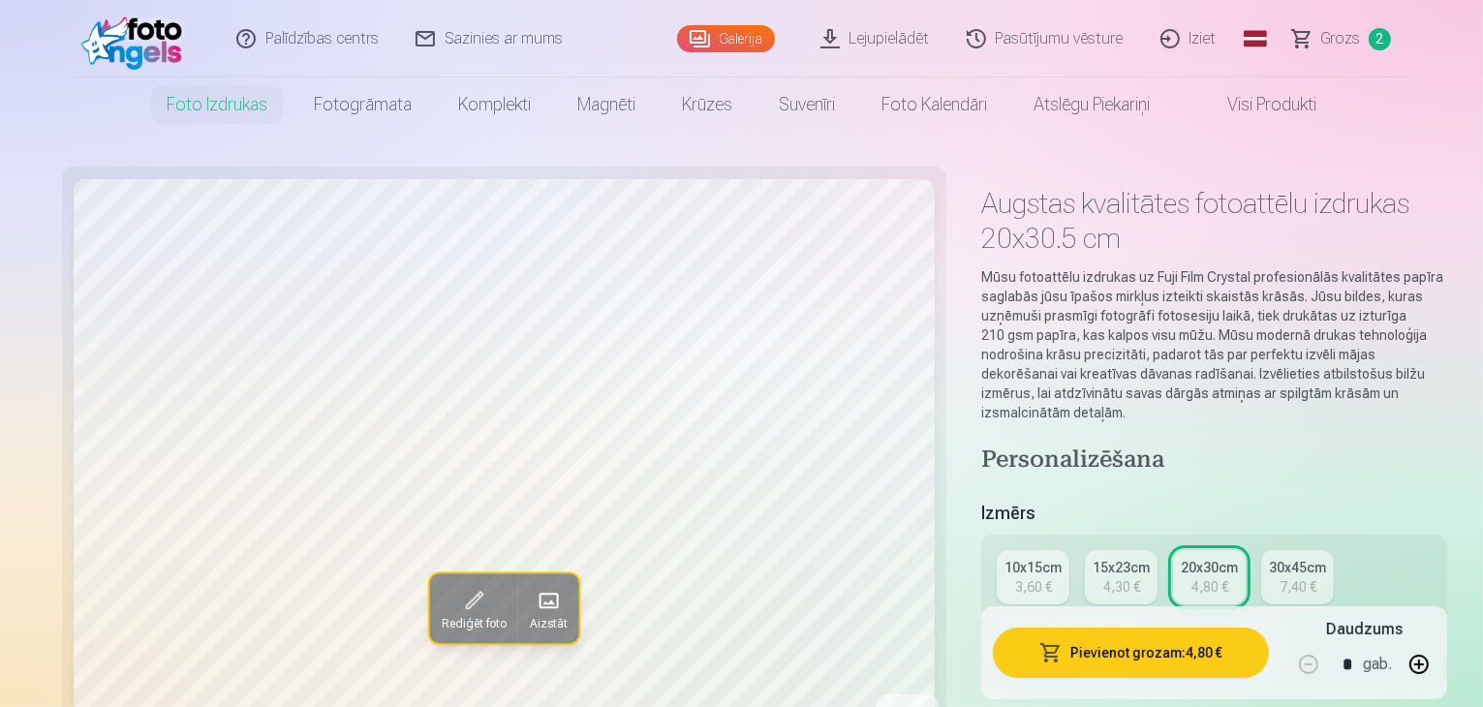
click at [1015, 577] on div "3,60 €" at bounding box center [1033, 586] width 37 height 19
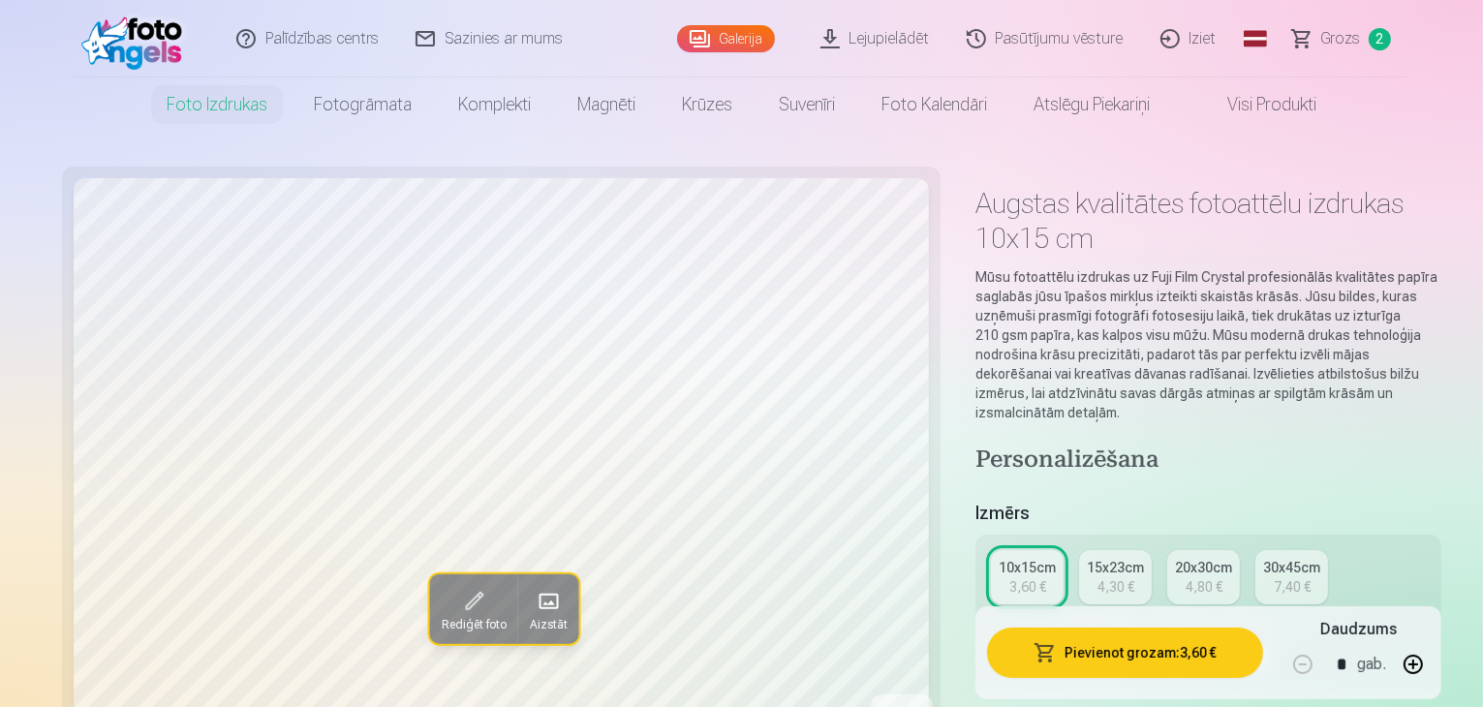
click at [1128, 628] on div "MAGNĒTS 🧲 6x9cm" at bounding box center [1064, 637] width 130 height 19
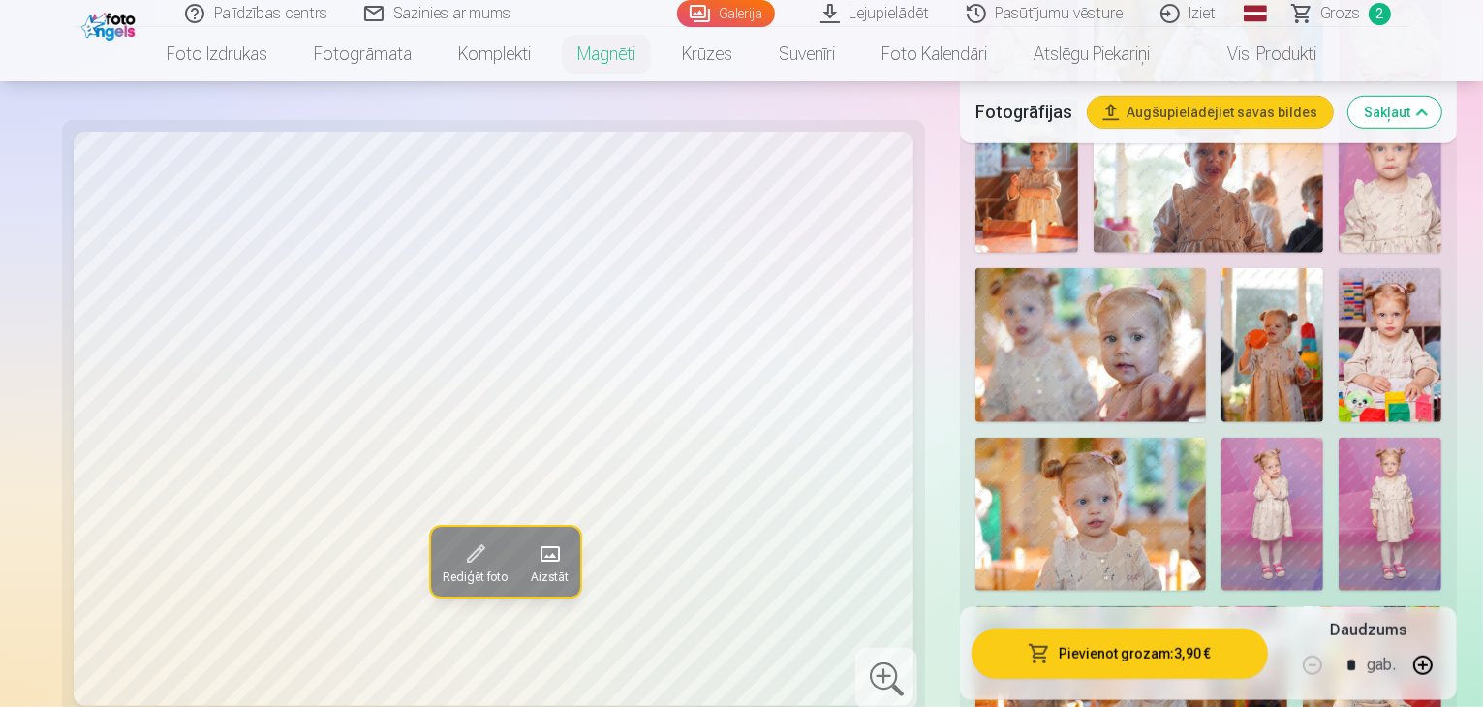
scroll to position [1550, 0]
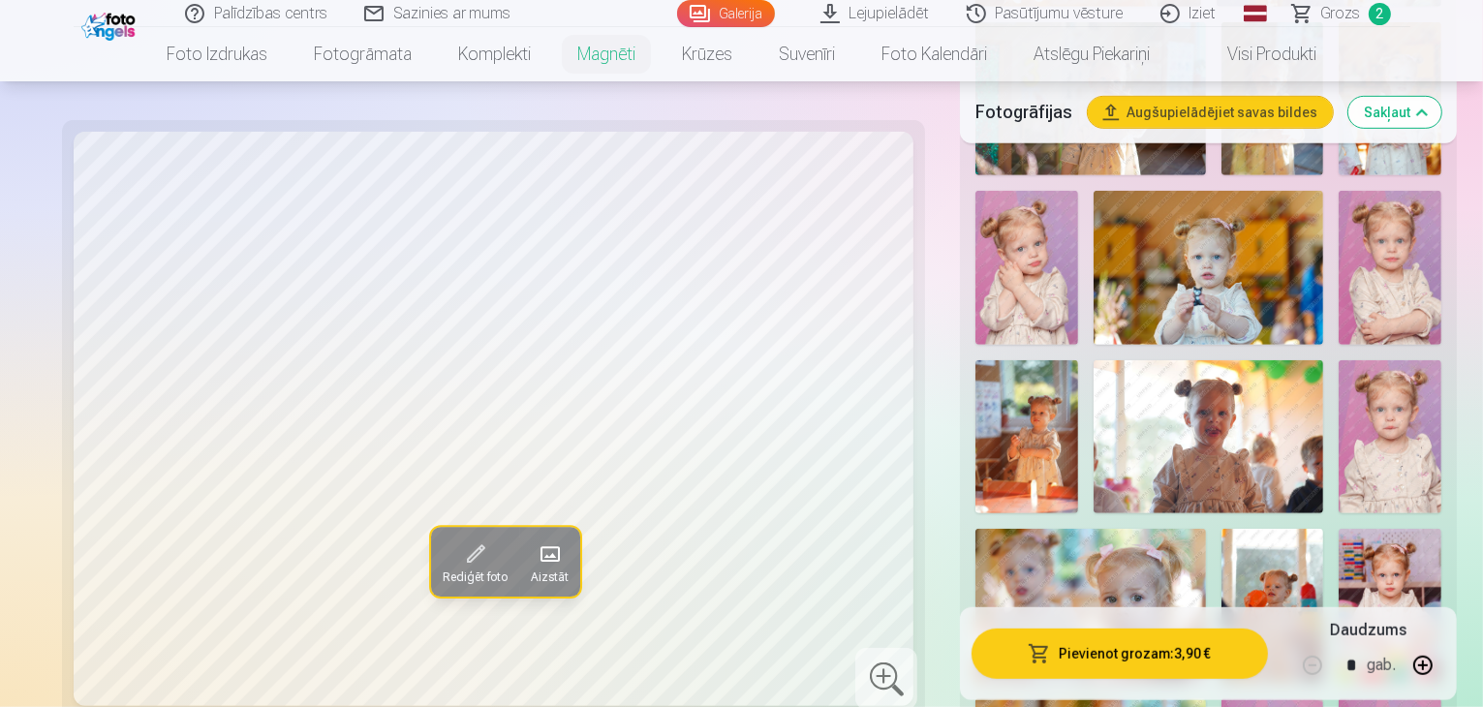
scroll to position [1065, 0]
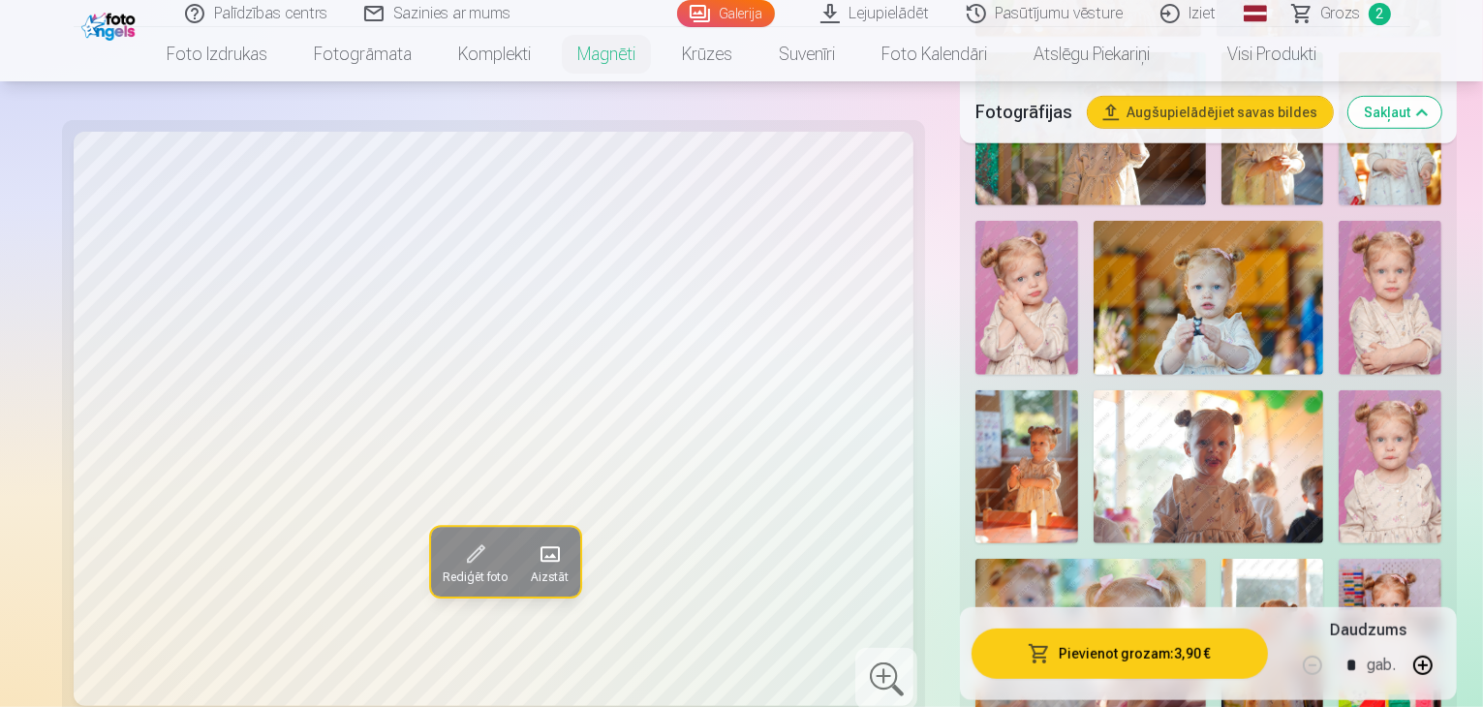
click at [1429, 559] on img at bounding box center [1390, 635] width 103 height 153
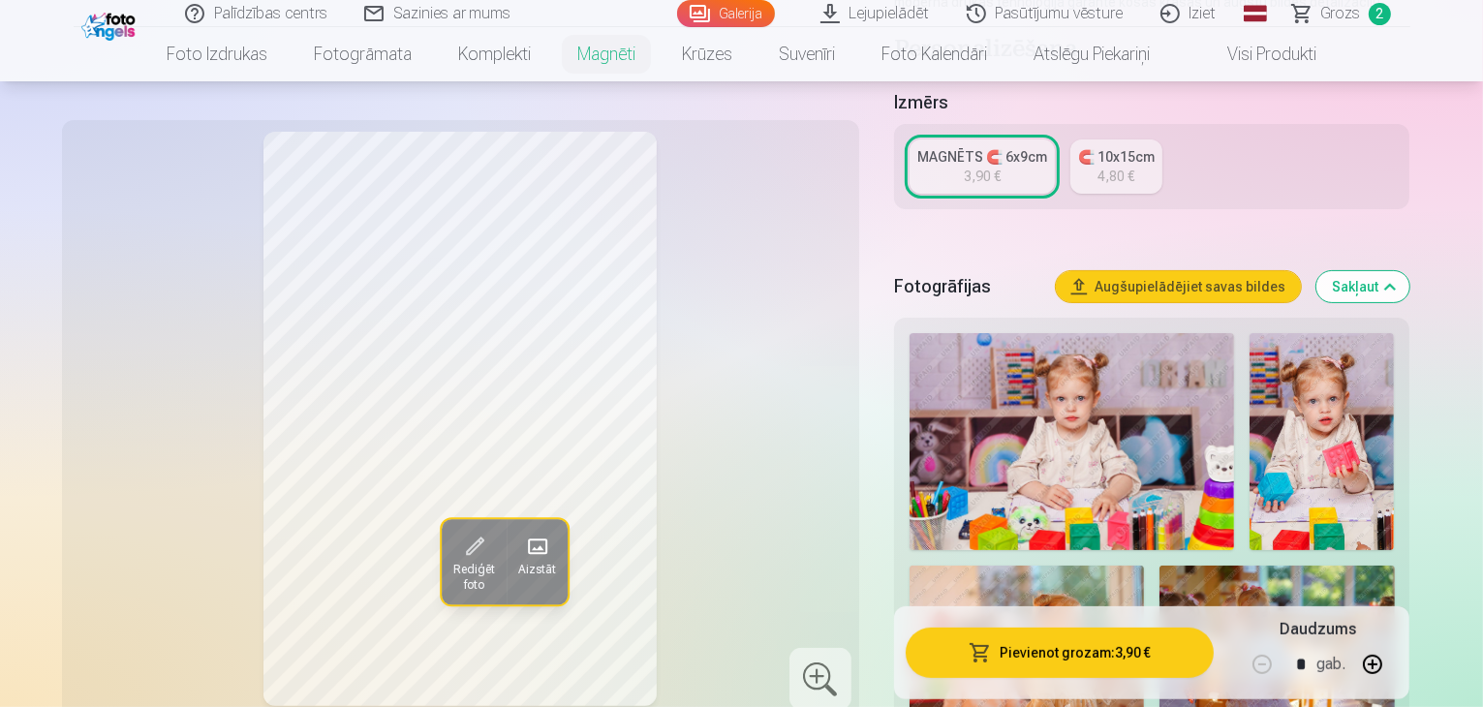
scroll to position [387, 0]
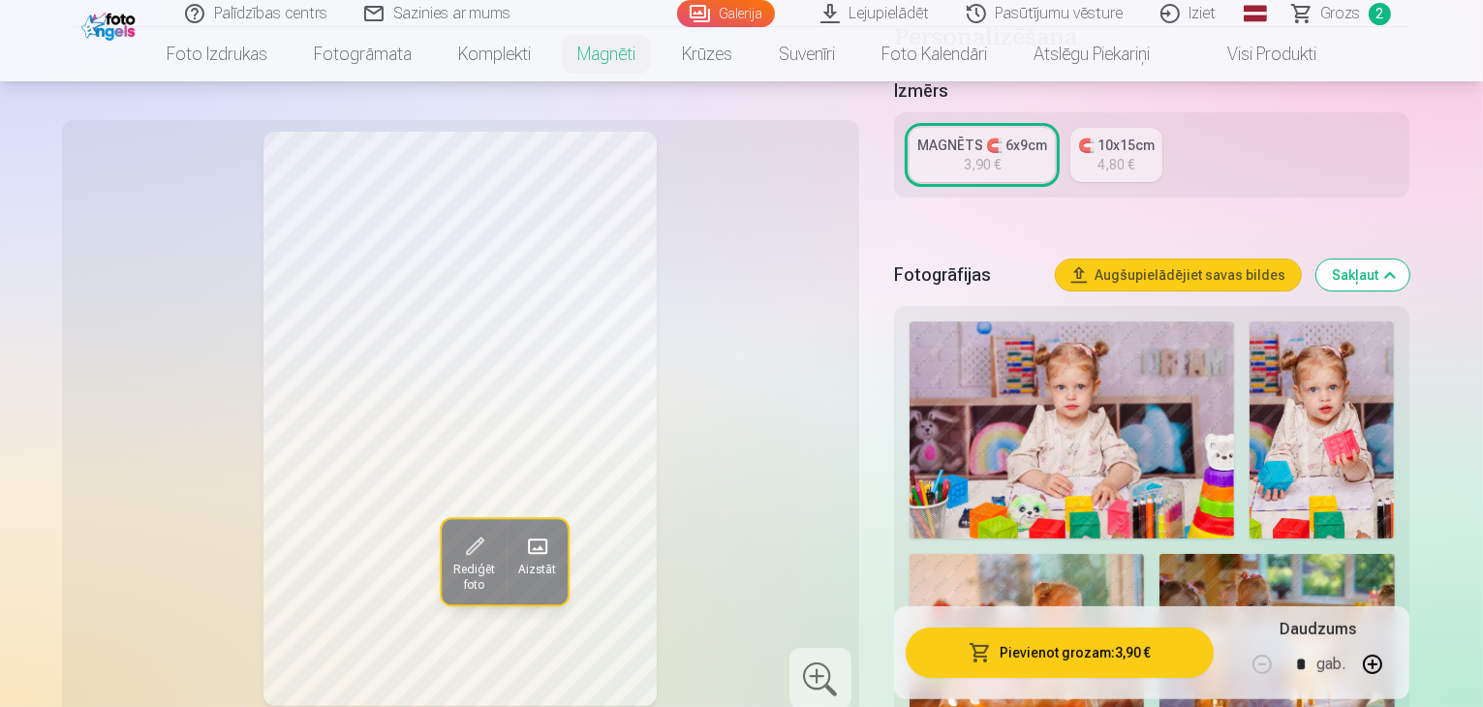
click at [1085, 373] on img at bounding box center [1072, 430] width 325 height 217
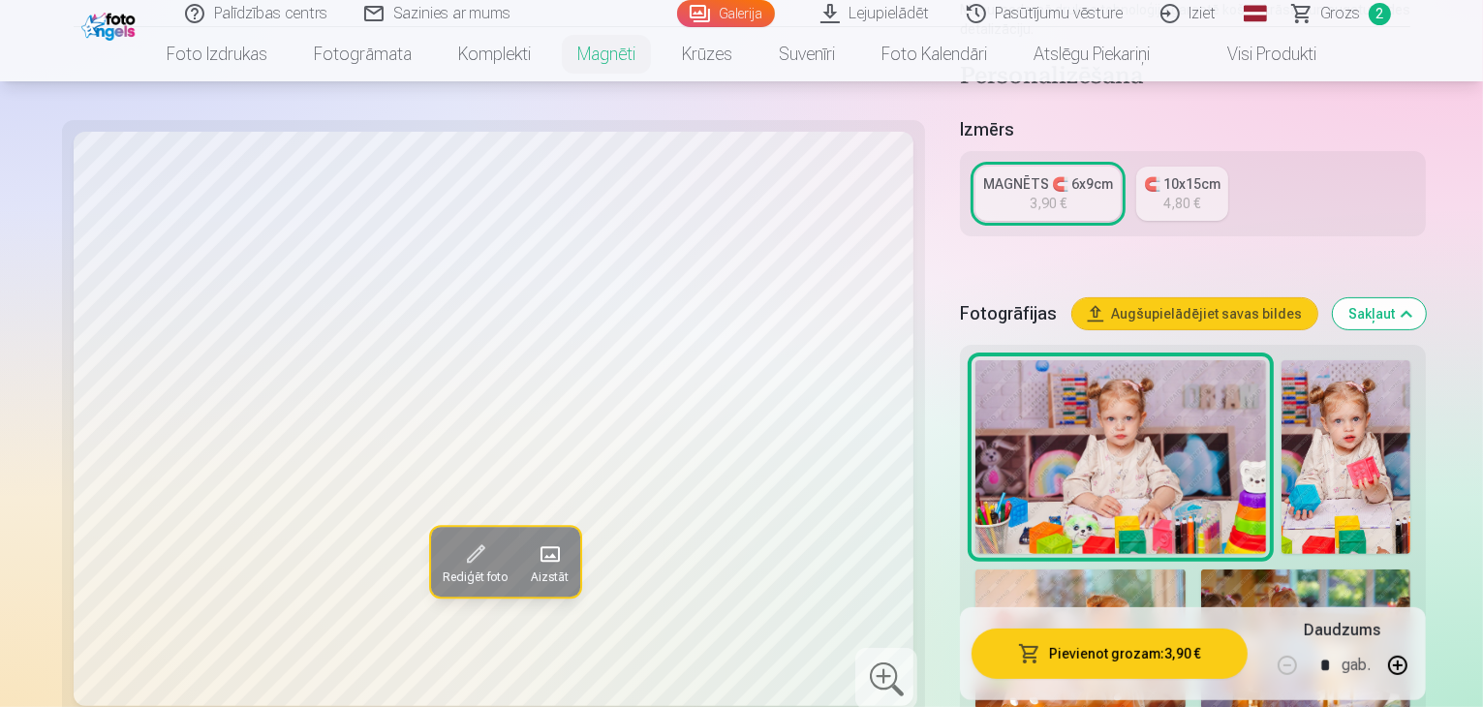
scroll to position [194, 0]
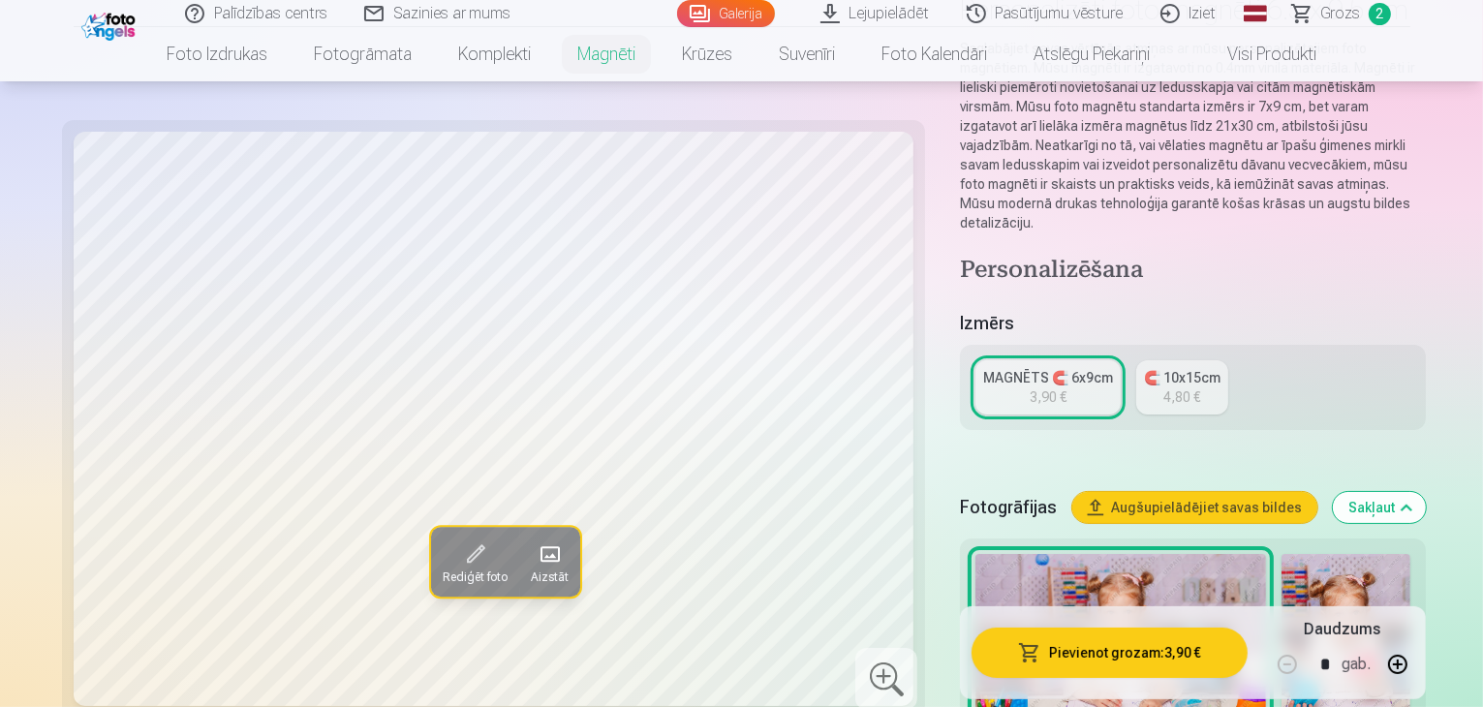
click at [1421, 664] on button "button" at bounding box center [1397, 664] width 46 height 46
click at [1311, 663] on button "button" at bounding box center [1287, 664] width 46 height 46
type input "*"
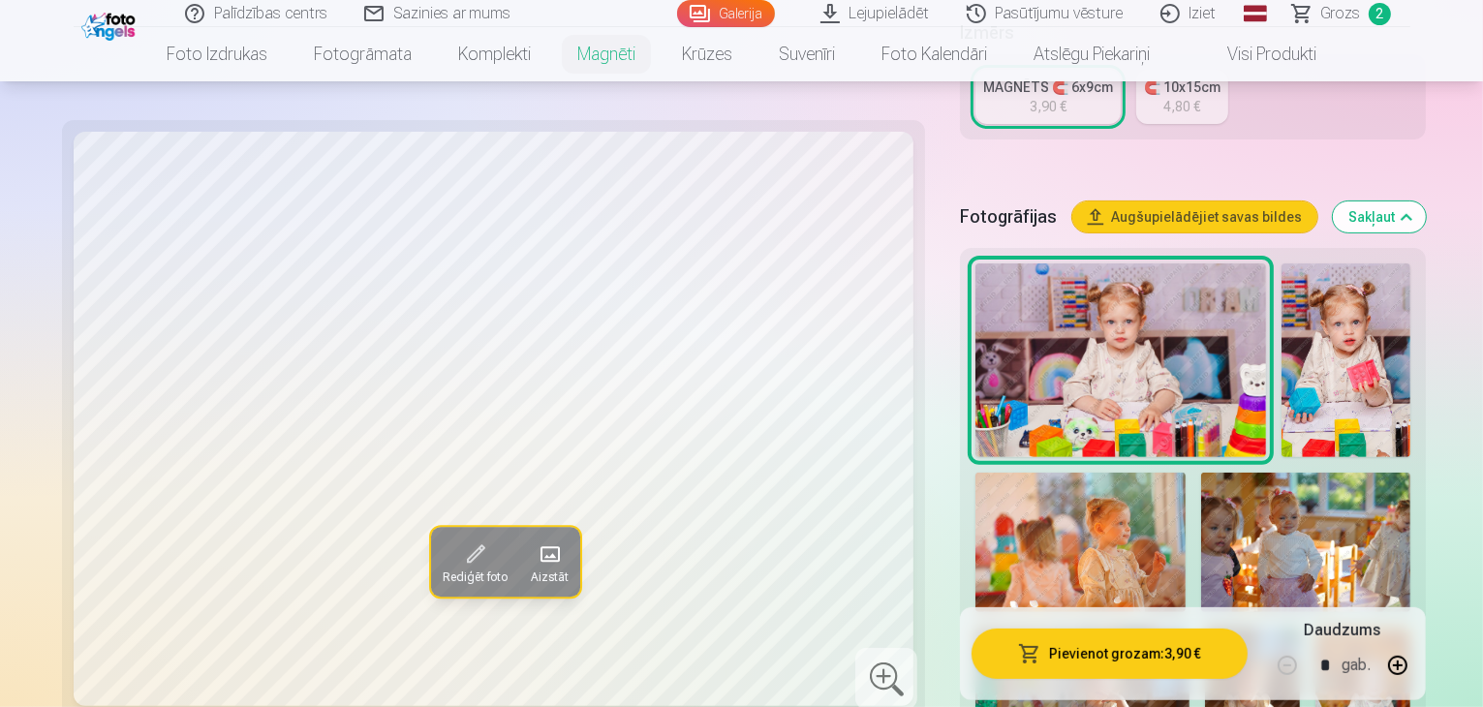
scroll to position [0, 0]
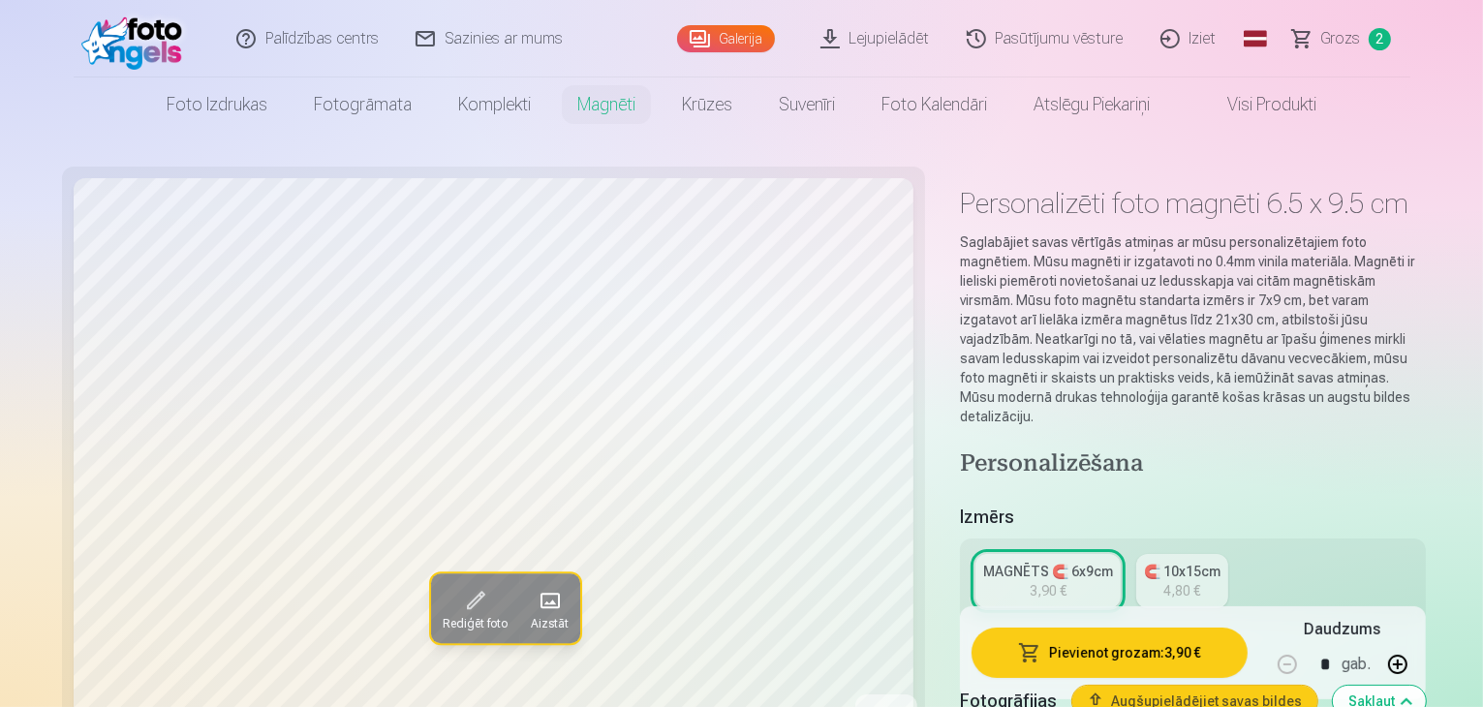
click at [1343, 43] on span "Grozs" at bounding box center [1341, 38] width 40 height 23
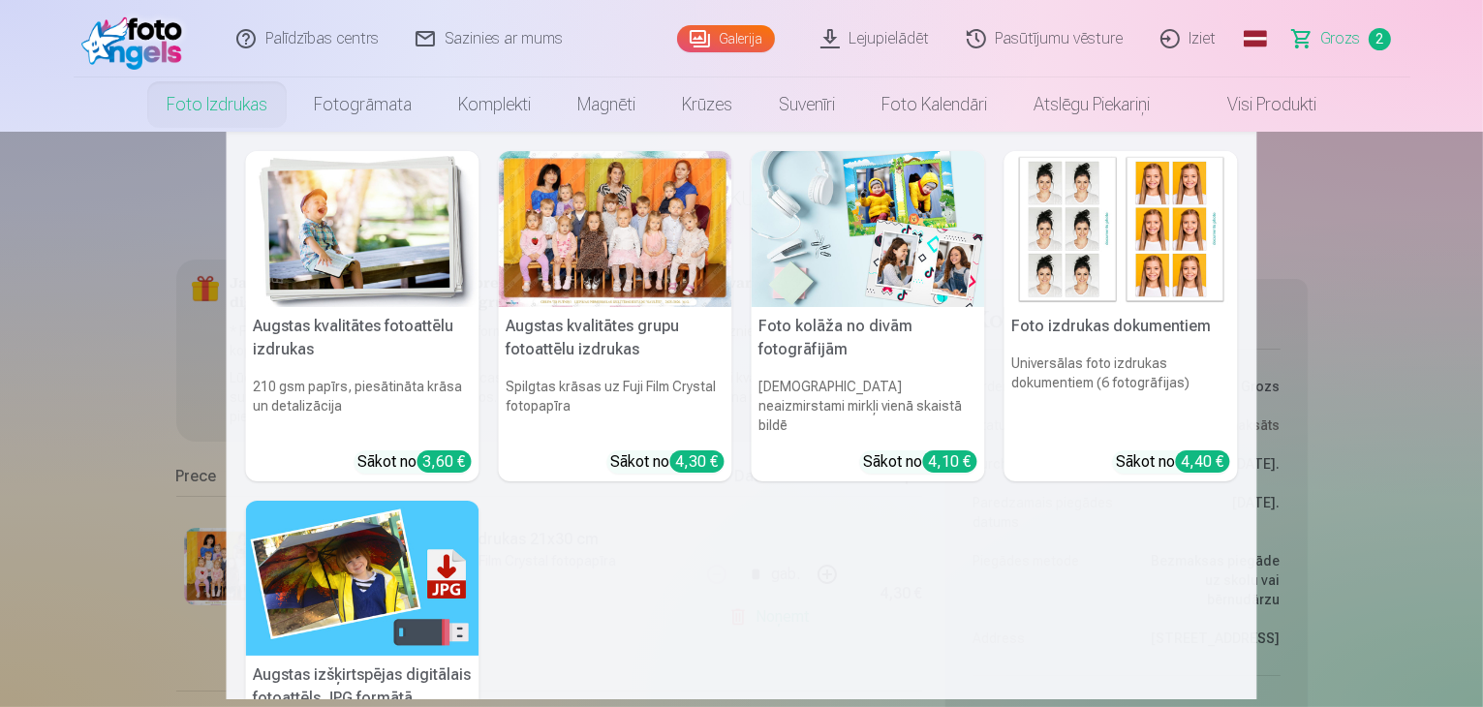
click at [222, 106] on link "Foto izdrukas" at bounding box center [216, 104] width 147 height 54
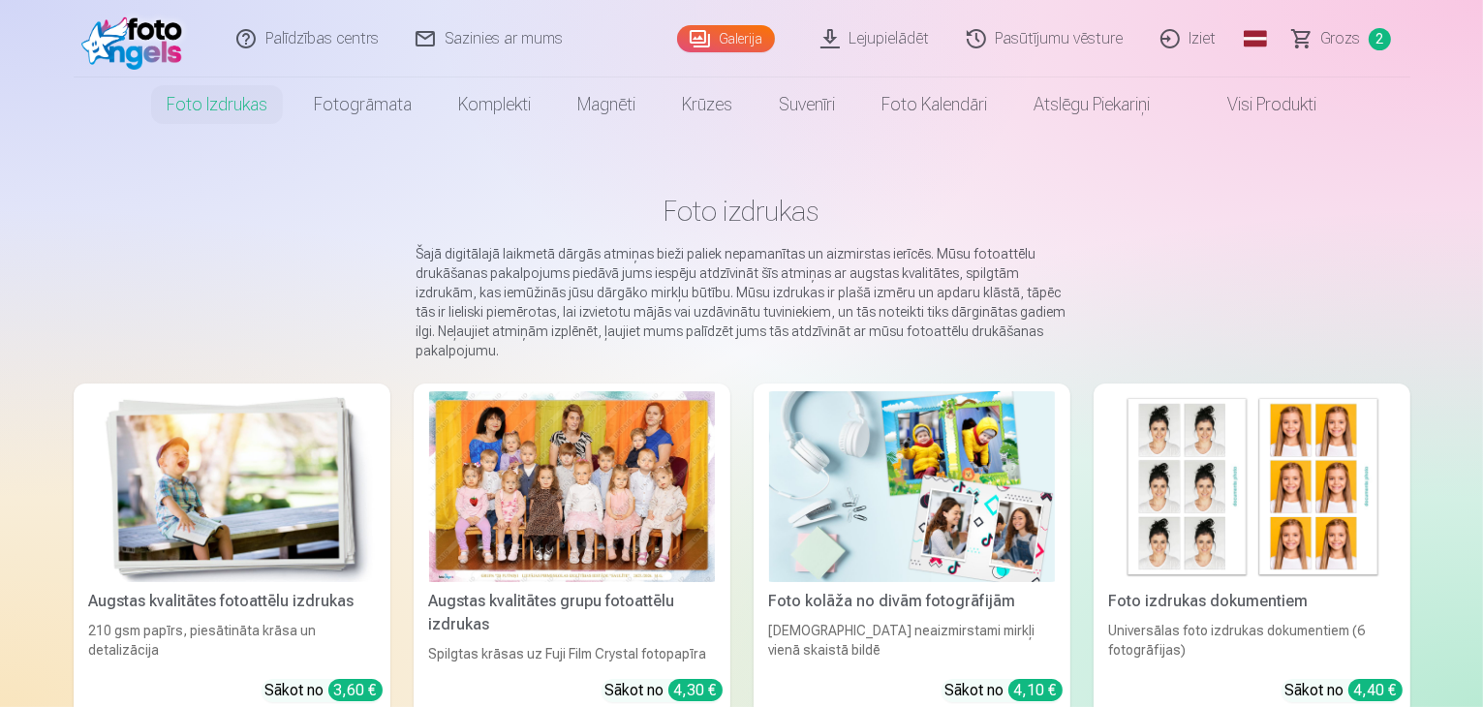
click at [286, 506] on img at bounding box center [232, 486] width 286 height 191
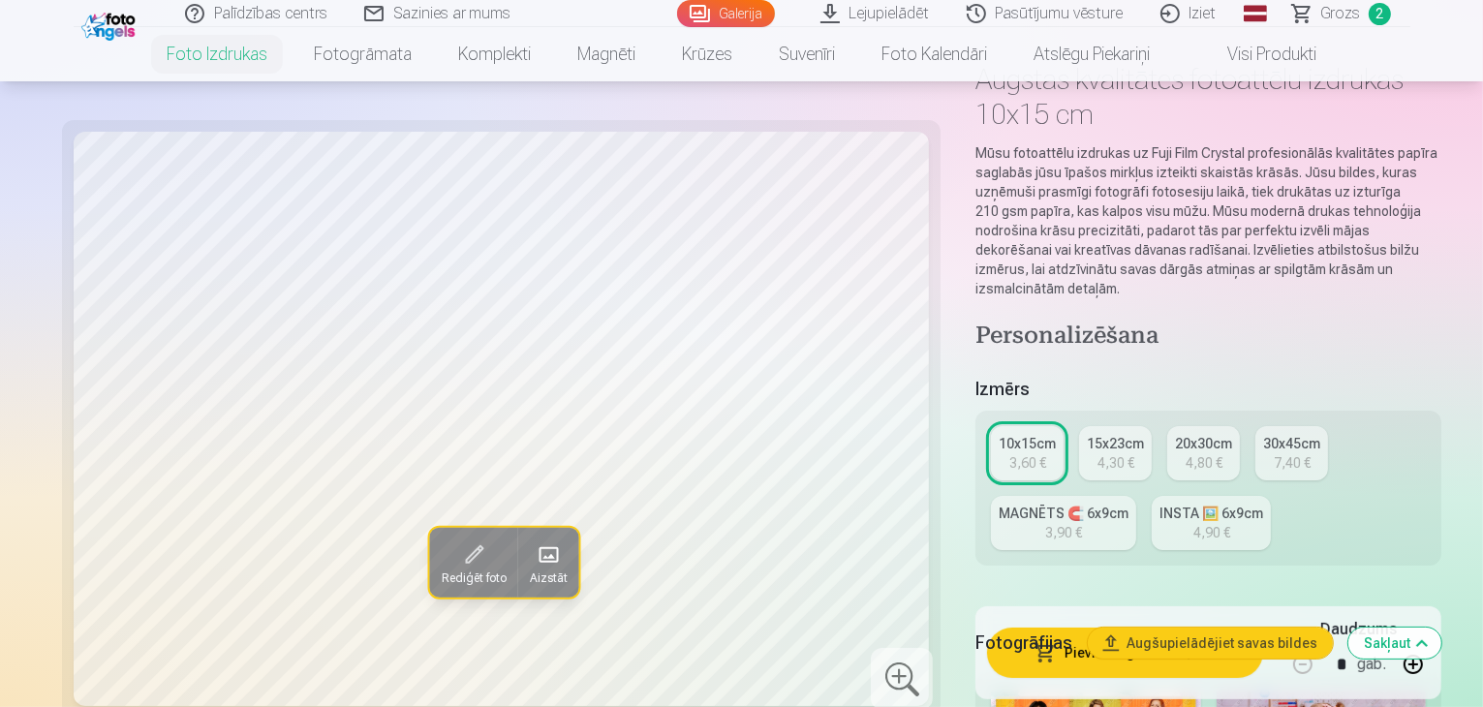
scroll to position [291, 0]
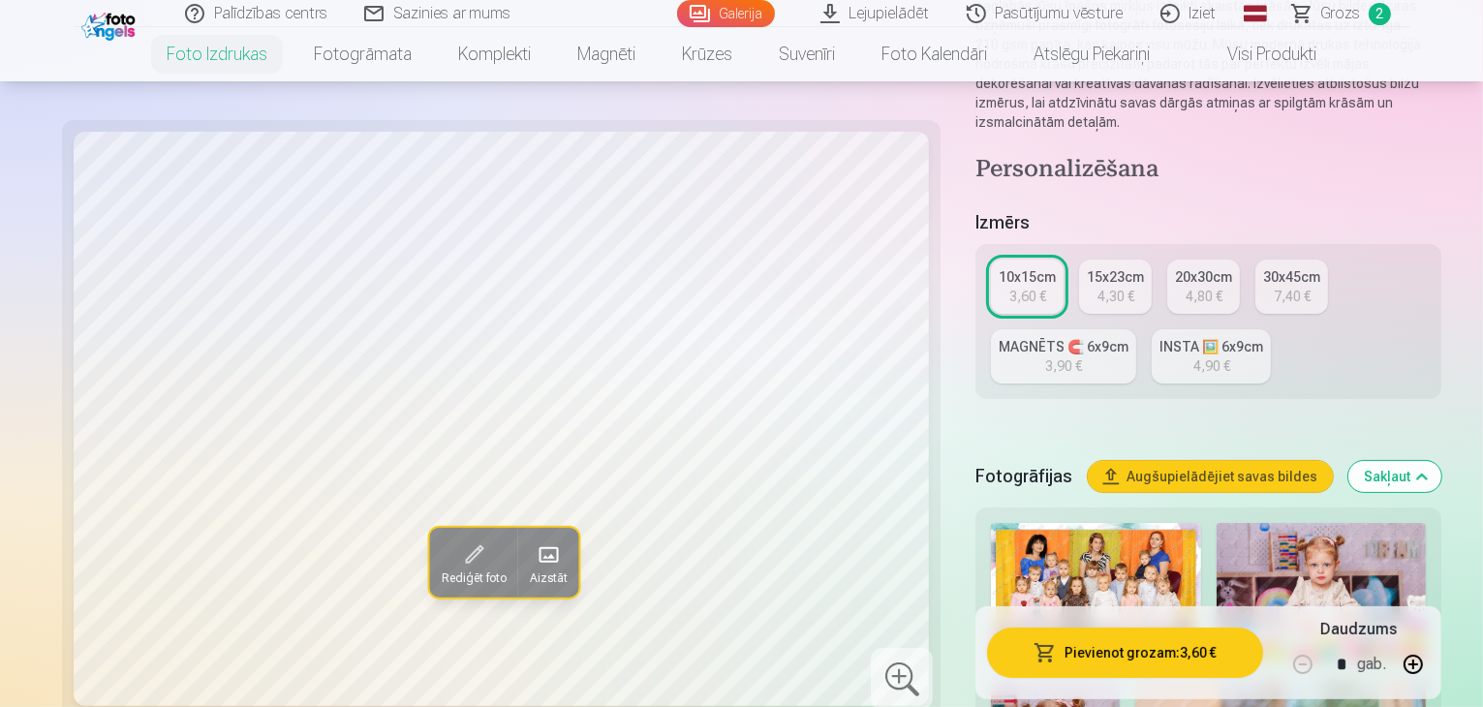
click at [1274, 523] on img at bounding box center [1322, 592] width 210 height 139
click at [1082, 356] on div "3,90 €" at bounding box center [1063, 365] width 37 height 19
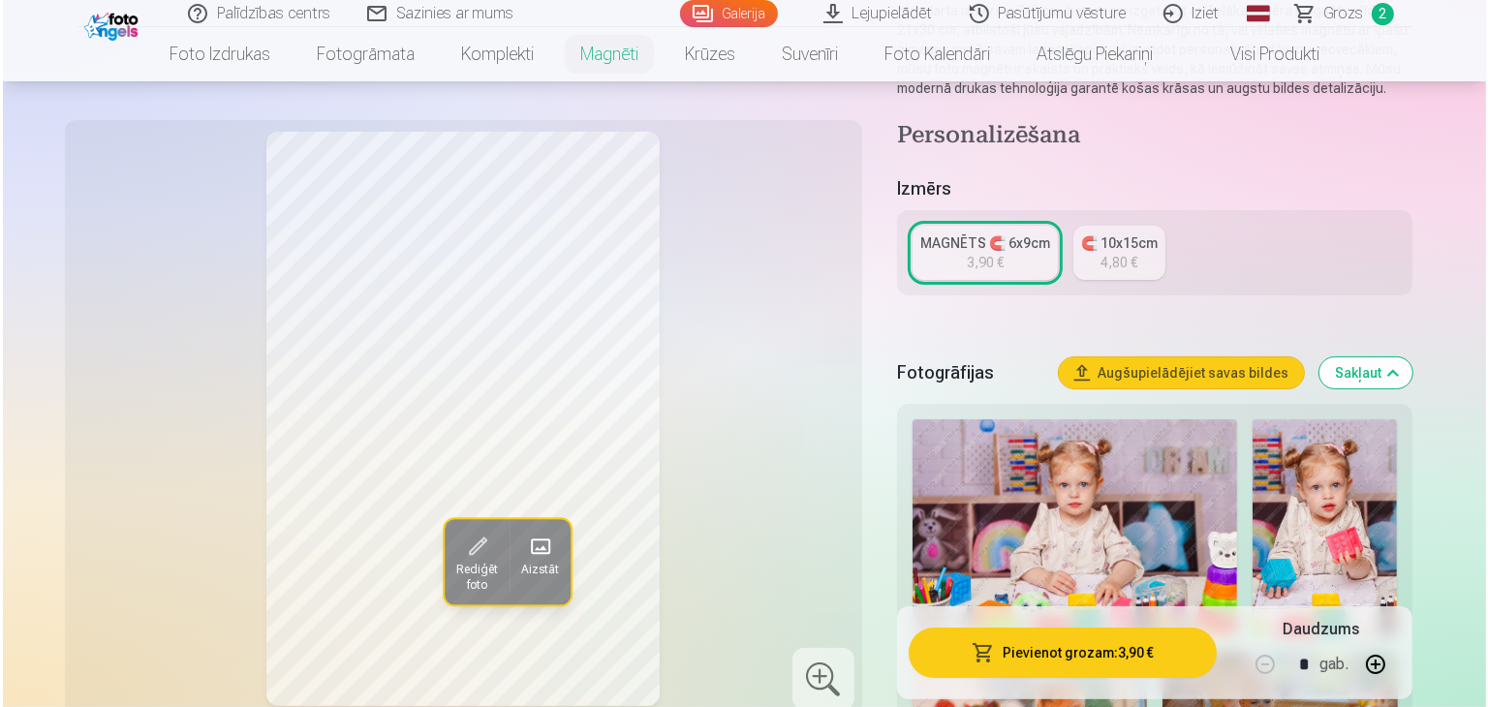
scroll to position [291, 0]
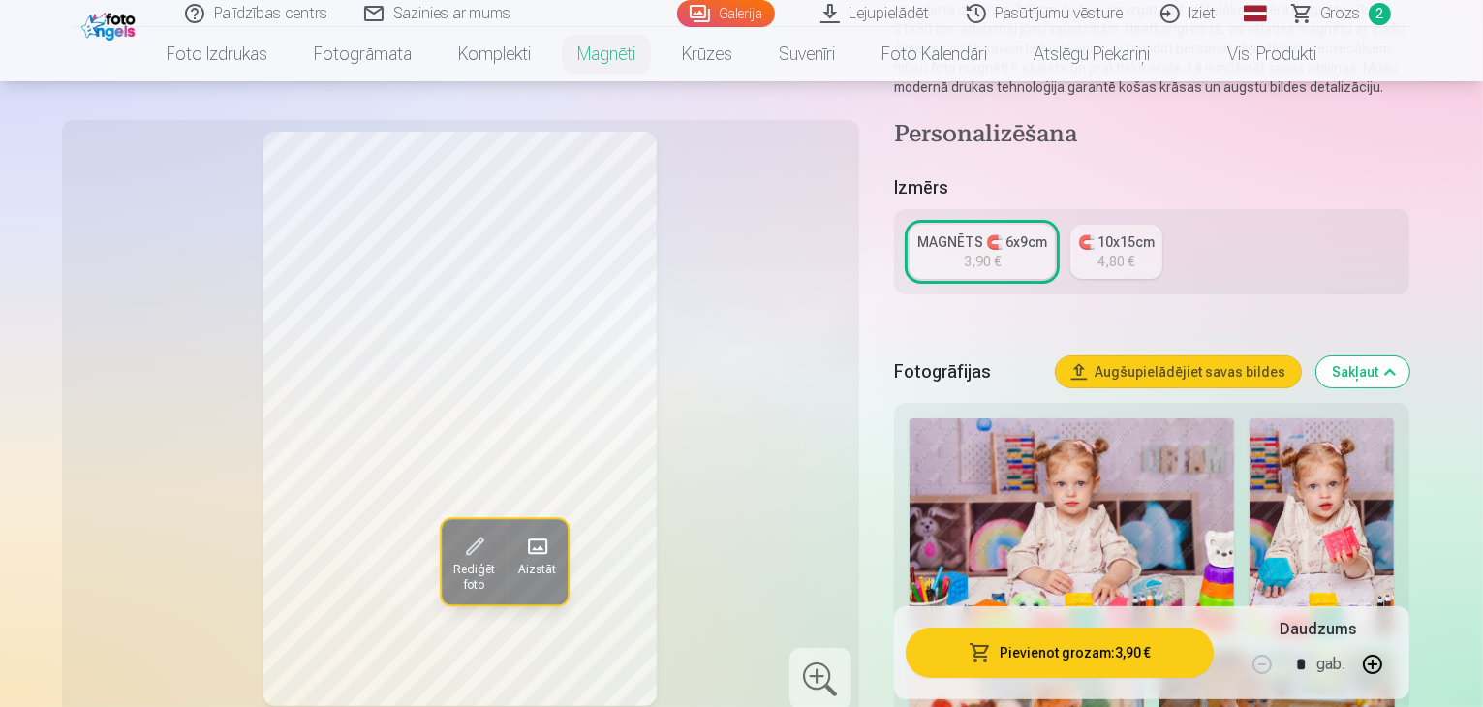
click at [1188, 658] on button "Pievienot grozam : 3,90 €" at bounding box center [1060, 653] width 309 height 50
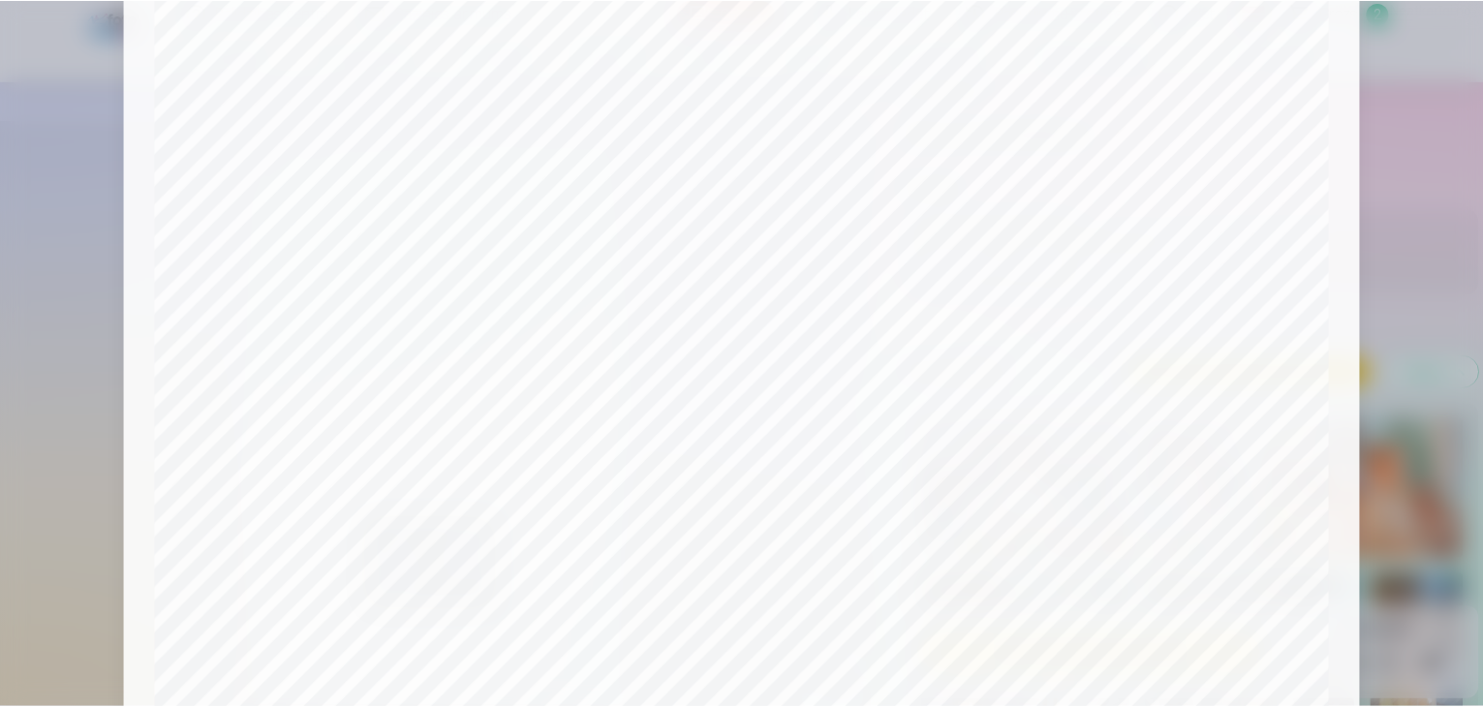
scroll to position [0, 0]
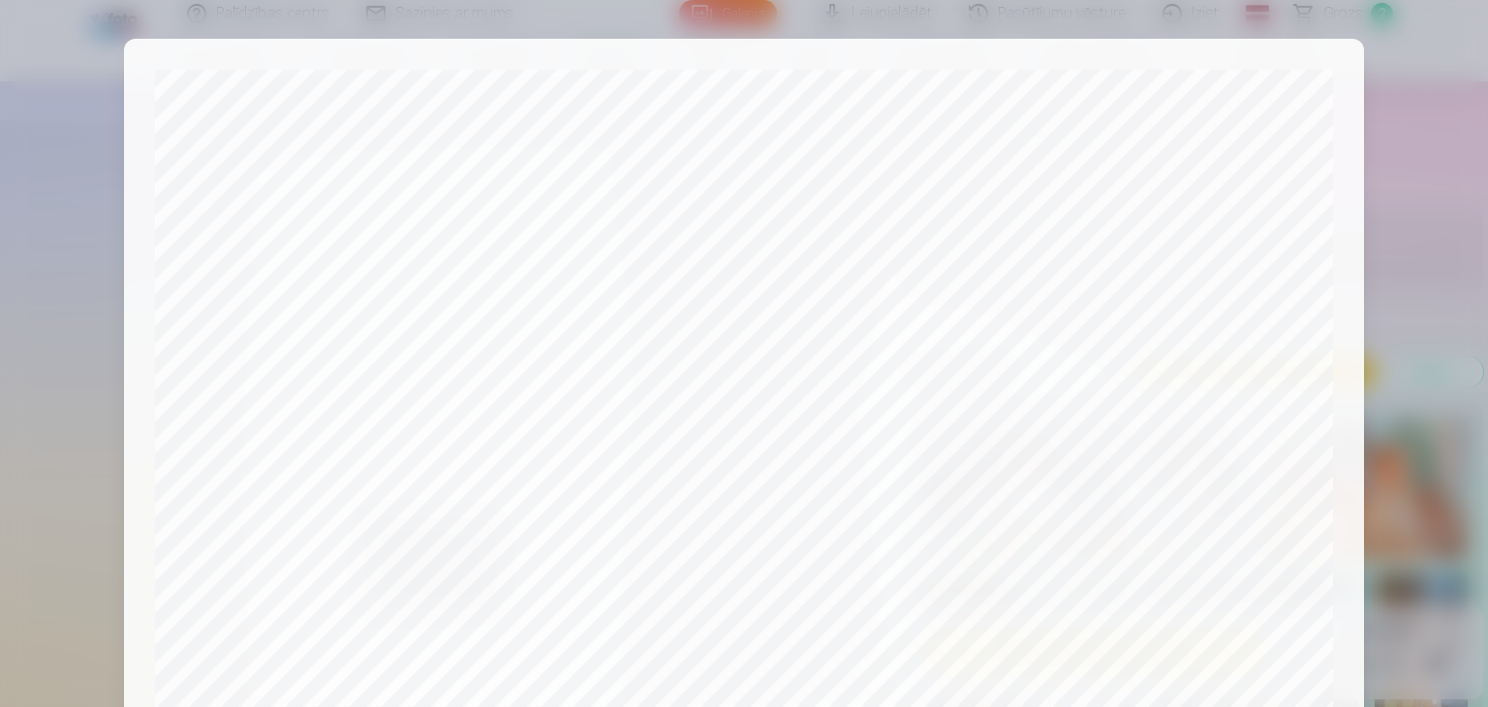
click at [1403, 131] on div at bounding box center [744, 353] width 1488 height 707
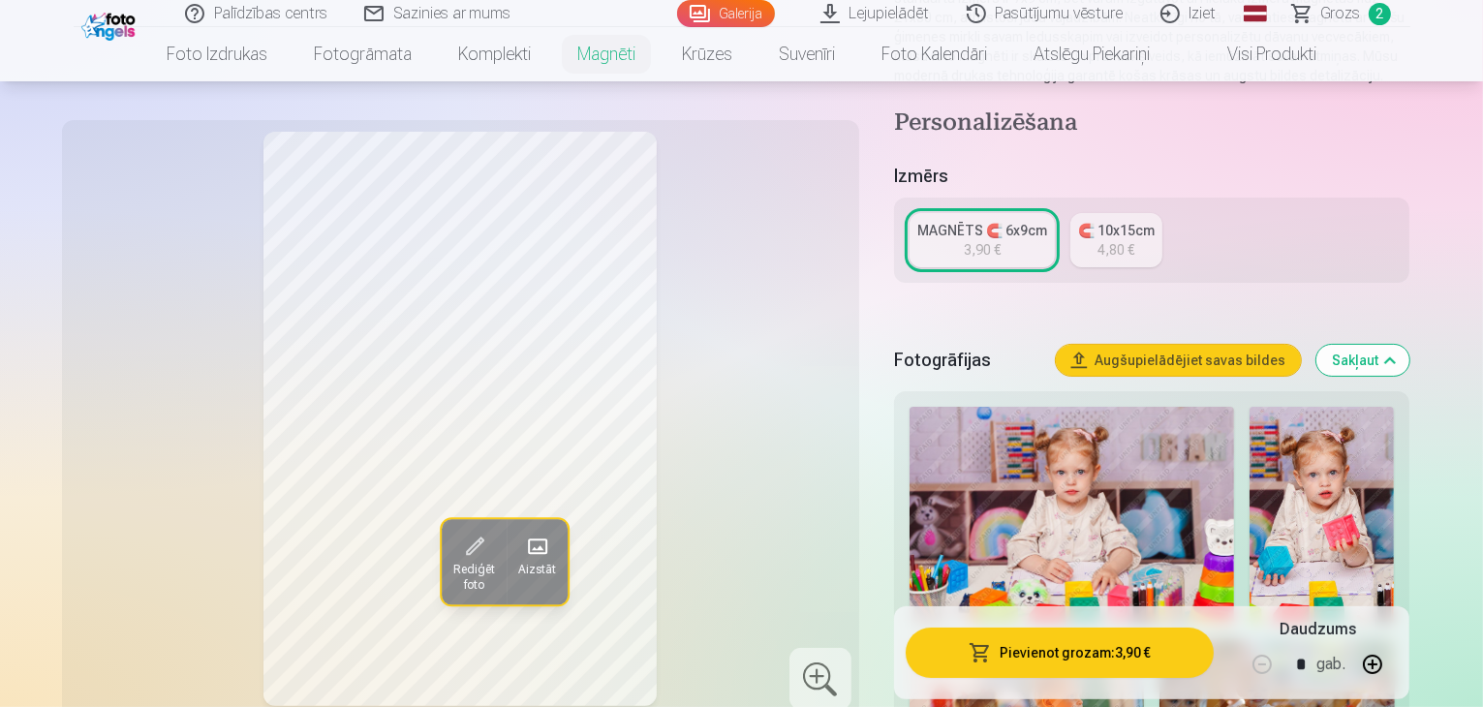
scroll to position [484, 0]
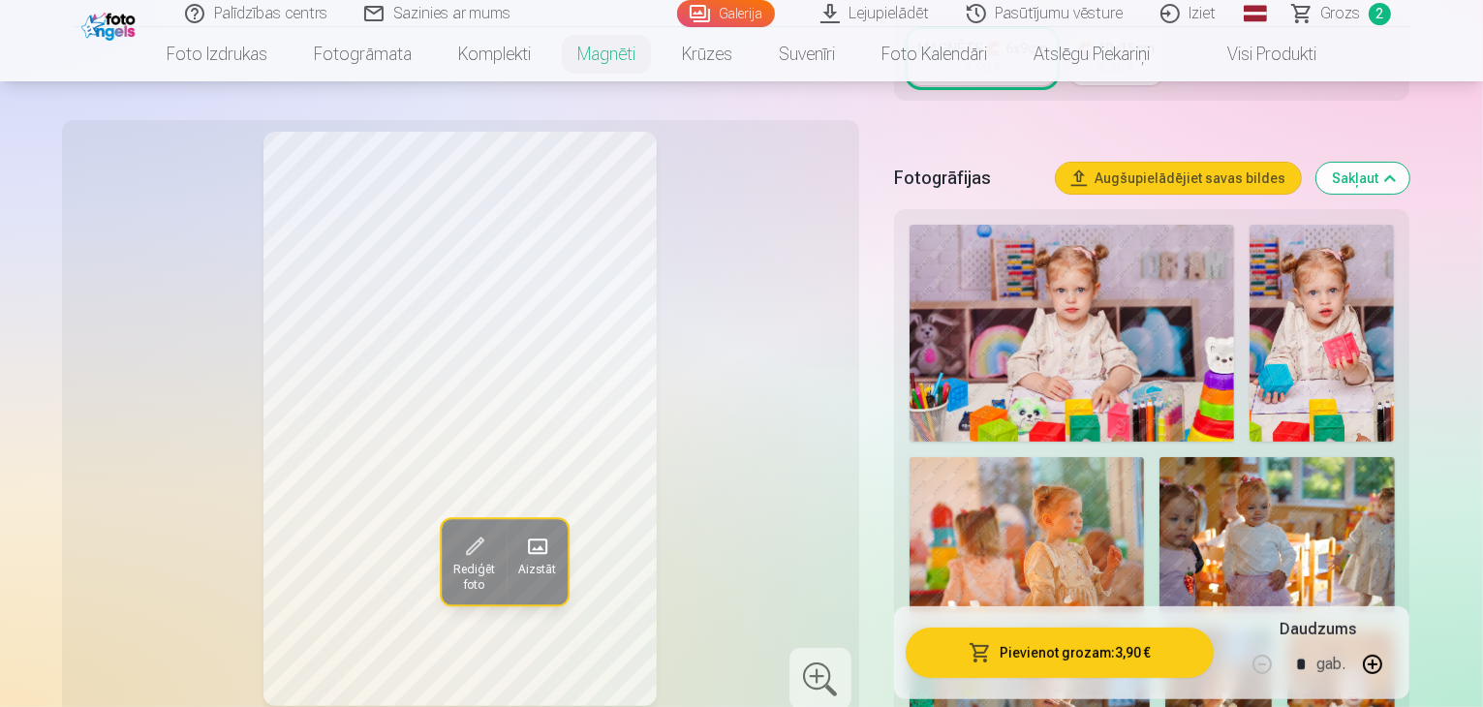
click at [1107, 269] on img at bounding box center [1072, 333] width 325 height 217
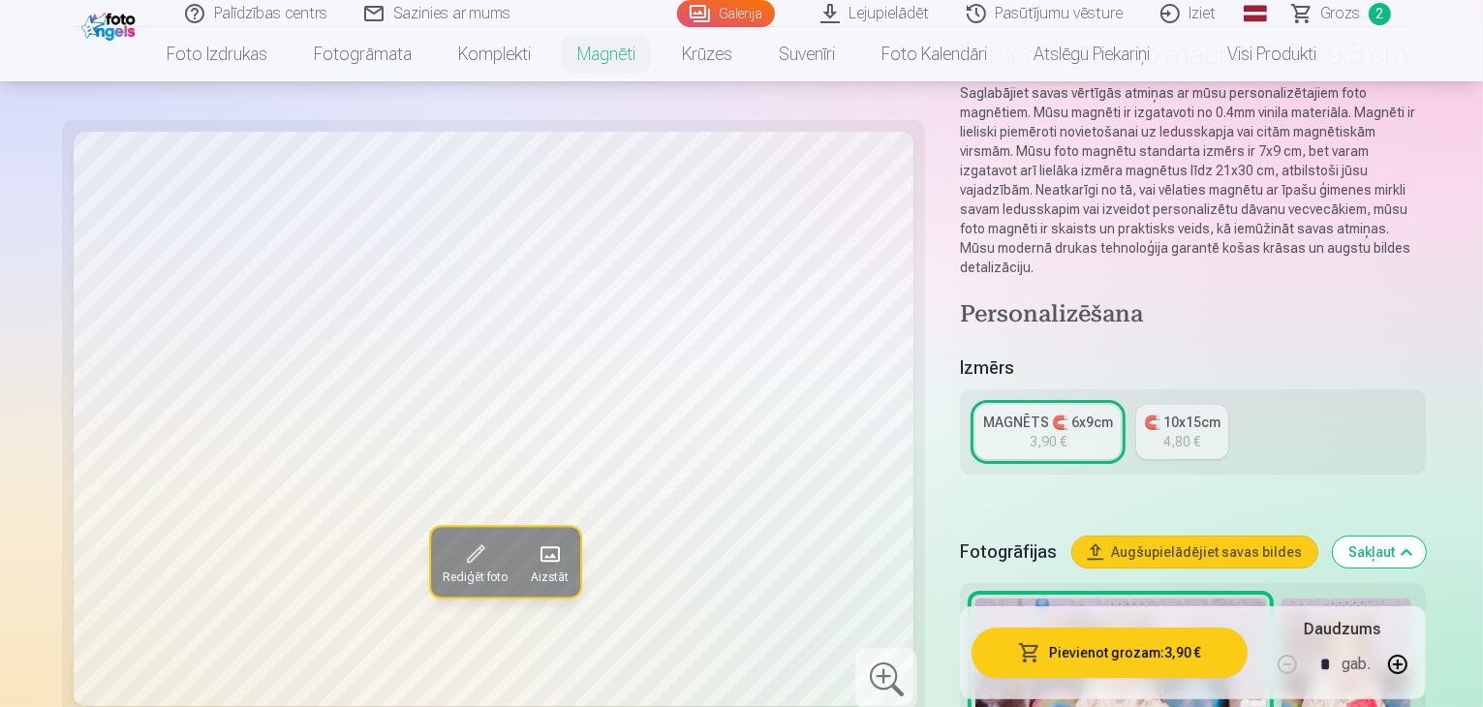
scroll to position [97, 0]
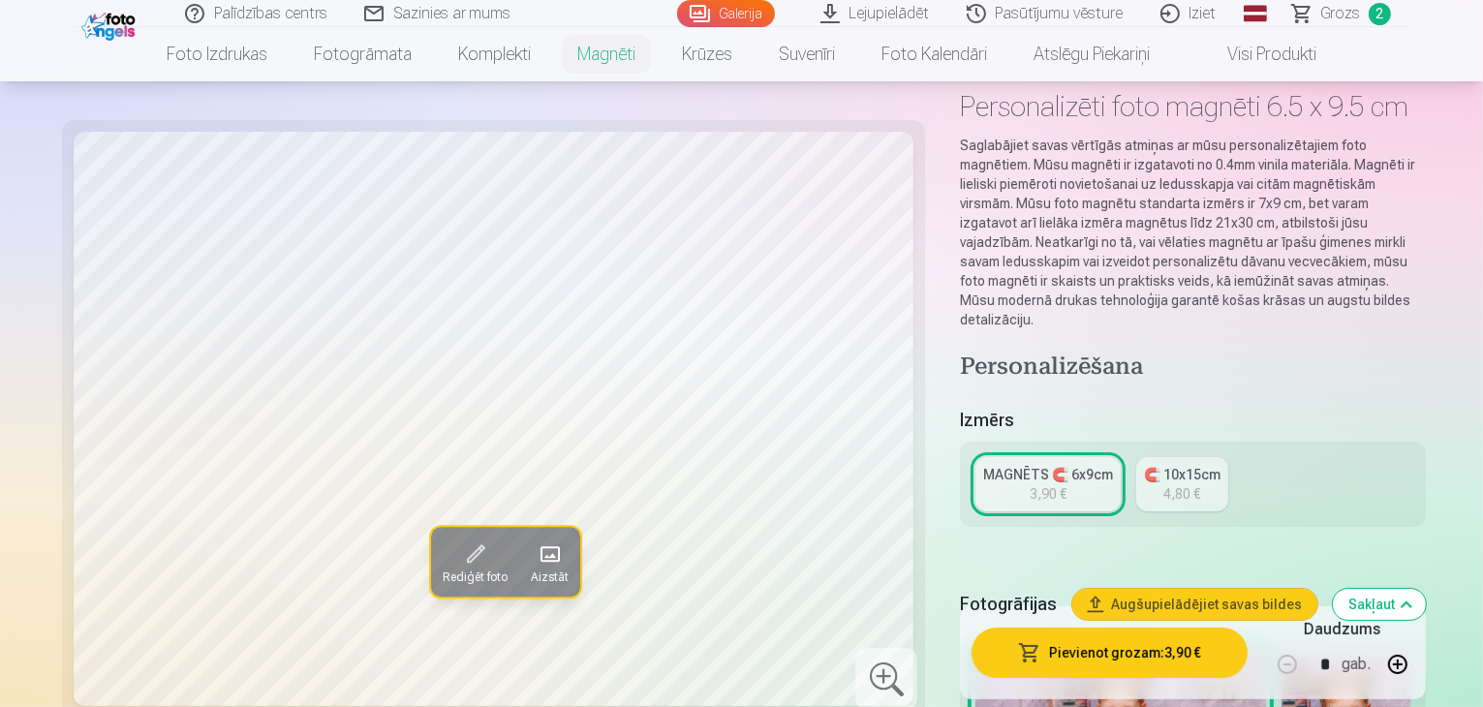
click at [1021, 457] on link "MAGNĒTS 🧲 6x9cm 3,90 €" at bounding box center [1047, 484] width 145 height 54
click at [1065, 646] on button "Pievienot grozam : 3,90 €" at bounding box center [1110, 653] width 276 height 50
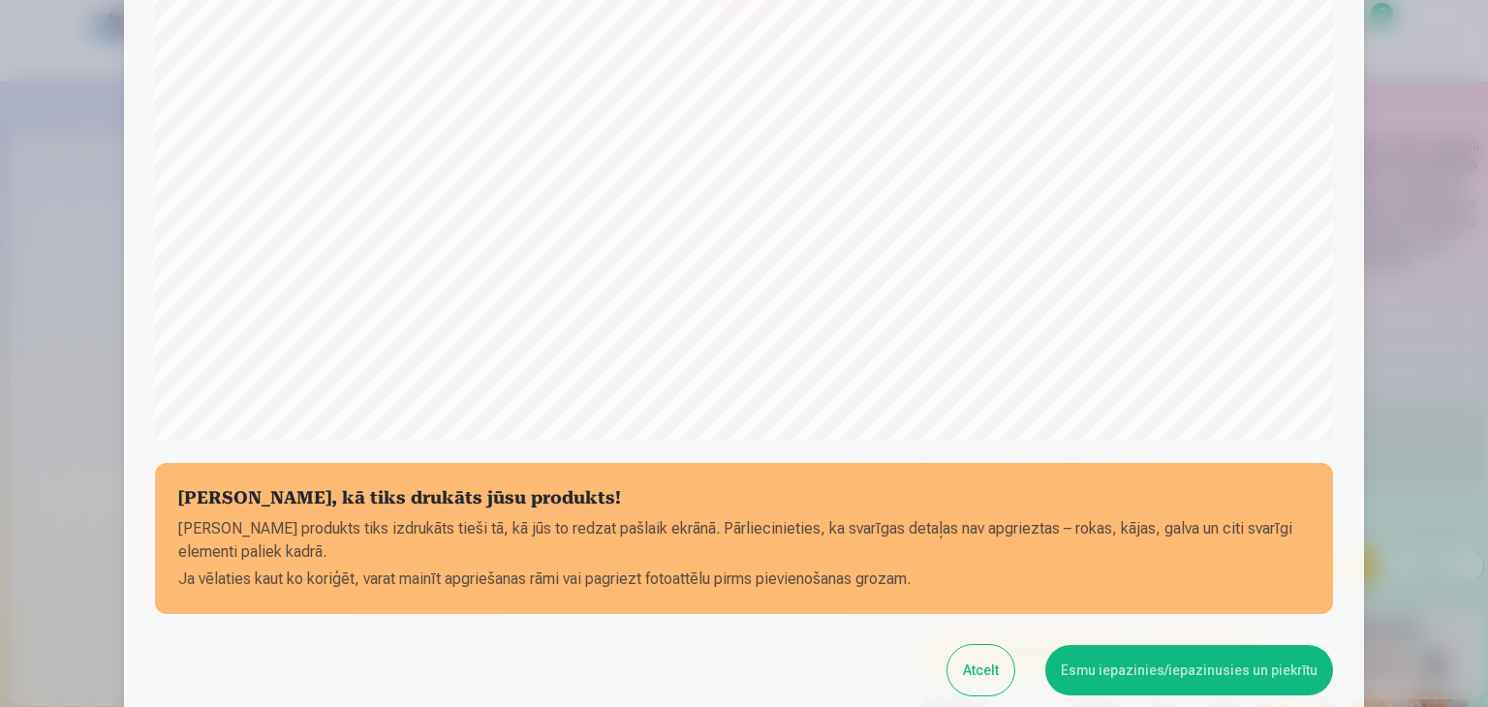
scroll to position [688, 0]
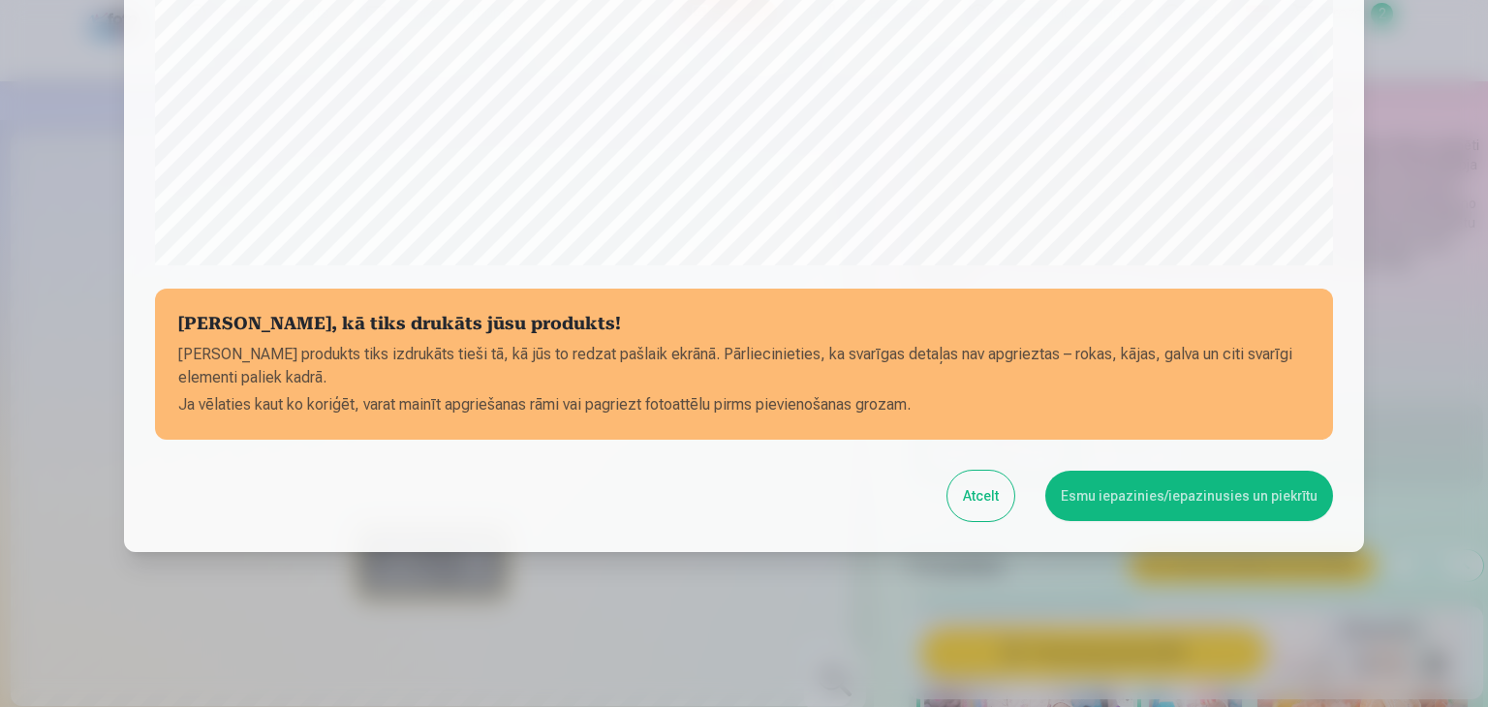
click at [1139, 497] on button "Esmu iepazinies/iepazinusies un piekrītu" at bounding box center [1189, 496] width 288 height 50
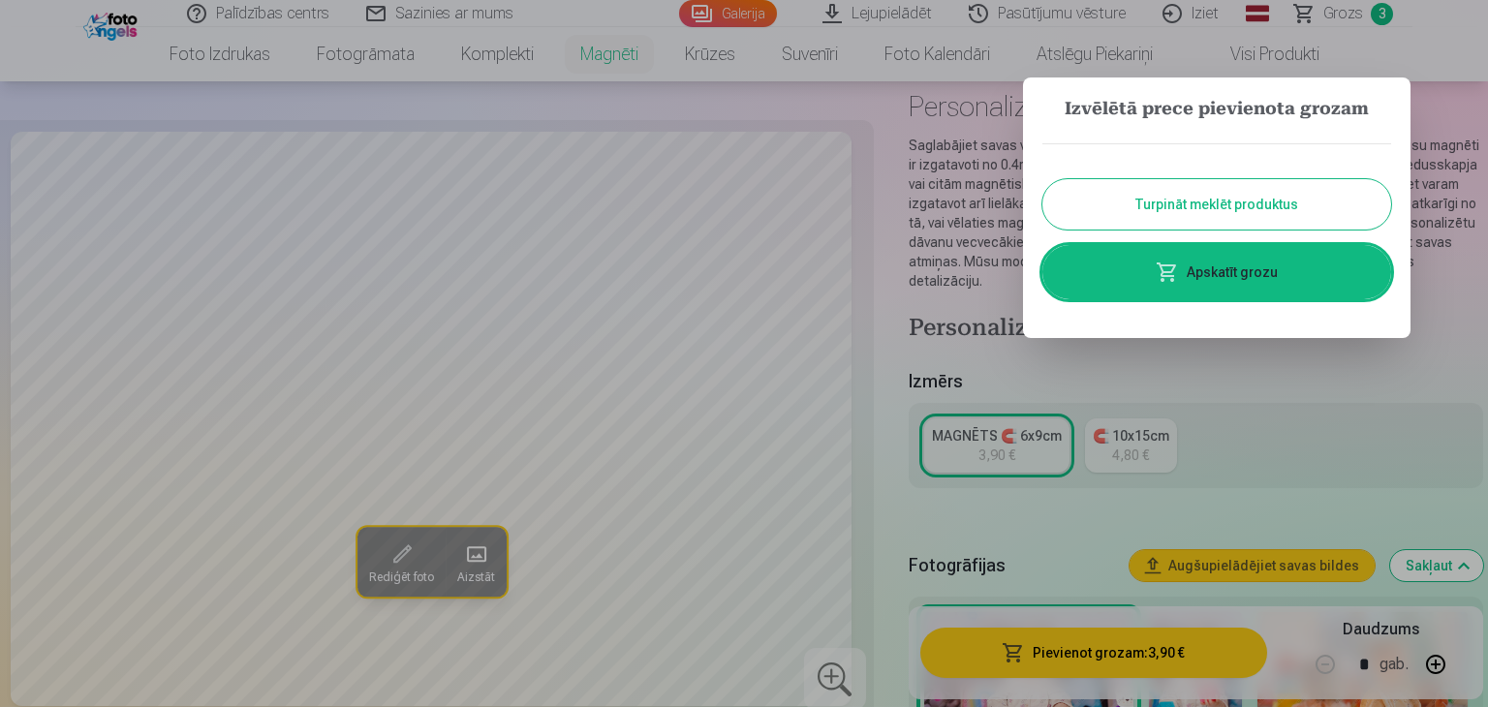
click at [1210, 278] on link "Apskatīt grozu" at bounding box center [1216, 272] width 349 height 54
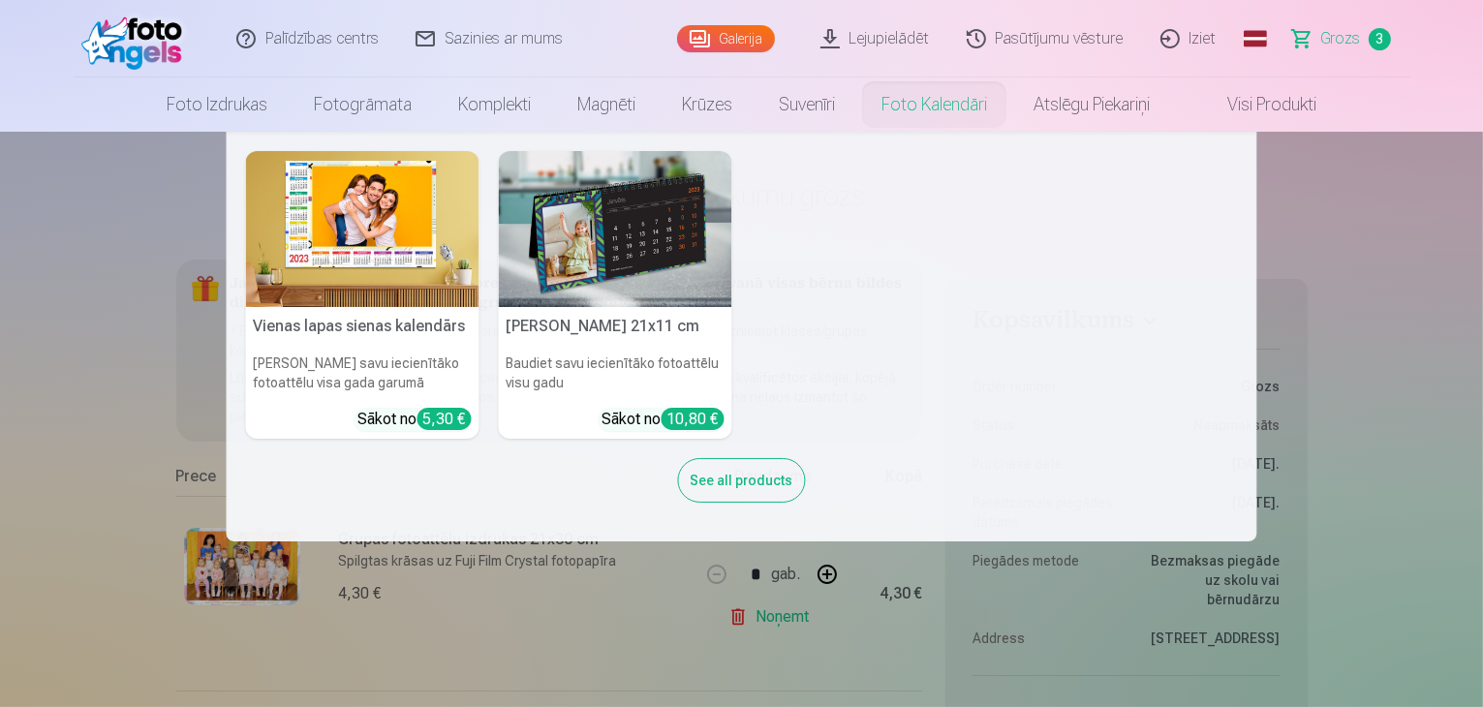
click at [350, 232] on img at bounding box center [362, 229] width 233 height 156
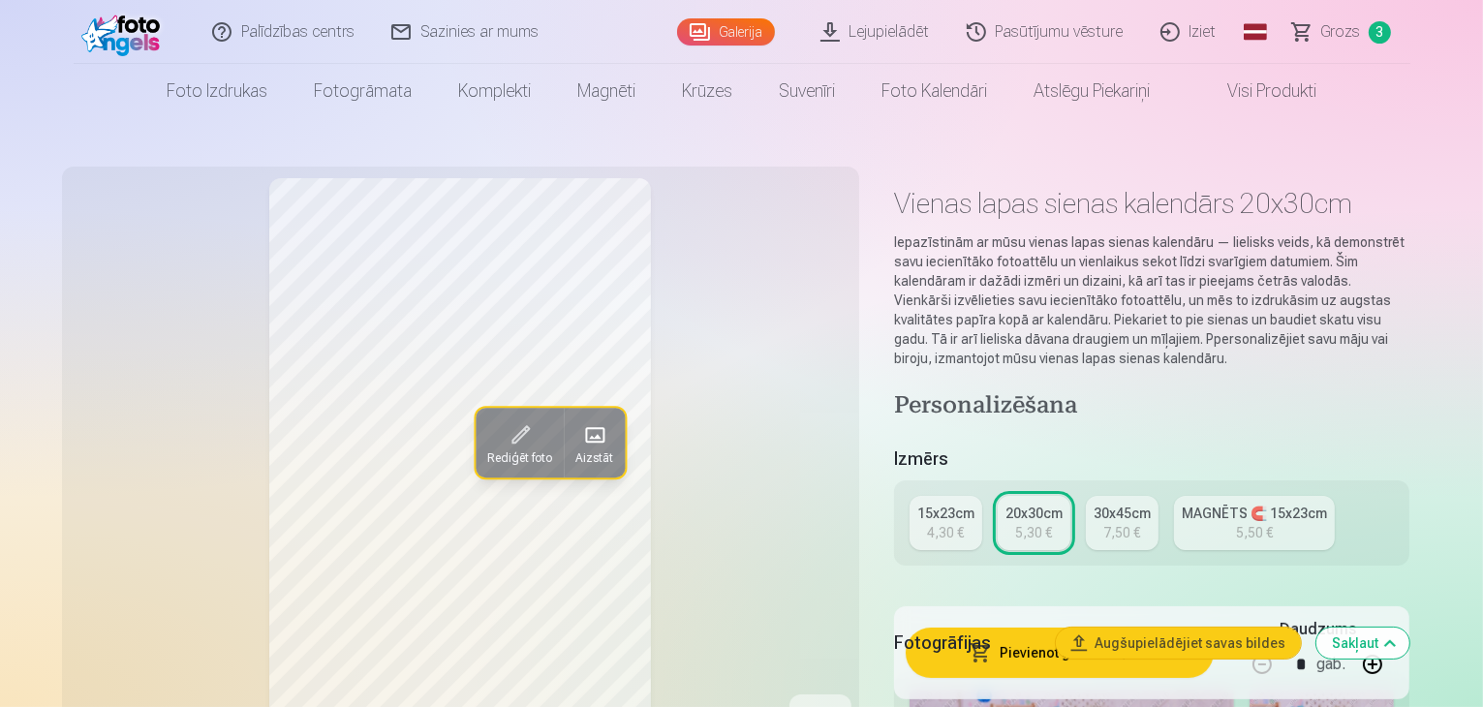
scroll to position [97, 0]
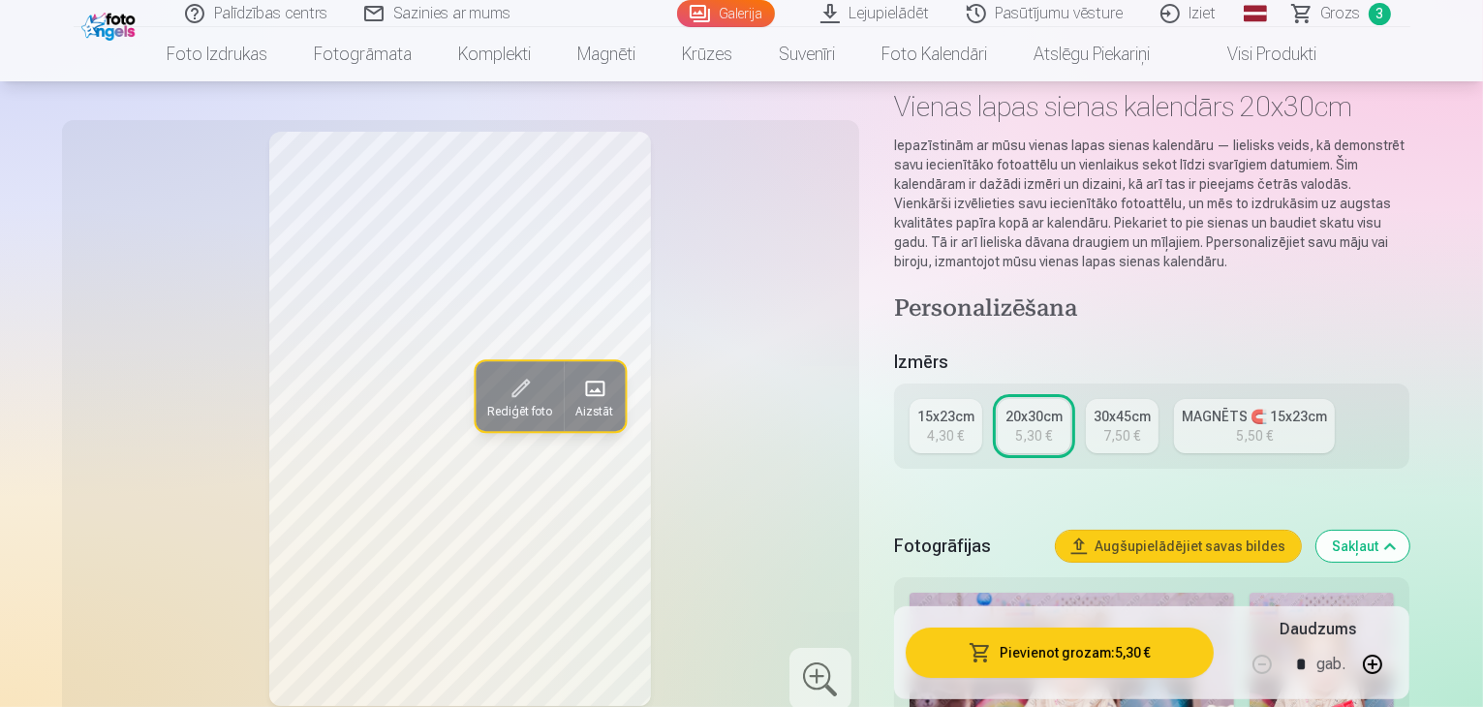
click at [1306, 412] on link "MAGNĒTS 🧲 15x23cm 5,50 €" at bounding box center [1254, 426] width 161 height 54
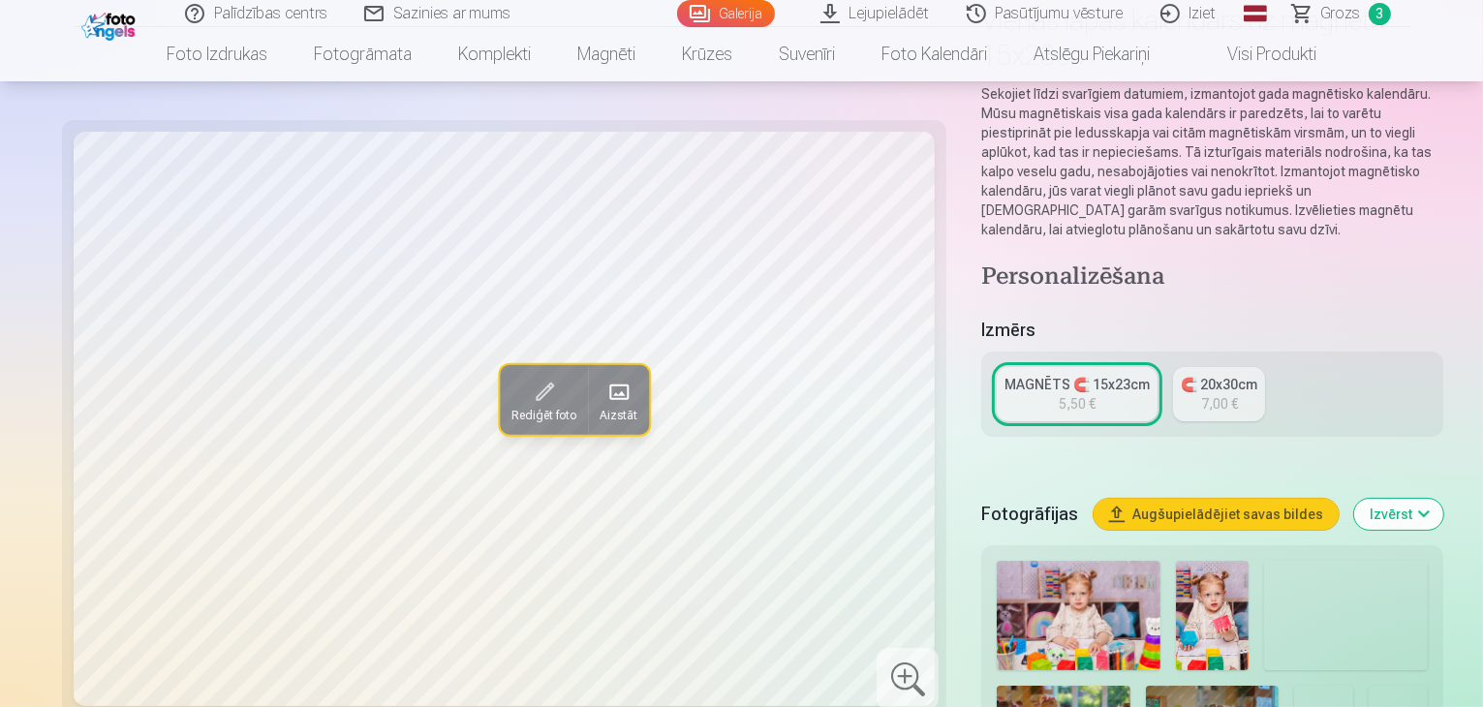
scroll to position [194, 0]
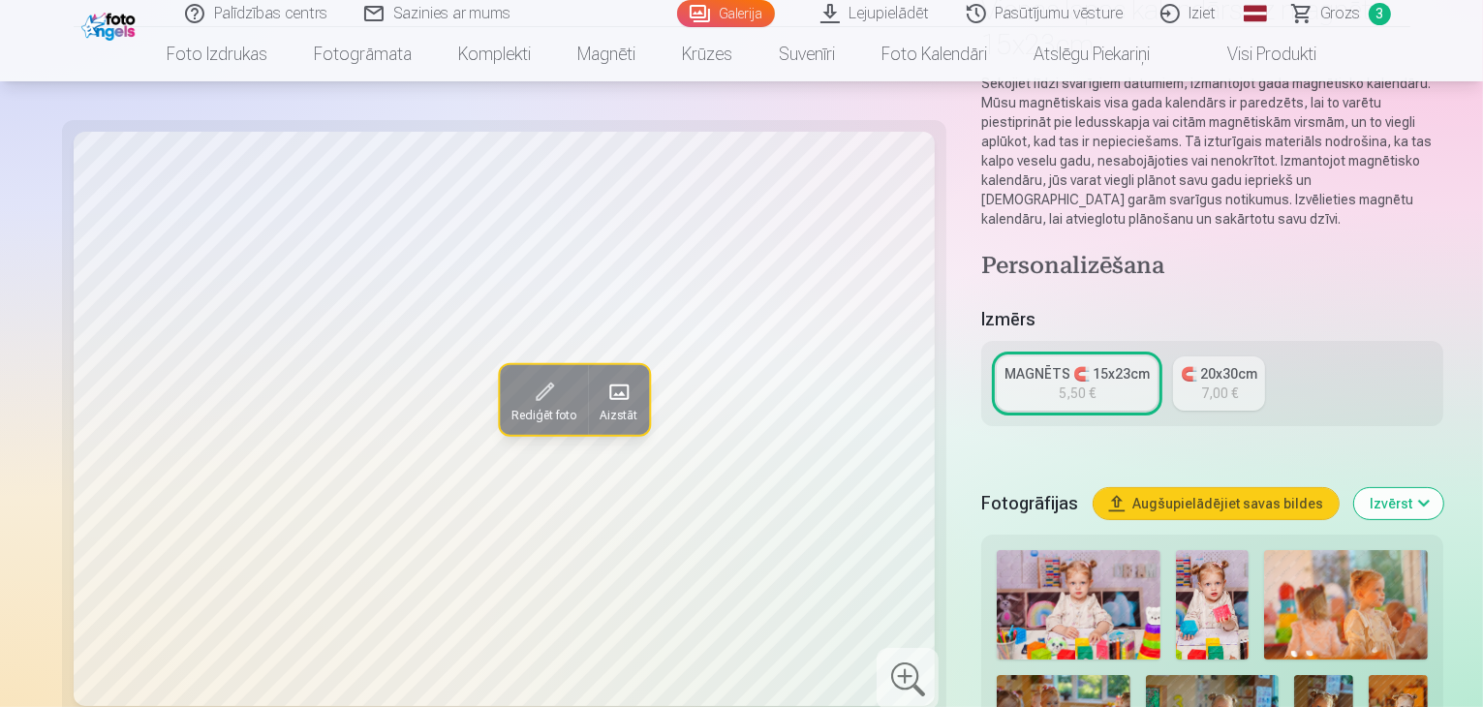
click at [997, 550] on img at bounding box center [1079, 604] width 164 height 109
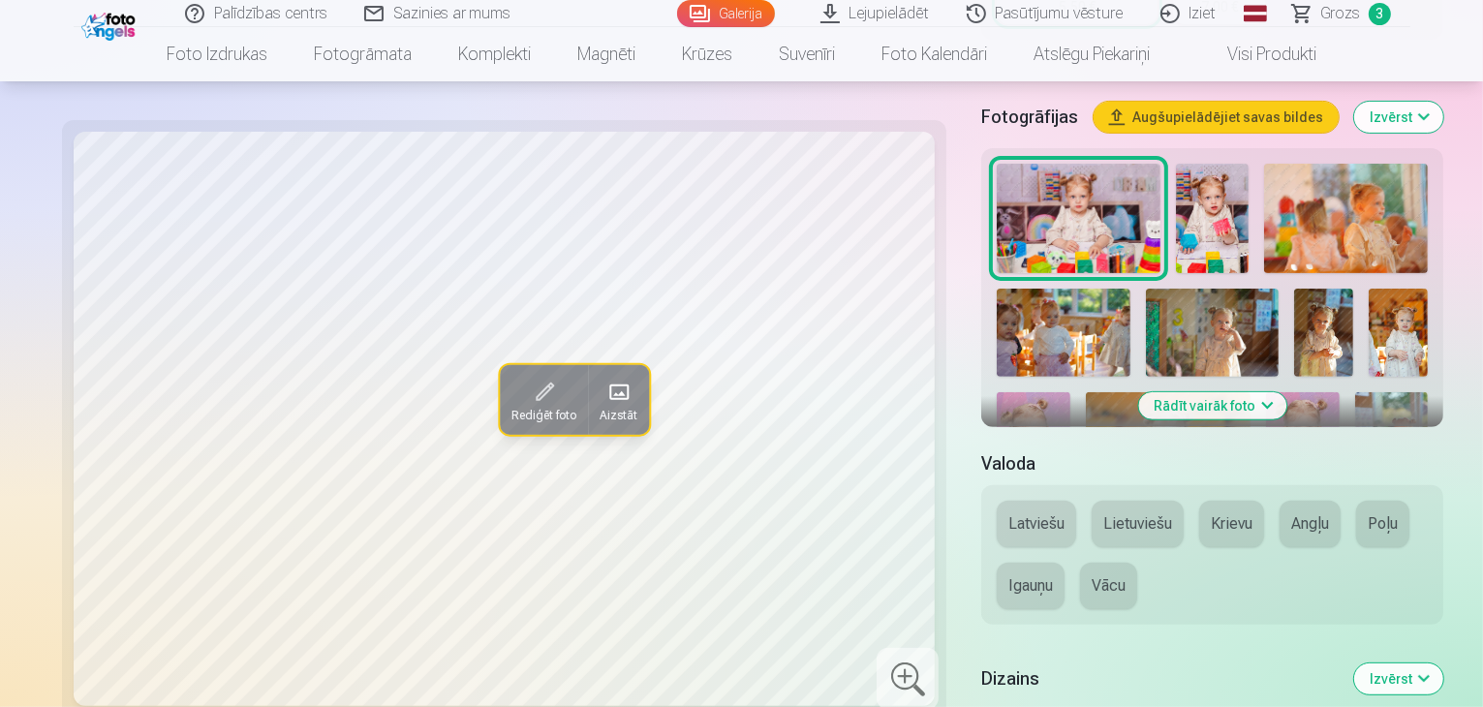
scroll to position [581, 0]
click at [997, 500] on button "Latviešu" at bounding box center [1036, 523] width 79 height 46
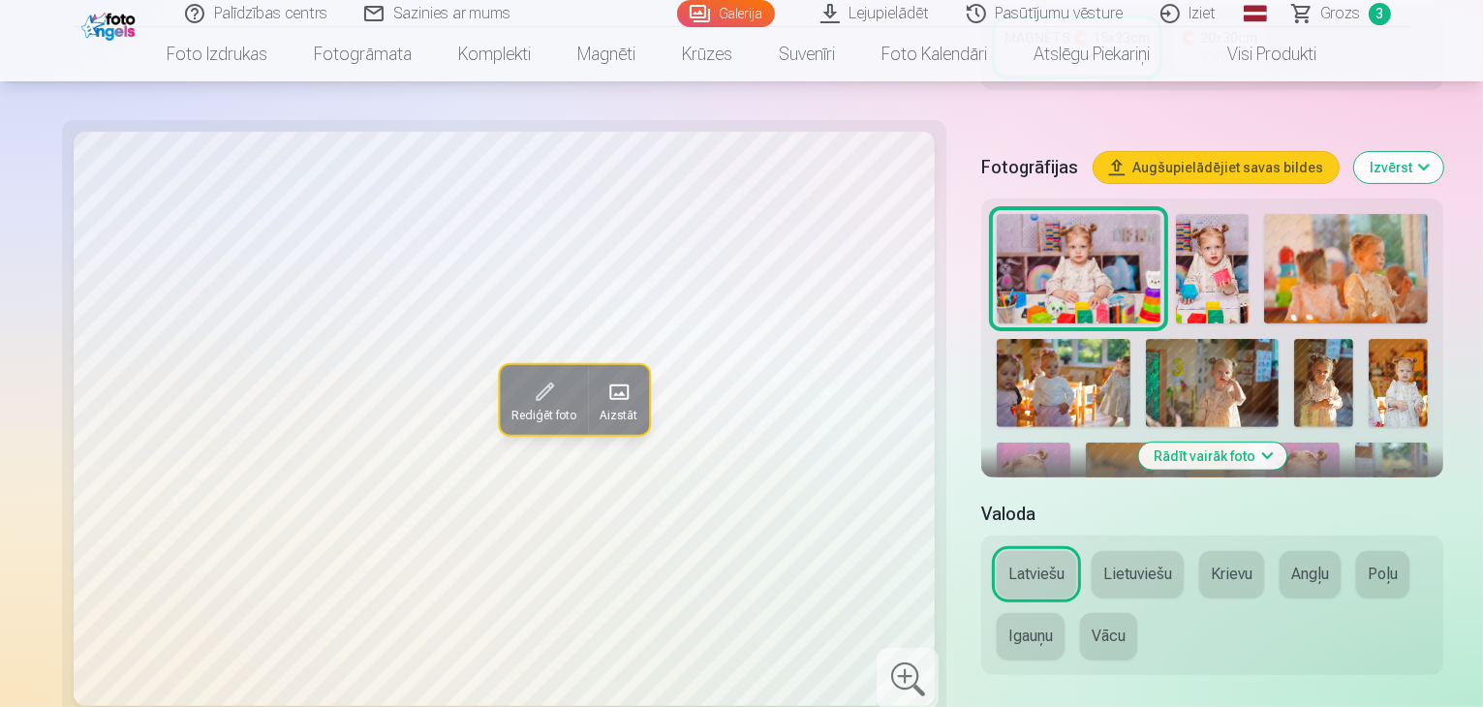
scroll to position [484, 0]
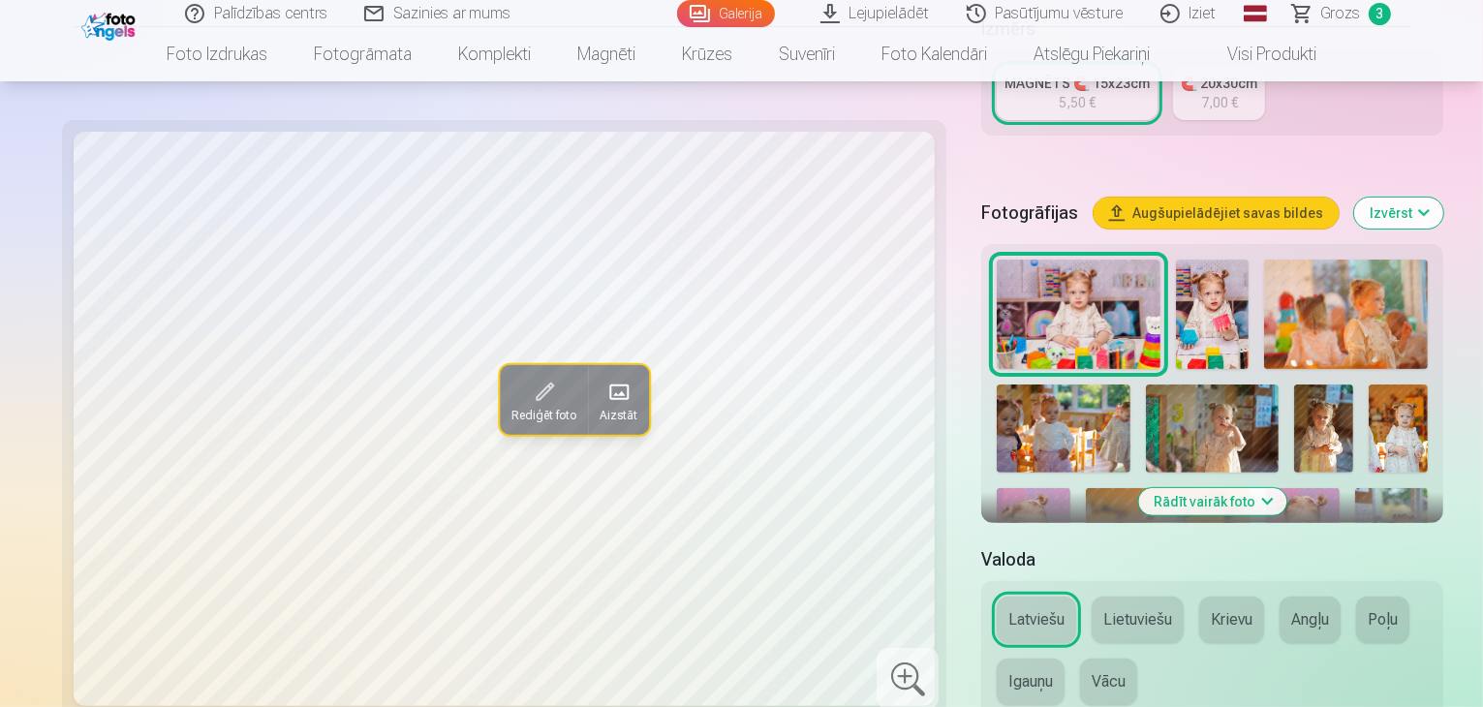
click at [1193, 488] on button "Rādīt vairāk foto" at bounding box center [1212, 501] width 148 height 27
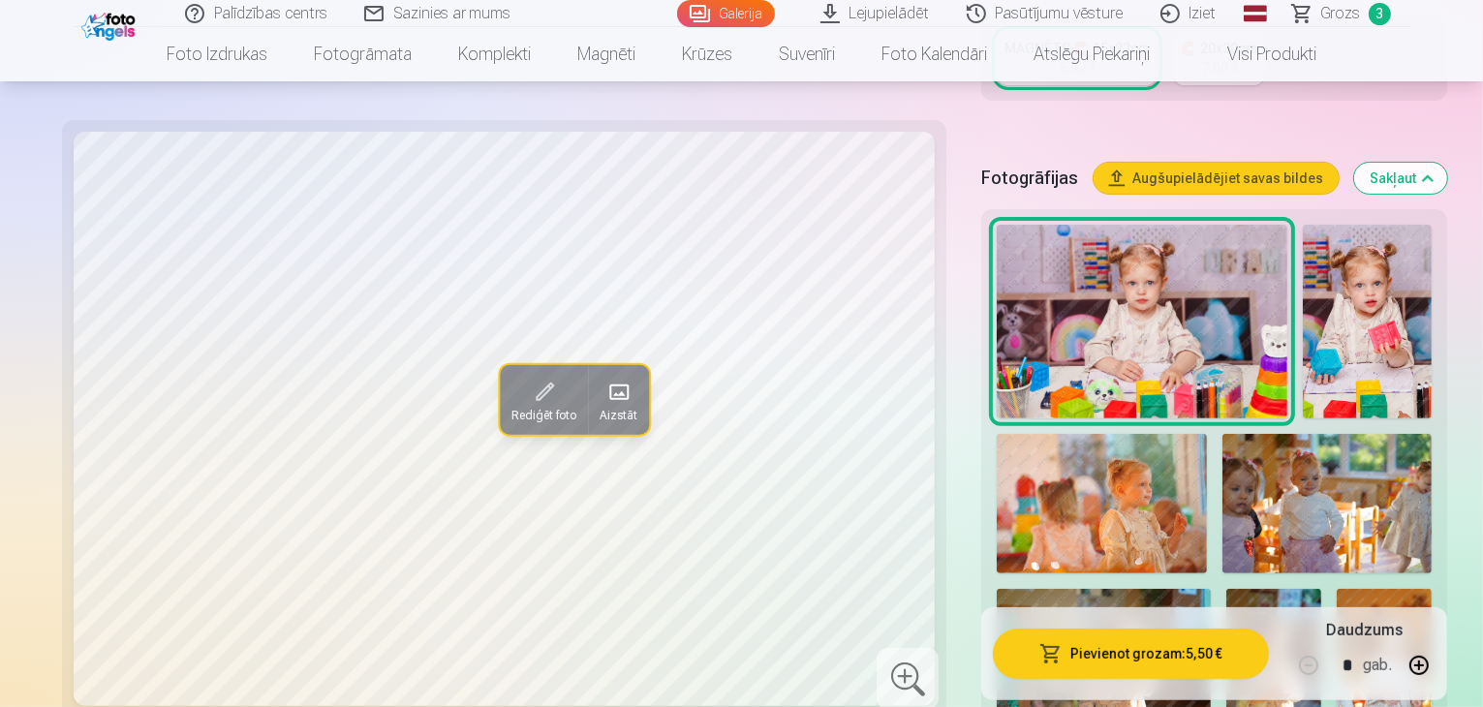
scroll to position [581, 0]
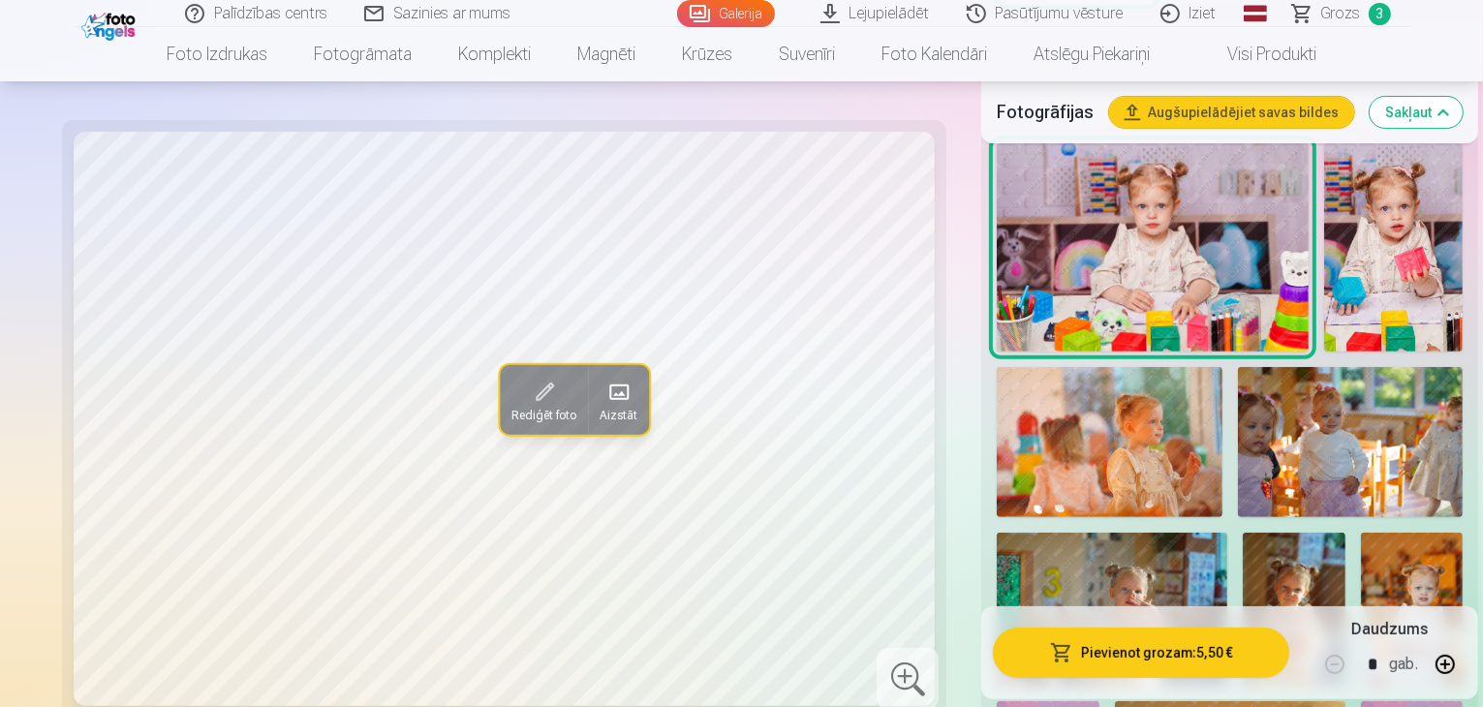
click at [1361, 533] on img at bounding box center [1412, 610] width 103 height 154
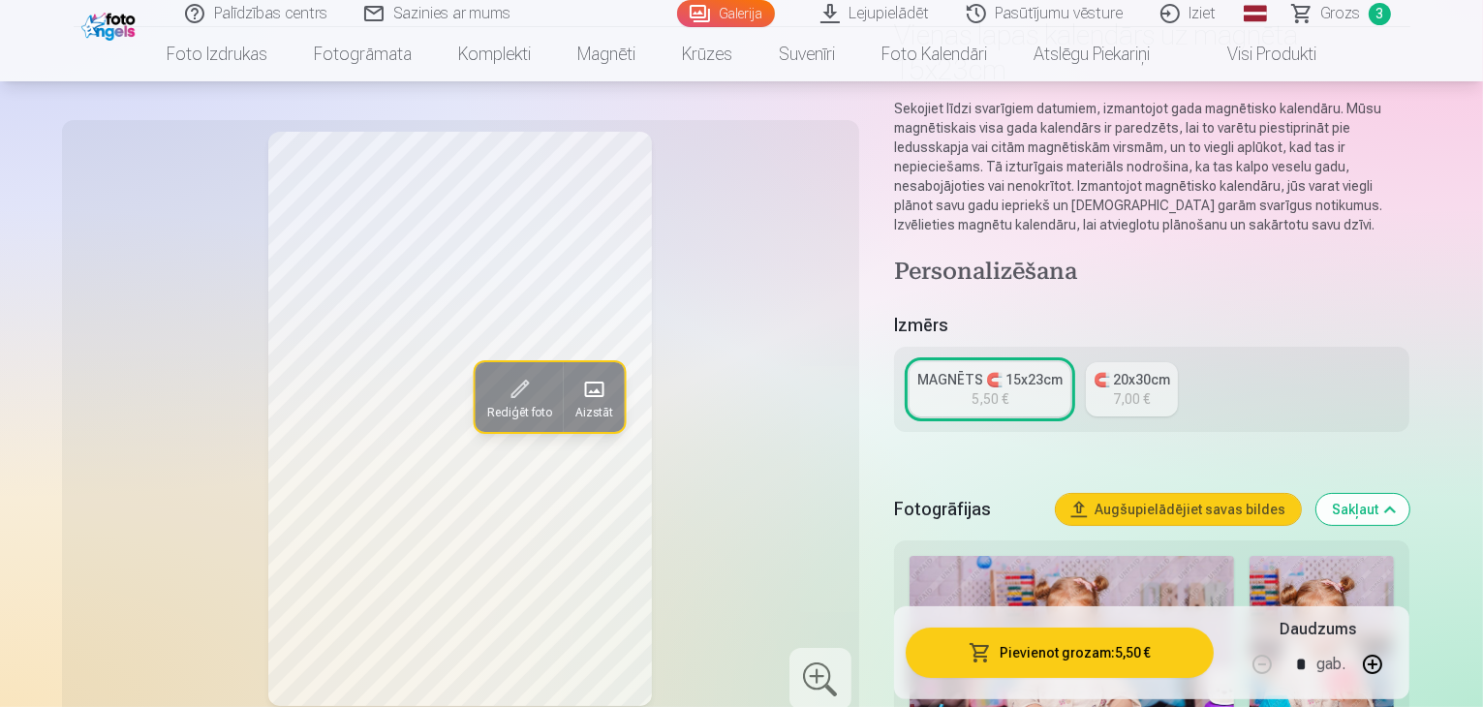
scroll to position [0, 0]
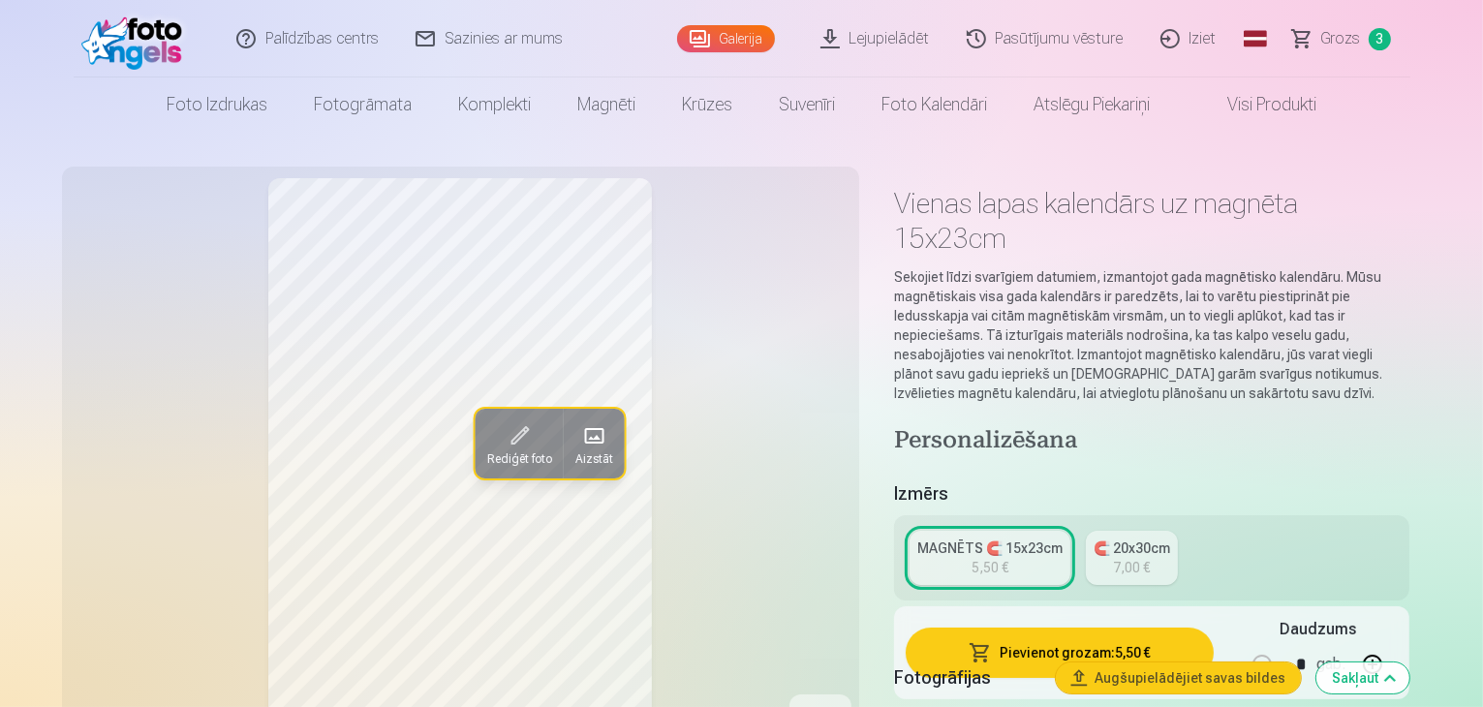
click at [1354, 41] on span "Grozs" at bounding box center [1341, 38] width 40 height 23
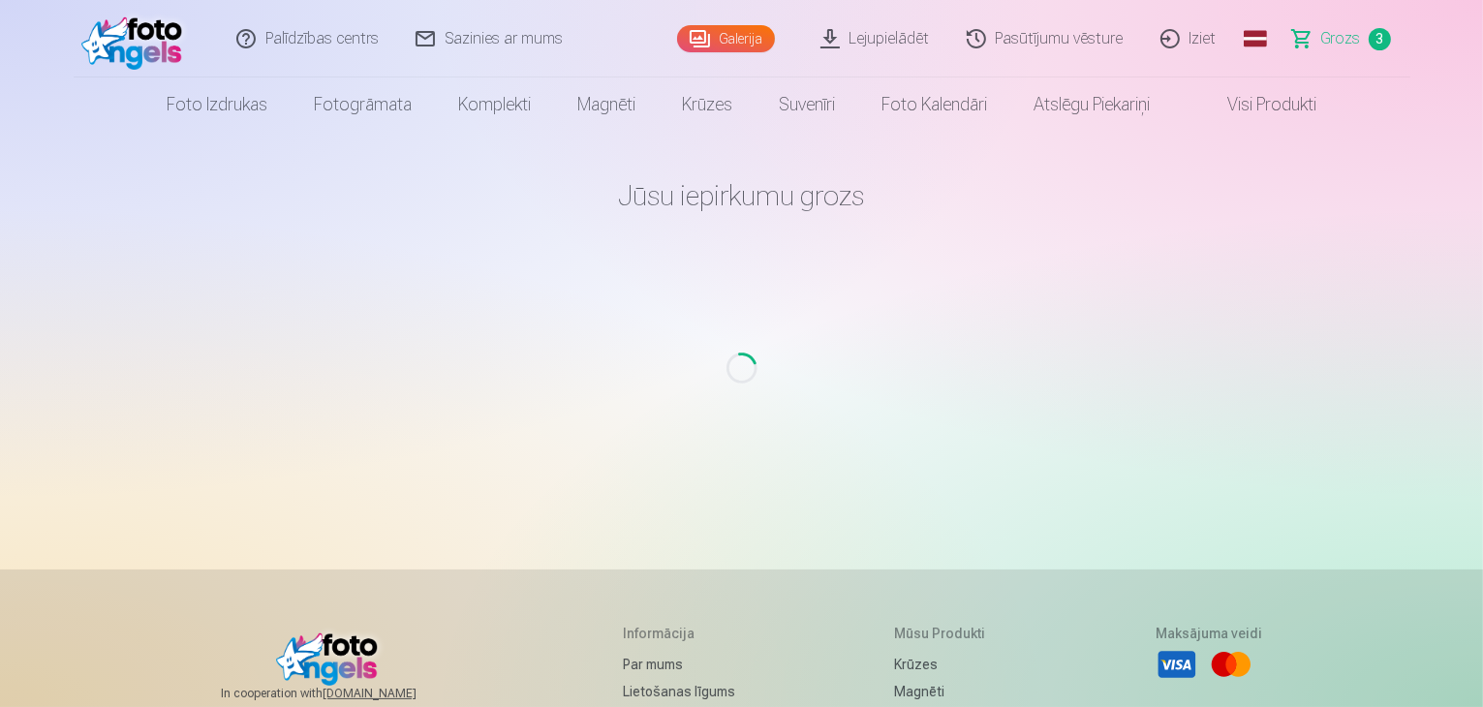
click at [1343, 42] on span "Grozs" at bounding box center [1341, 38] width 40 height 23
